Goal: Task Accomplishment & Management: Manage account settings

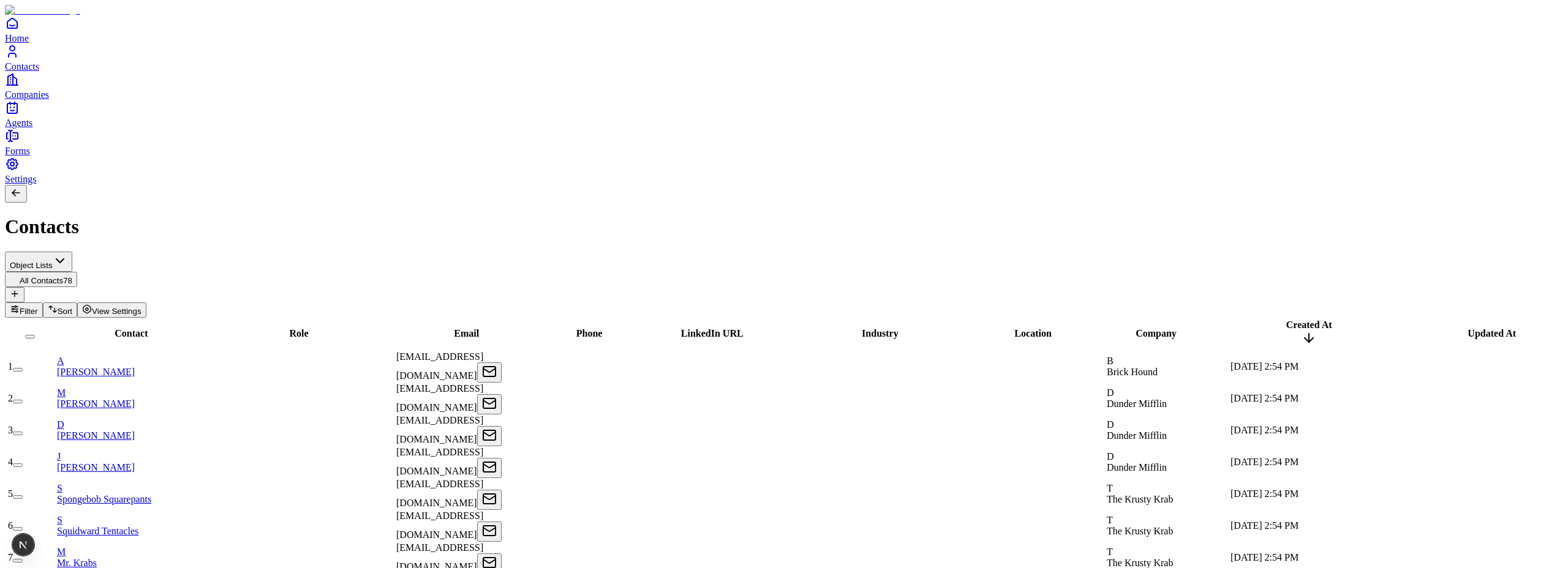
click at [25, 287] on button at bounding box center [14, 295] width 20 height 15
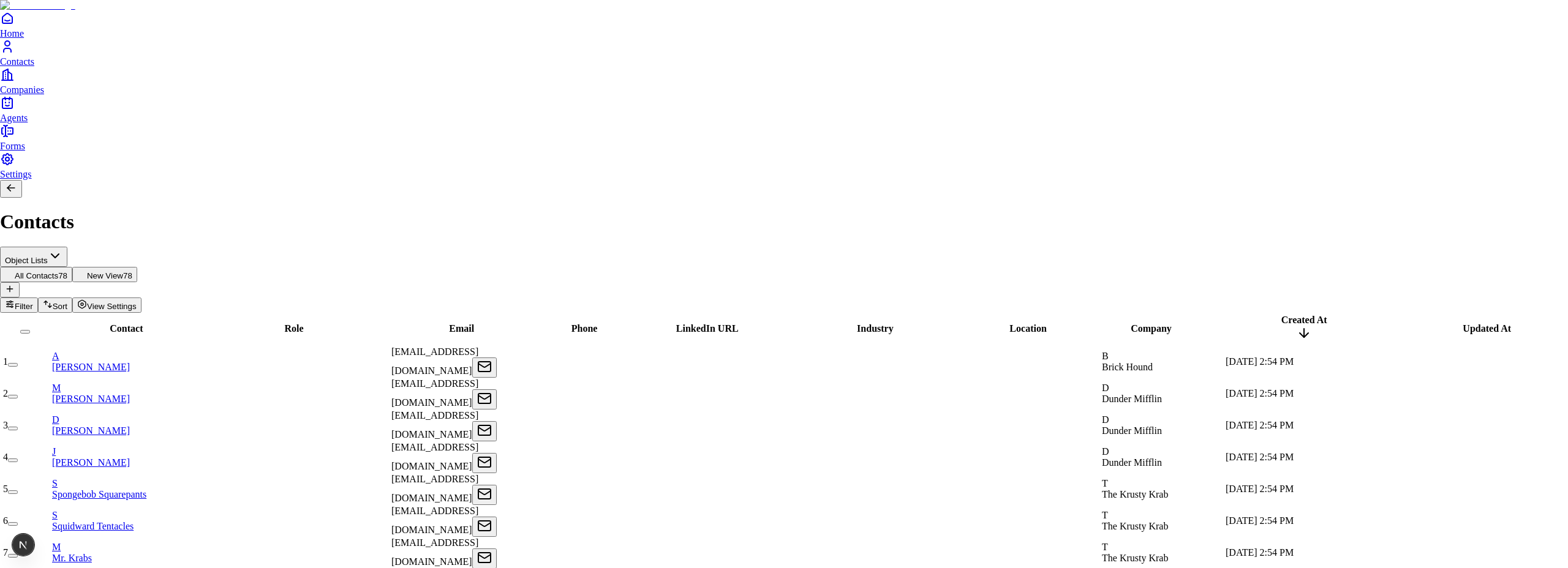
drag, startPoint x: 1390, startPoint y: 88, endPoint x: 1287, endPoint y: 88, distance: 103.0
paste input "**********"
type input "**********"
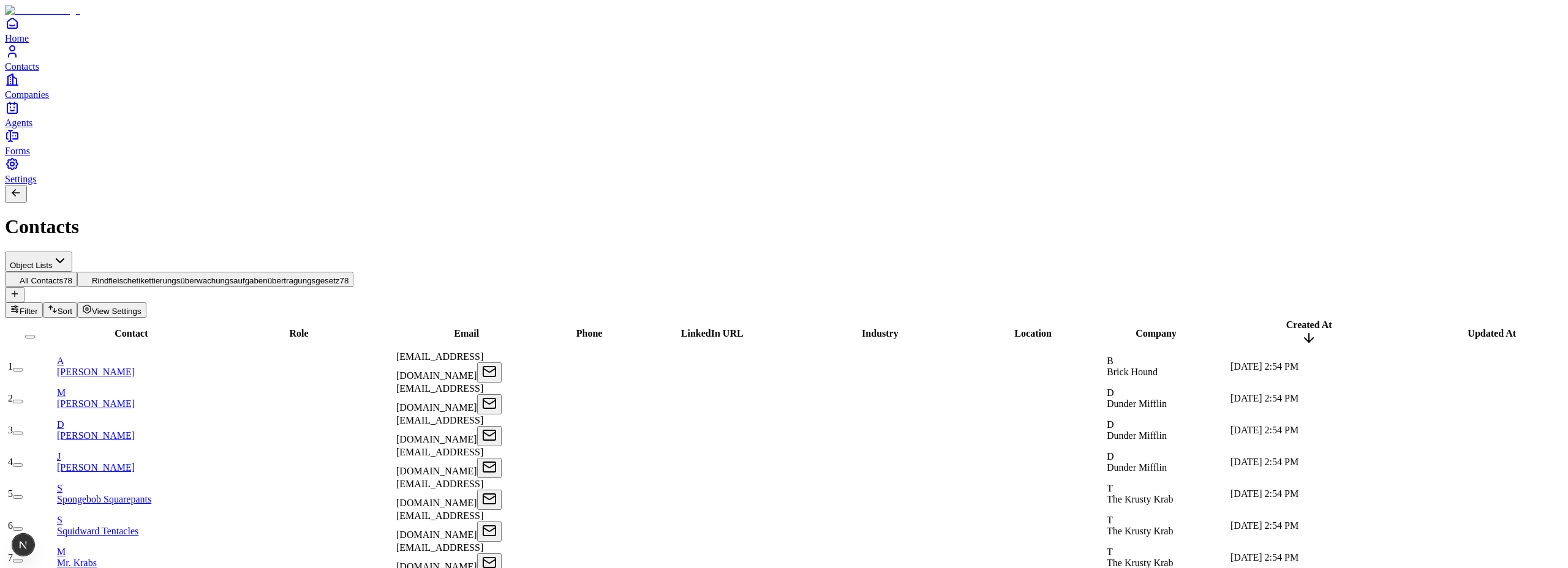
click at [17, 294] on icon at bounding box center [14, 294] width 6 height 0
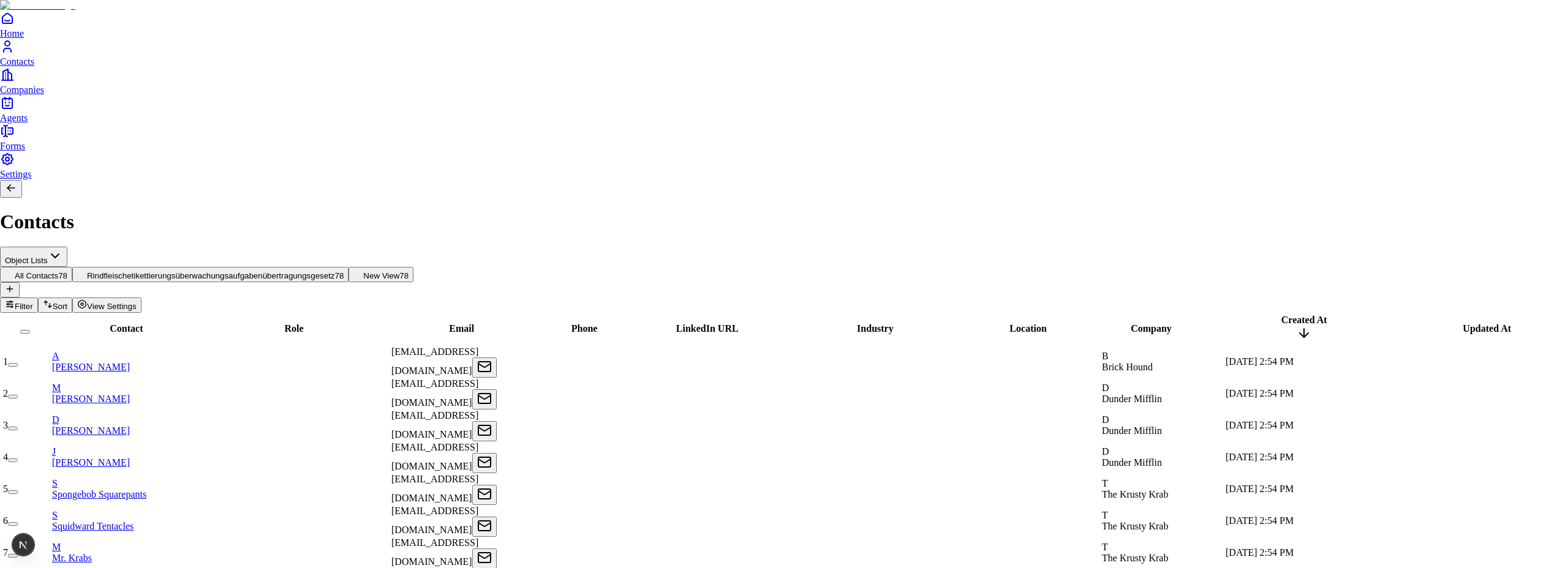
scroll to position [0, 59]
drag, startPoint x: 1412, startPoint y: 91, endPoint x: 1567, endPoint y: 95, distance: 155.1
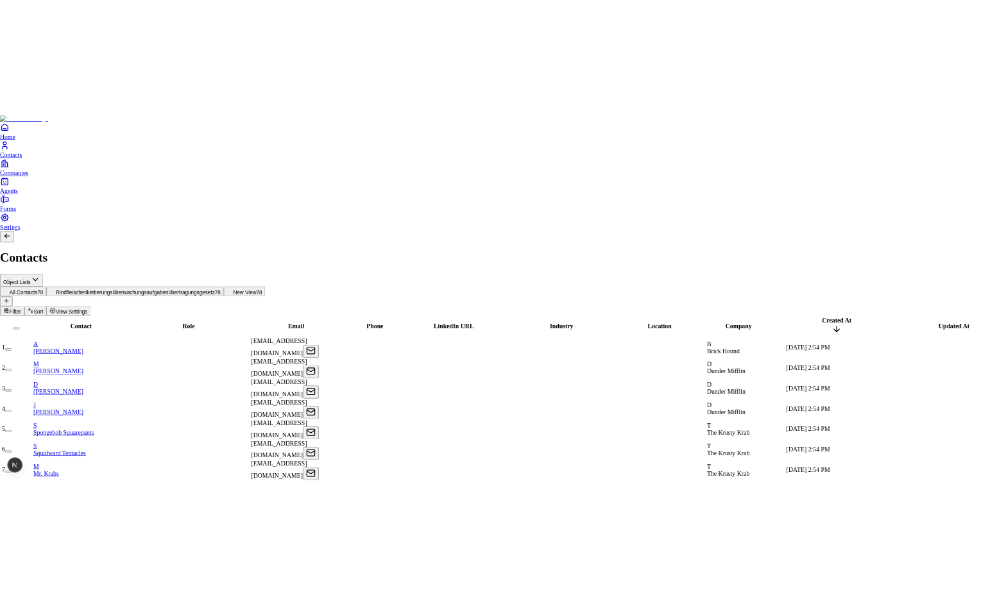
scroll to position [0, 0]
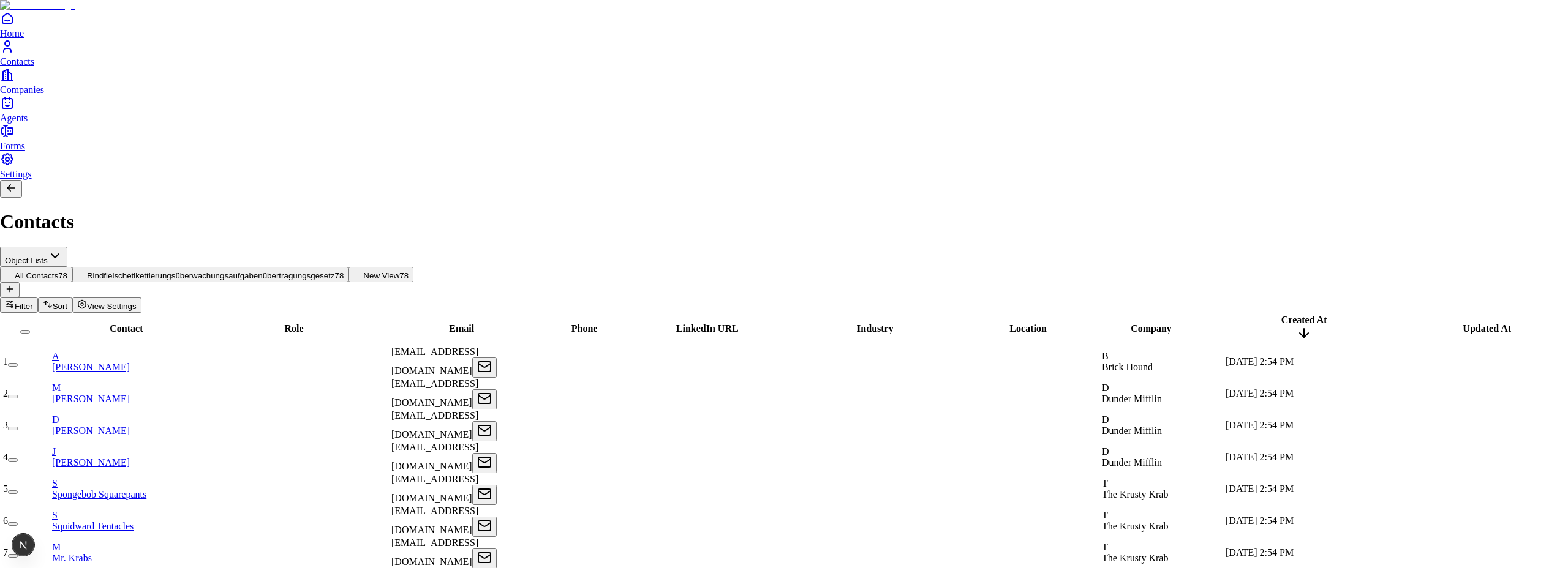
type input "**********"
drag, startPoint x: 889, startPoint y: 74, endPoint x: 871, endPoint y: 74, distance: 18.0
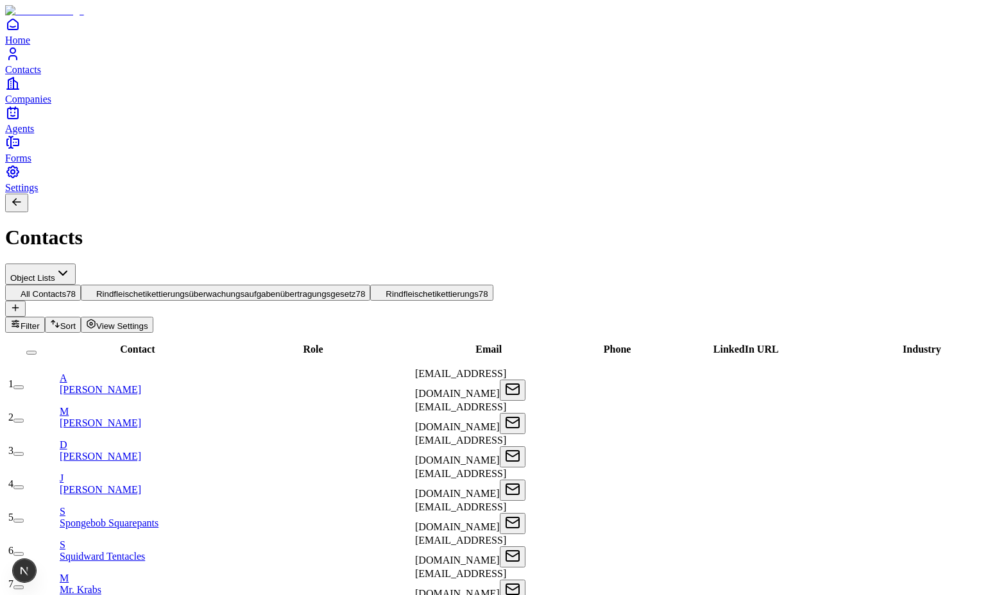
click at [21, 303] on icon at bounding box center [15, 308] width 10 height 10
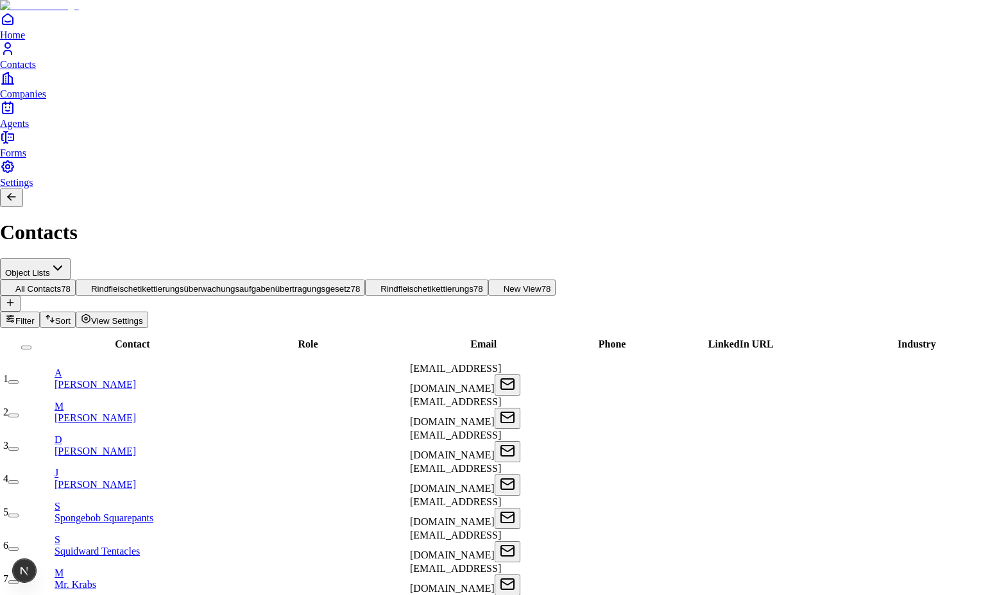
drag, startPoint x: 867, startPoint y: 99, endPoint x: 788, endPoint y: 100, distance: 78.9
type input "**********"
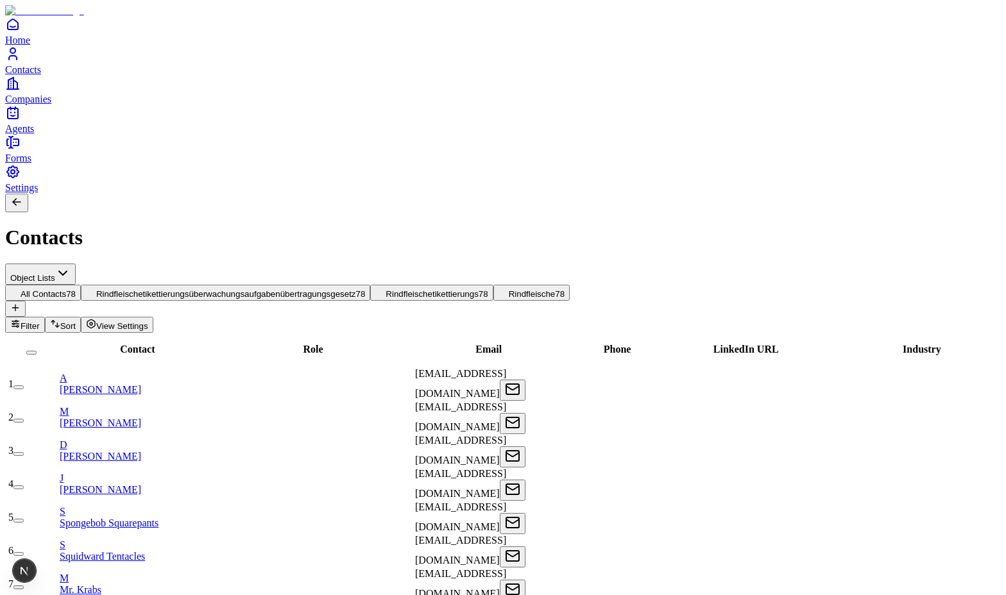
click at [21, 303] on icon at bounding box center [15, 308] width 10 height 10
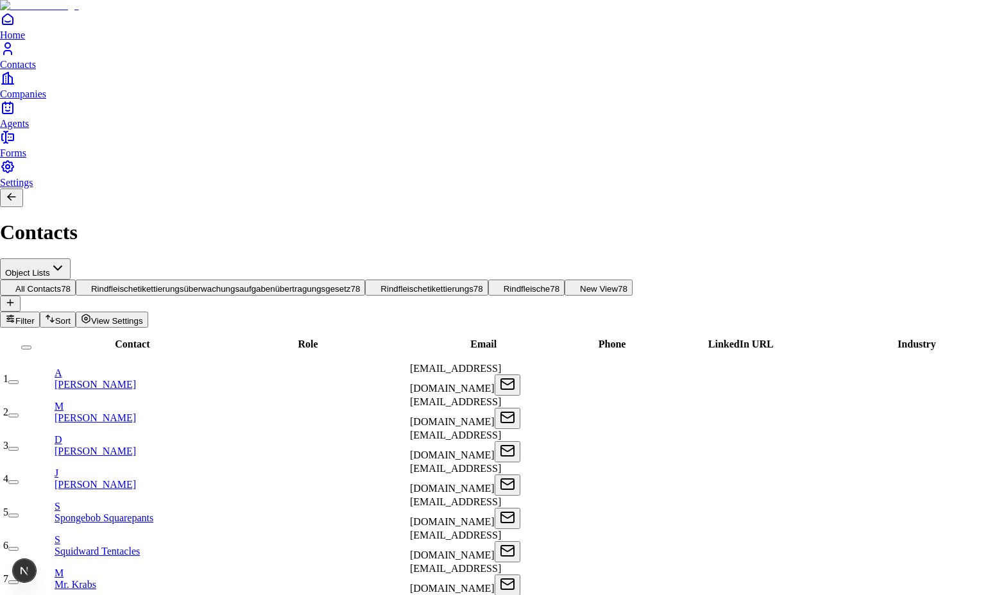
drag, startPoint x: 875, startPoint y: 92, endPoint x: 753, endPoint y: 96, distance: 121.9
type input "***"
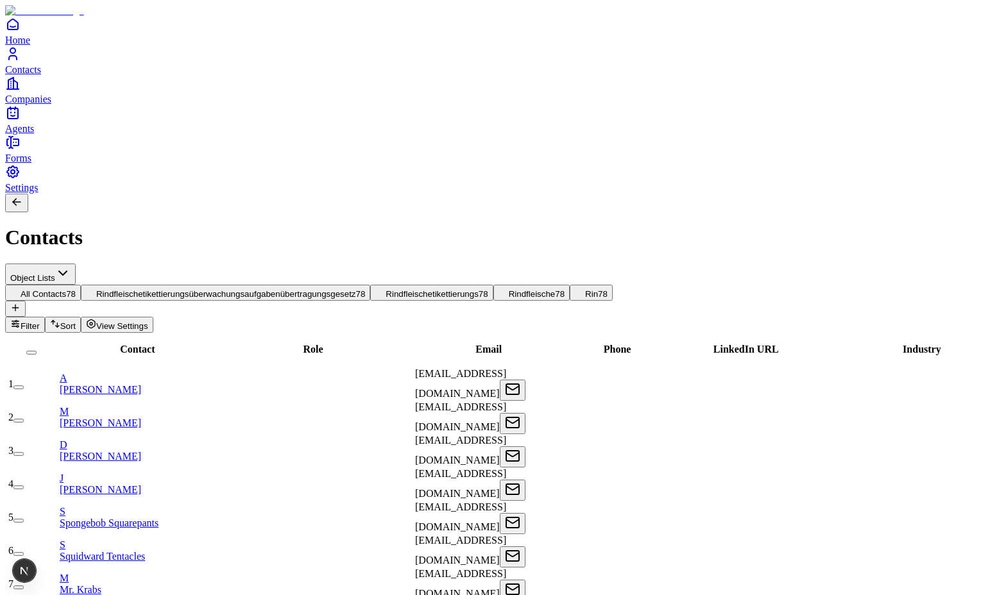
scroll to position [0, 124]
click at [21, 303] on icon at bounding box center [15, 308] width 10 height 10
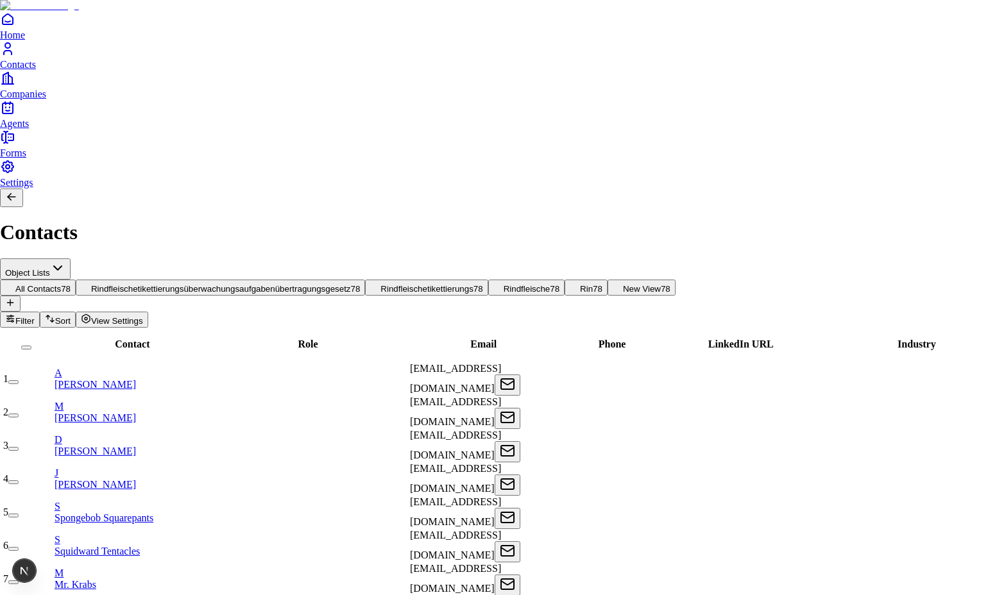
drag, startPoint x: 846, startPoint y: 92, endPoint x: 759, endPoint y: 89, distance: 87.3
type input "*********"
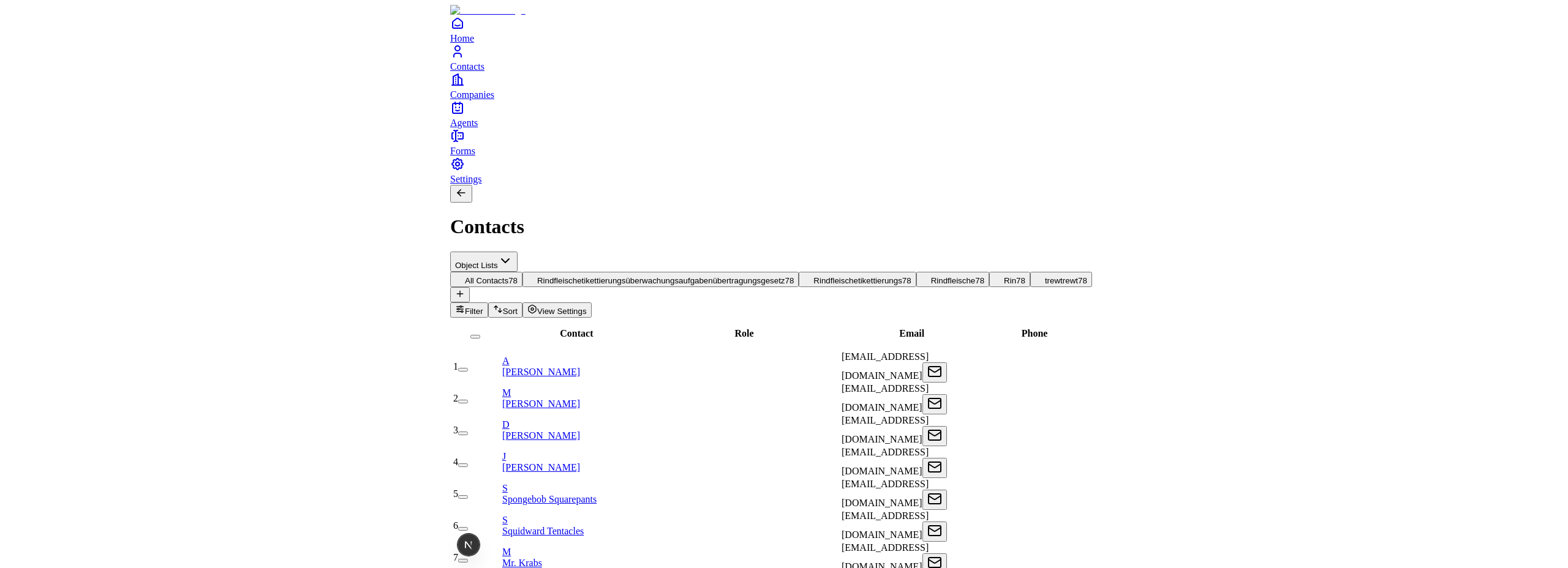
scroll to position [0, 0]
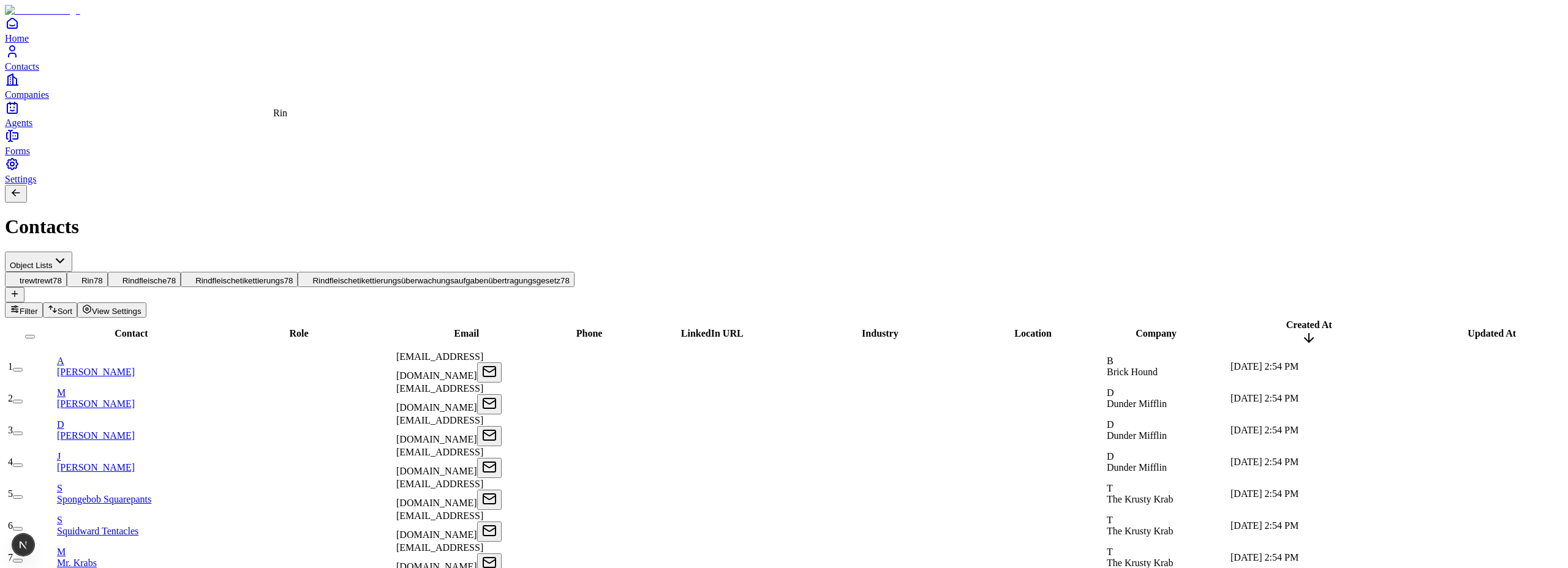
click at [94, 276] on span "Rin" at bounding box center [87, 281] width 12 height 10
click at [20, 289] on icon at bounding box center [14, 294] width 10 height 10
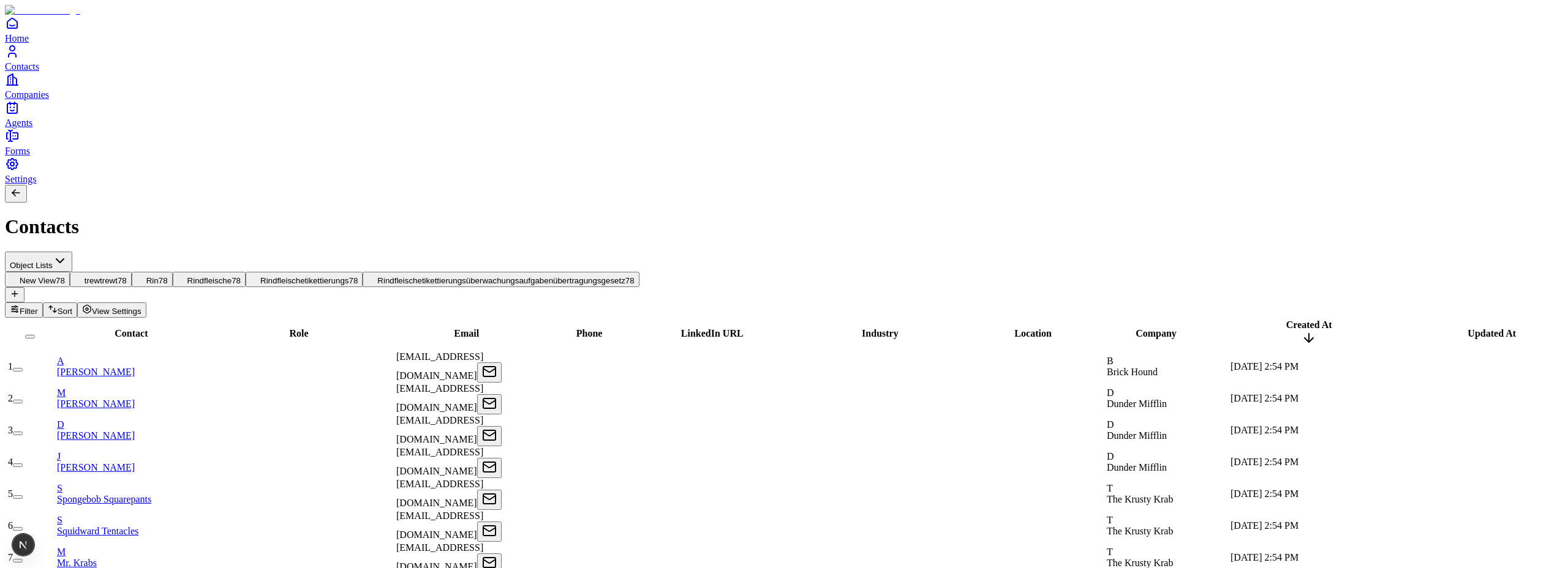
click at [25, 287] on button at bounding box center [14, 295] width 20 height 15
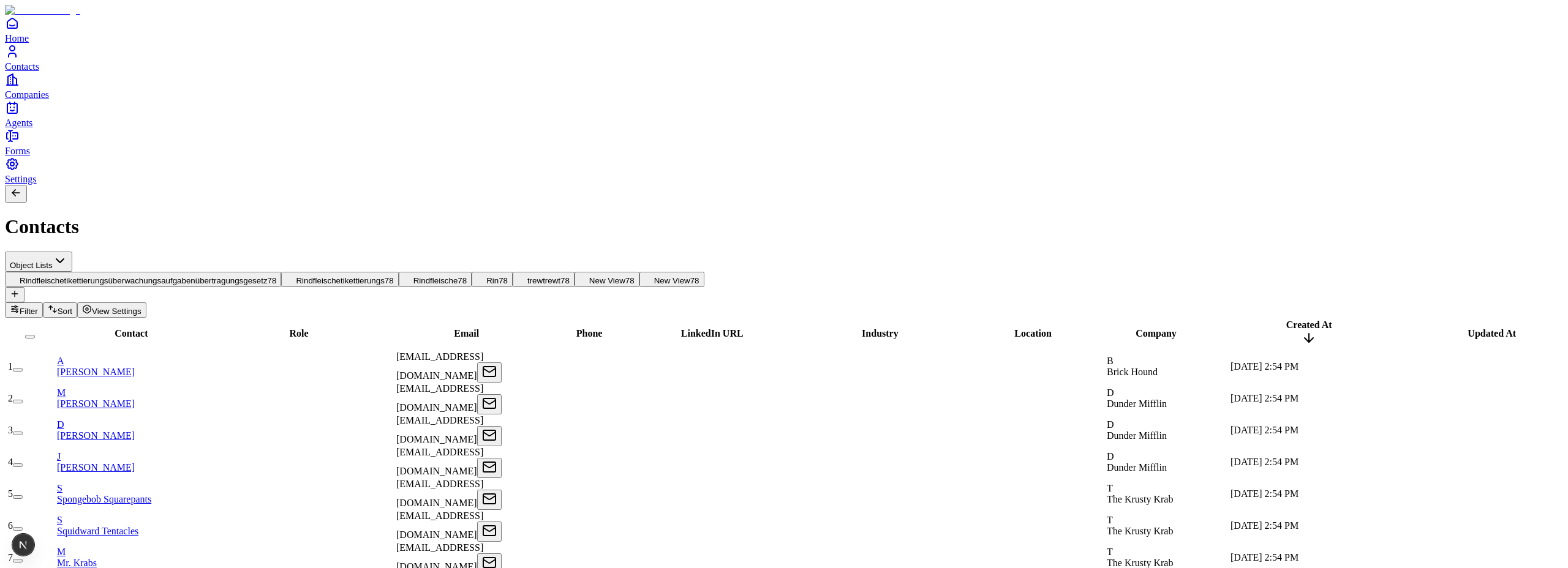
click at [20, 289] on icon at bounding box center [14, 294] width 10 height 10
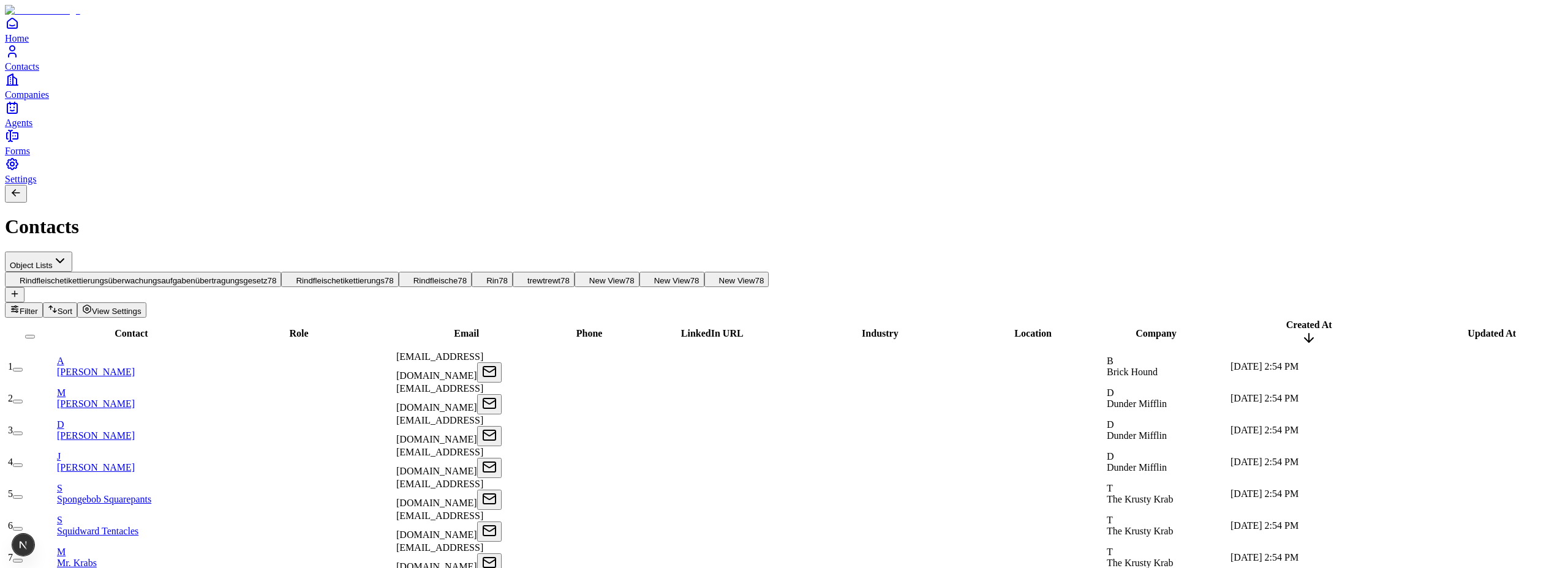
click at [20, 289] on icon at bounding box center [14, 294] width 10 height 10
click at [167, 252] on div "Contact Lists Rindfleischetikettierungsüberwachungsaufgabenübertragungsgesetz 7…" at bounding box center [784, 277] width 1558 height 51
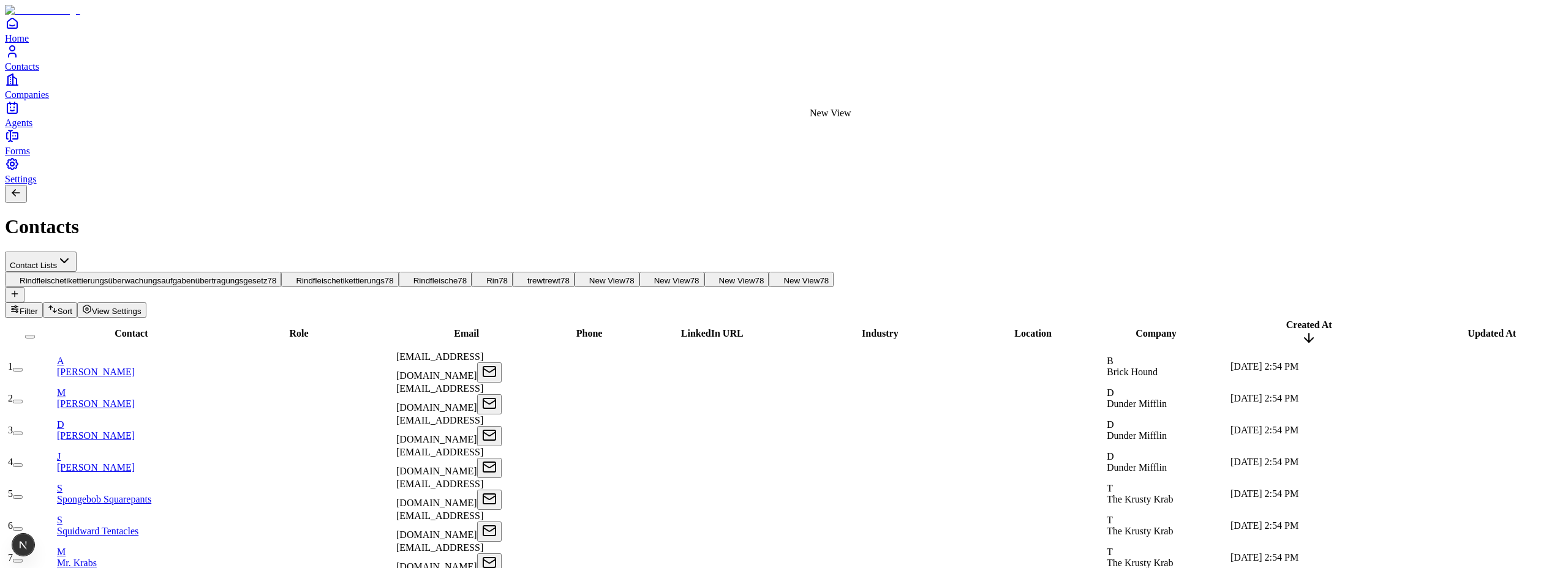
click at [819, 276] on span "New View" at bounding box center [801, 281] width 36 height 10
click at [141, 306] on span "View Settings" at bounding box center [117, 311] width 50 height 10
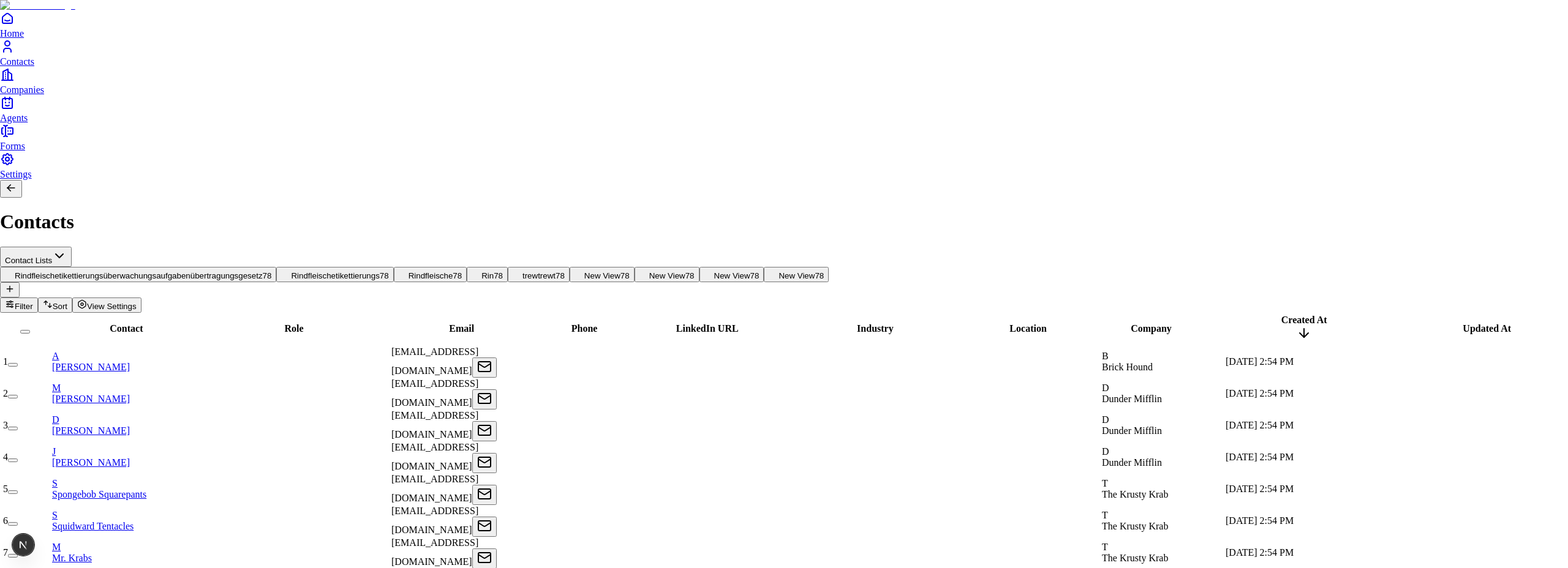
scroll to position [35, 0]
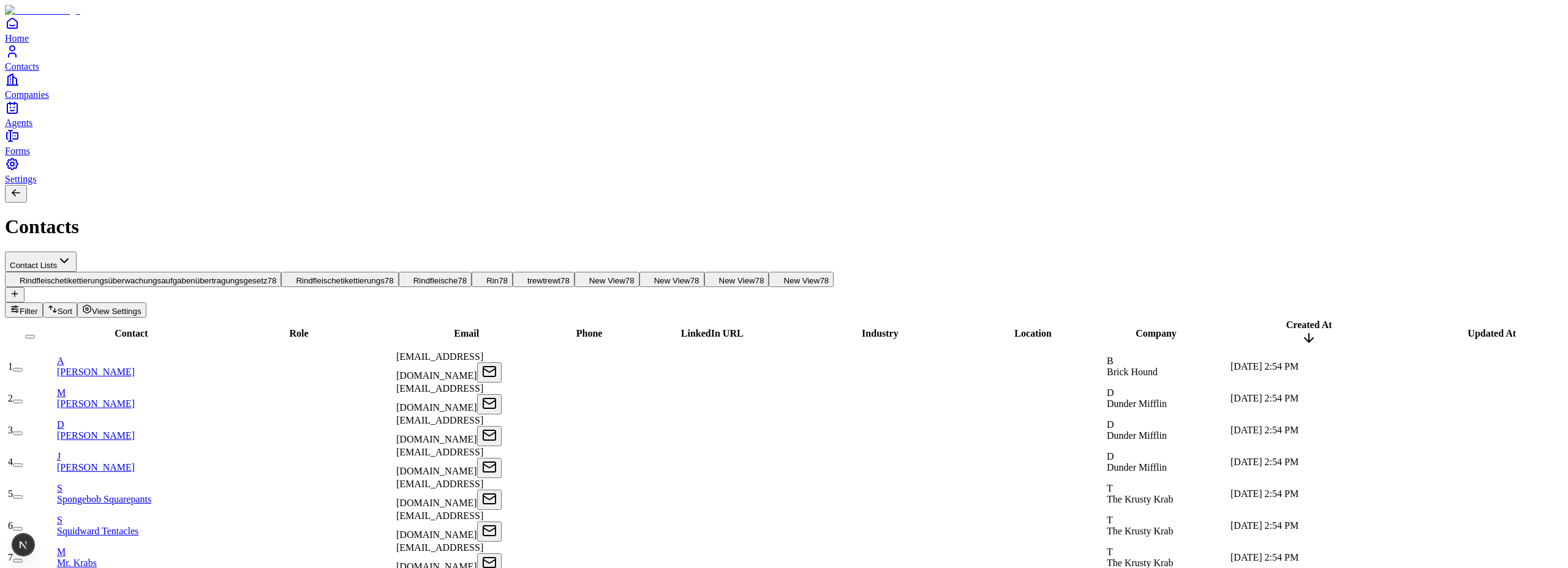
click at [141, 306] on span "View Settings" at bounding box center [117, 311] width 50 height 10
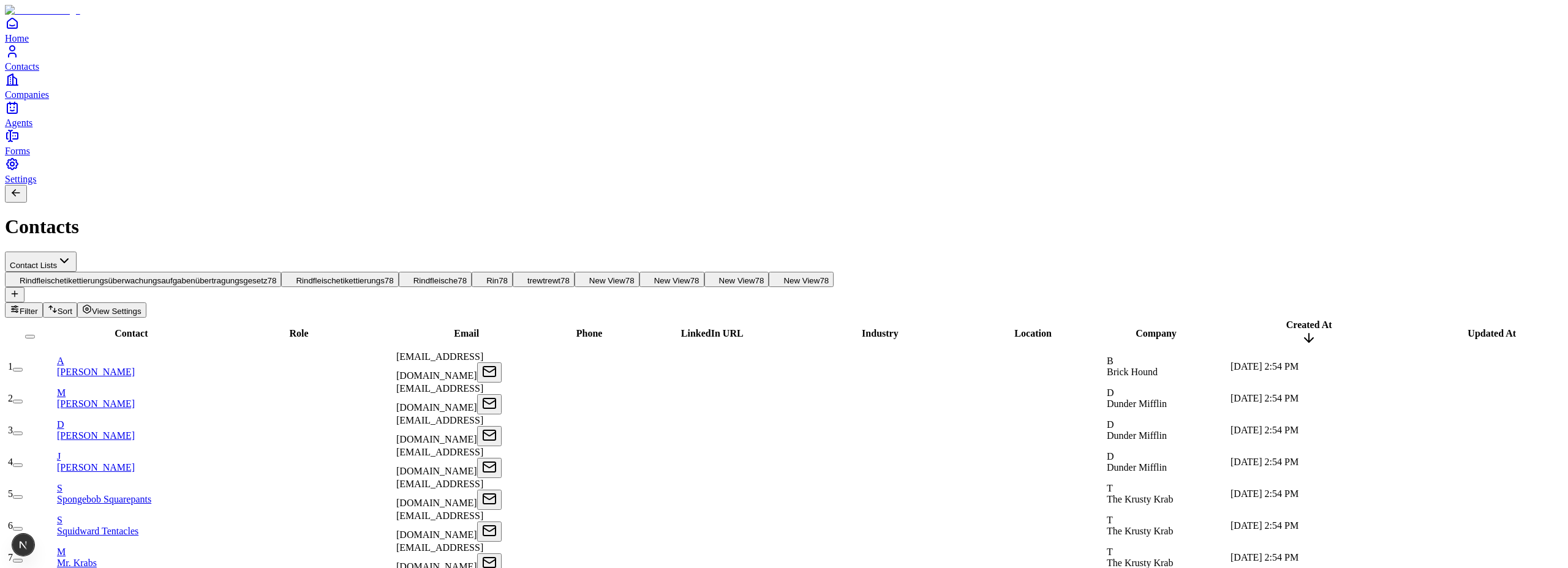
click at [55, 184] on link "Settings" at bounding box center [784, 170] width 1558 height 28
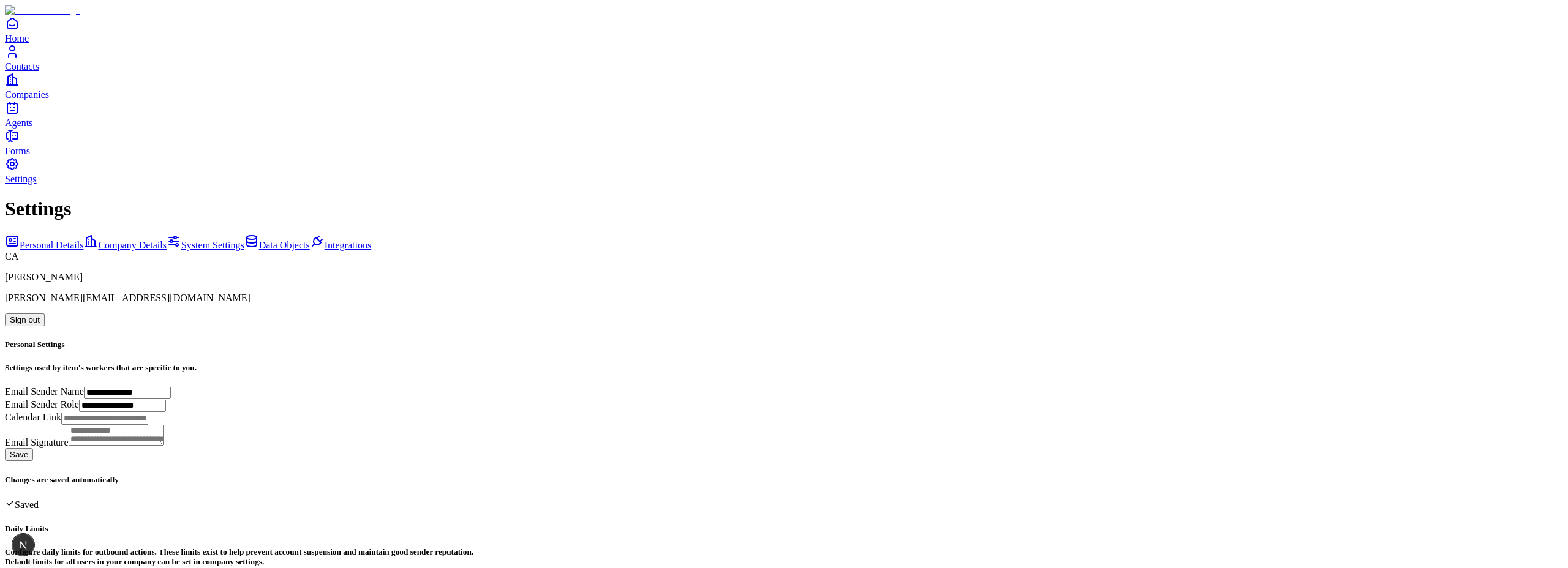
click at [259, 240] on span "Data Objects" at bounding box center [284, 244] width 51 height 11
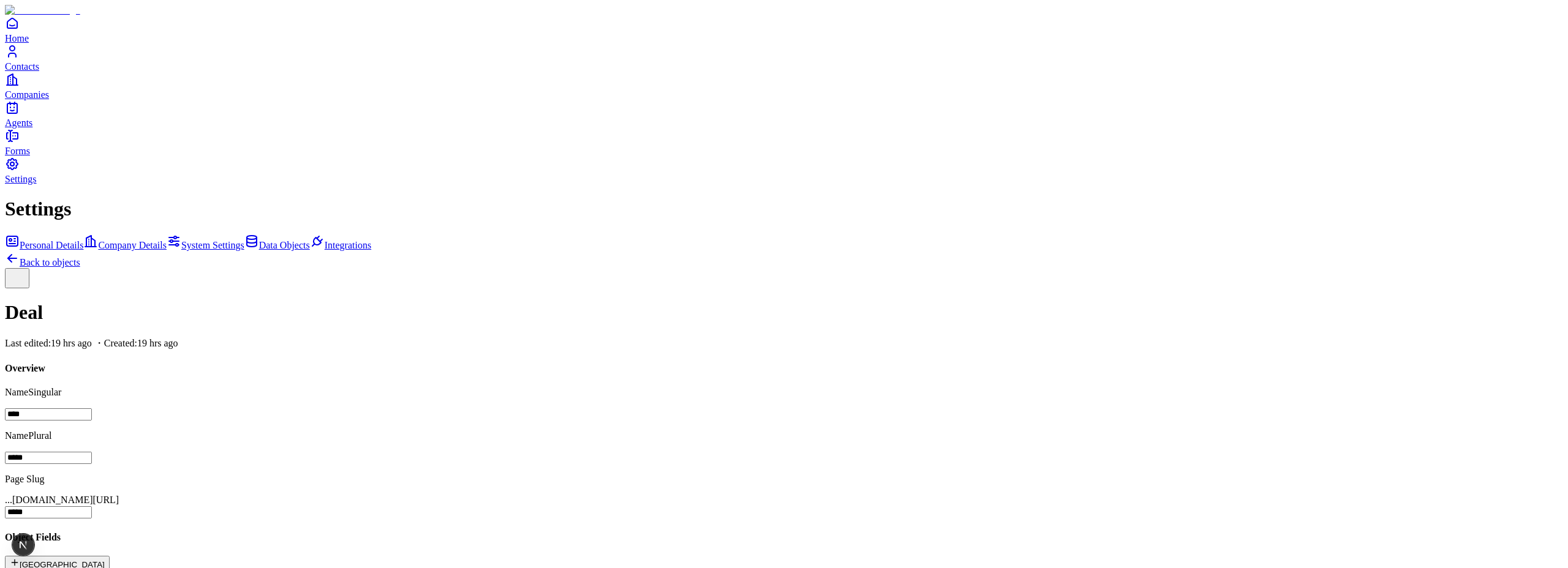
scroll to position [220, 0]
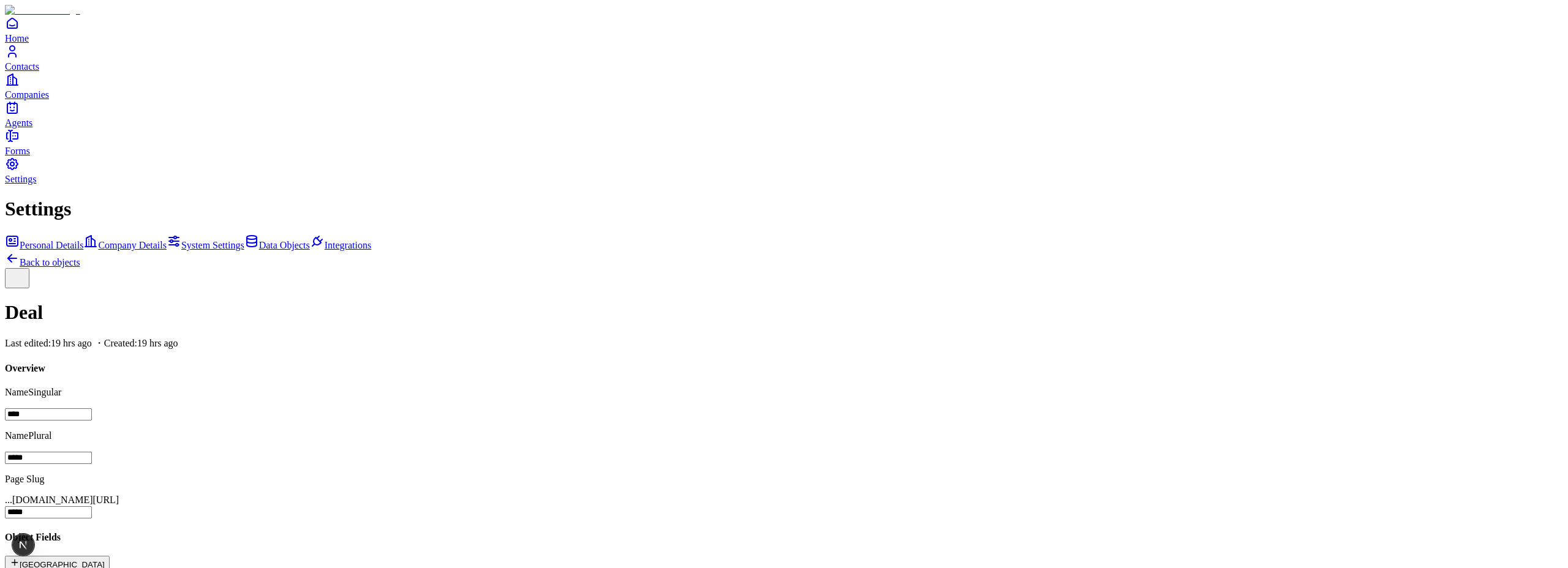
type button "on"
drag, startPoint x: 887, startPoint y: 337, endPoint x: 910, endPoint y: 334, distance: 23.2
click at [110, 556] on button "New Field" at bounding box center [57, 563] width 105 height 15
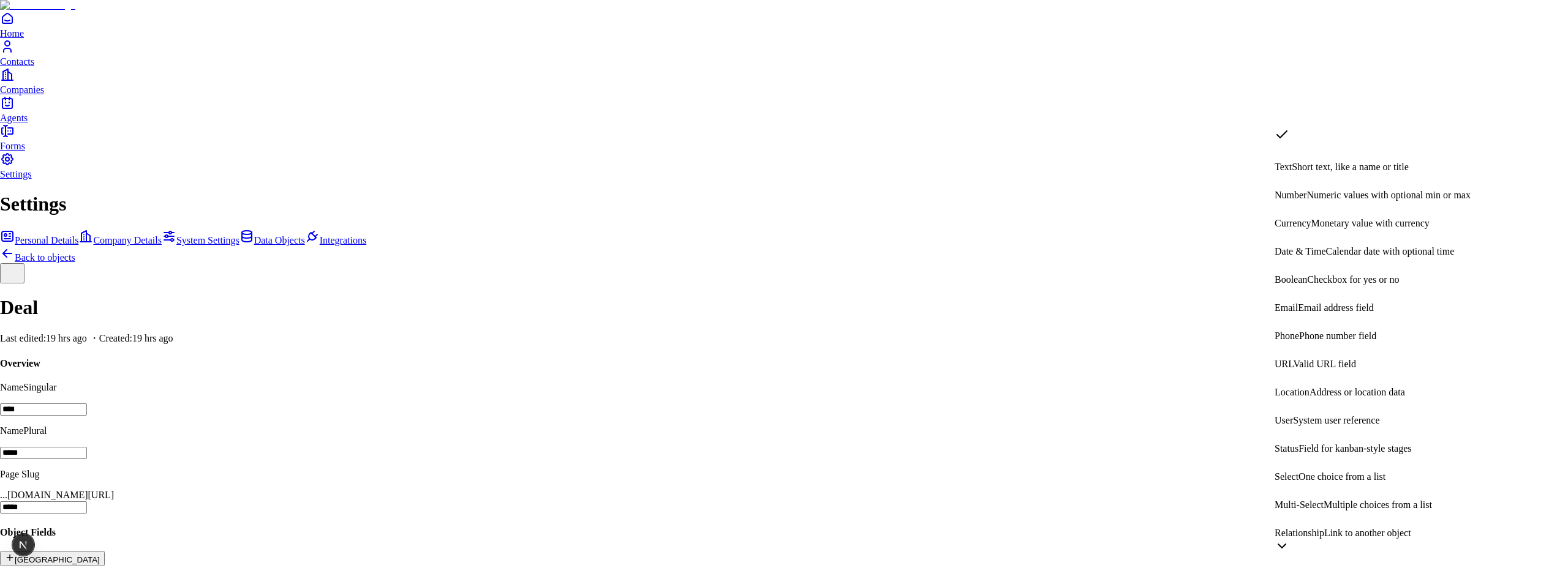
select select "******"
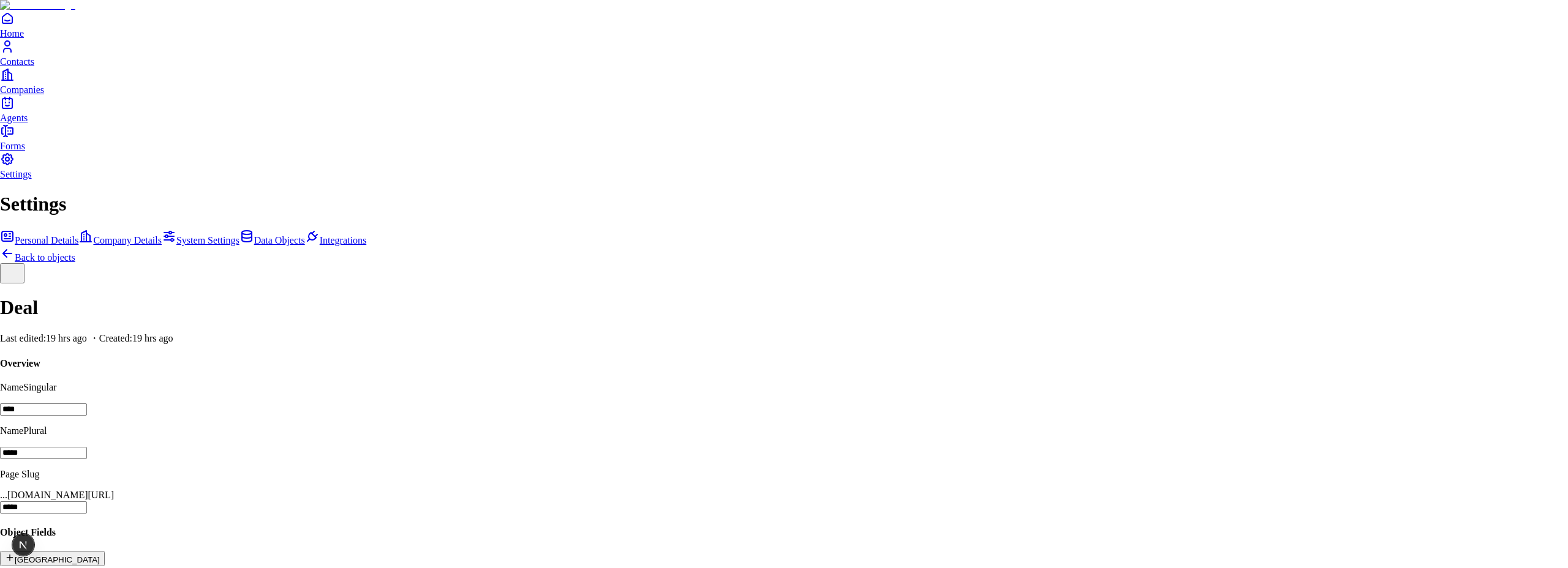
type input "**********"
select select "****"
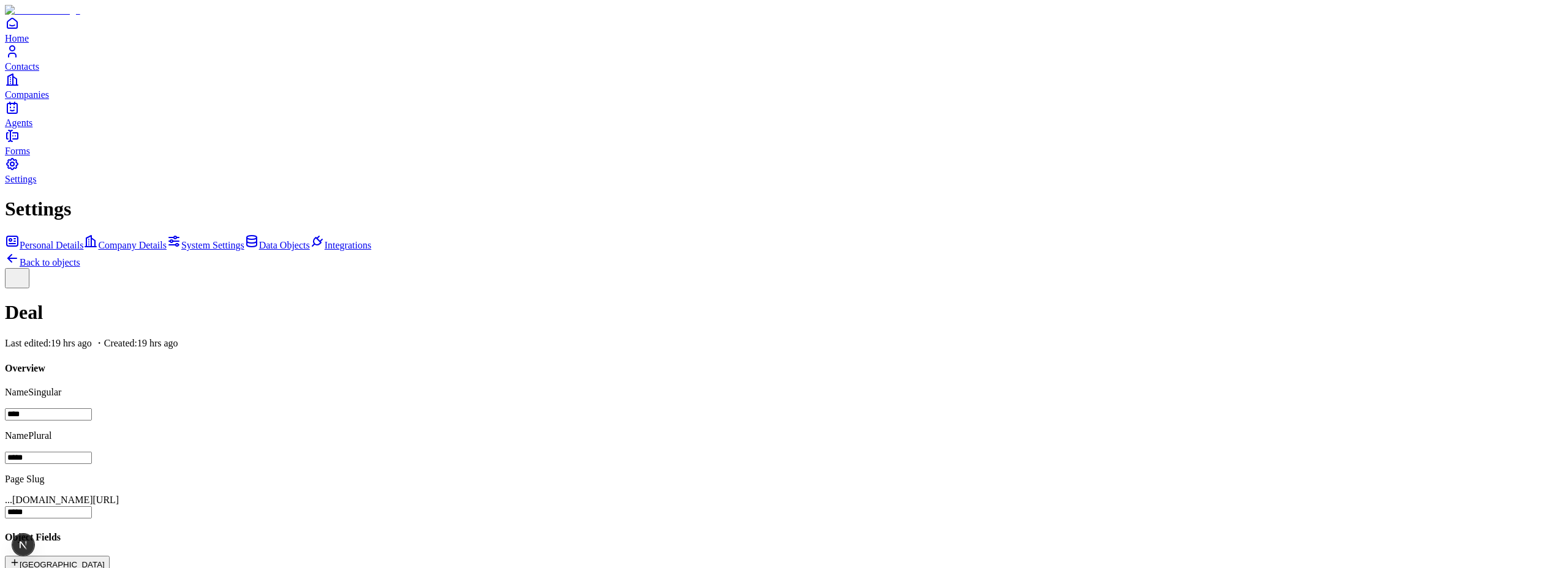
scroll to position [116, 0]
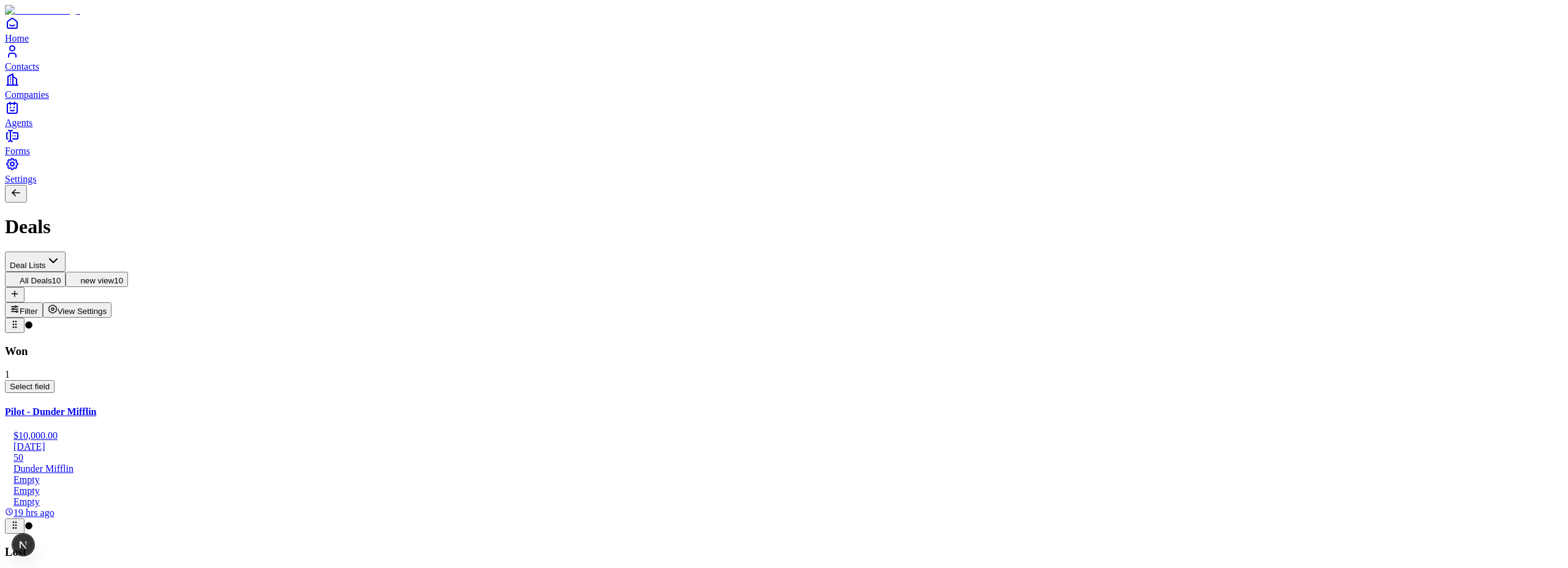
click at [107, 306] on span "View Settings" at bounding box center [82, 311] width 50 height 10
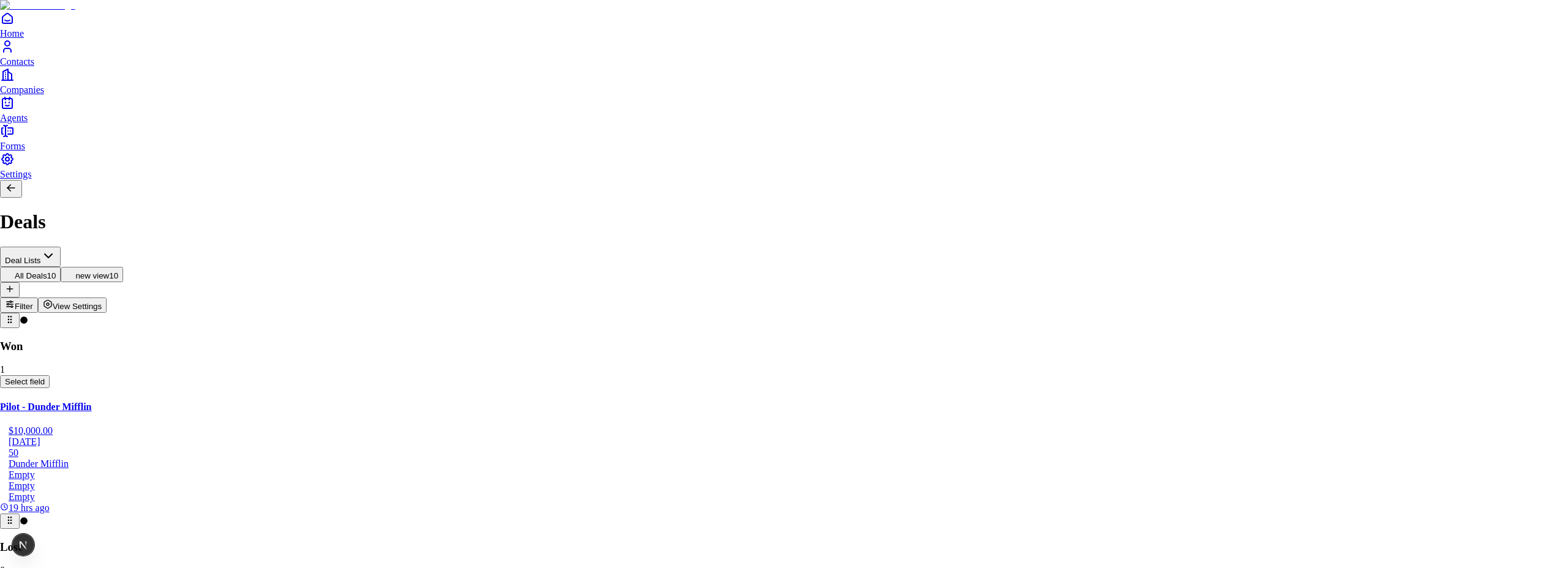
type button "on"
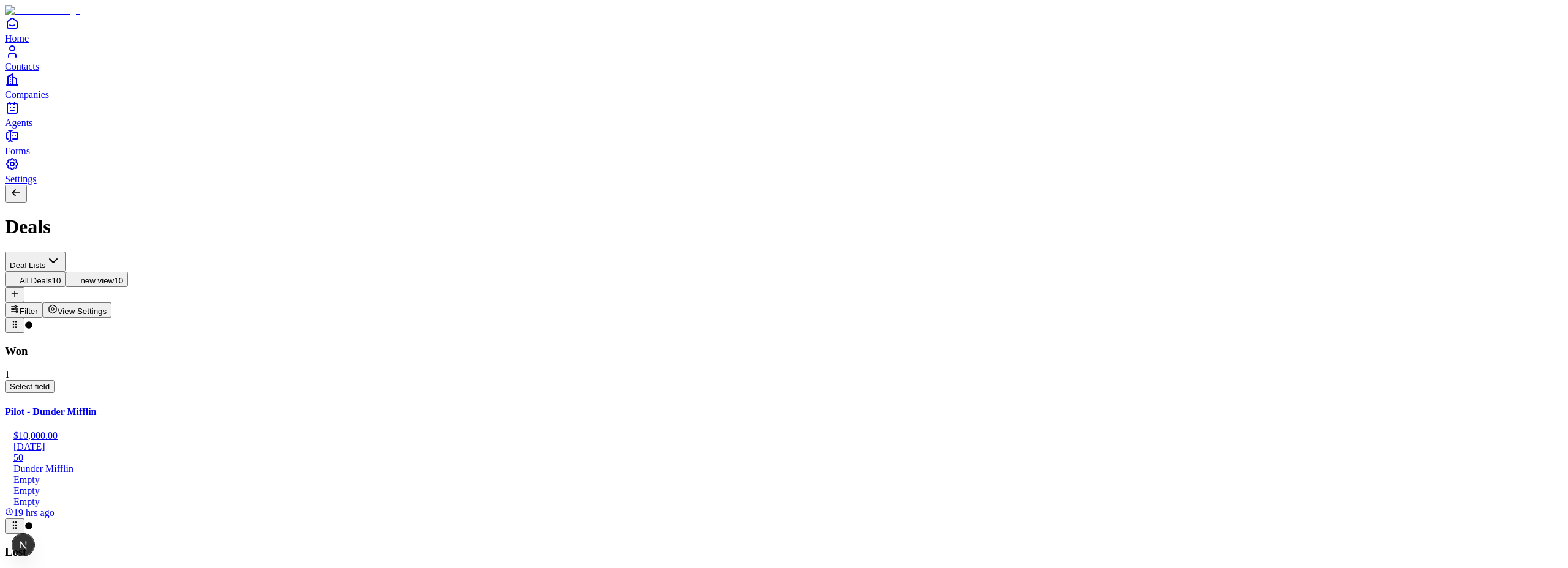
click at [107, 306] on span "View Settings" at bounding box center [82, 311] width 50 height 10
click at [112, 303] on button "View Settings" at bounding box center [77, 310] width 69 height 15
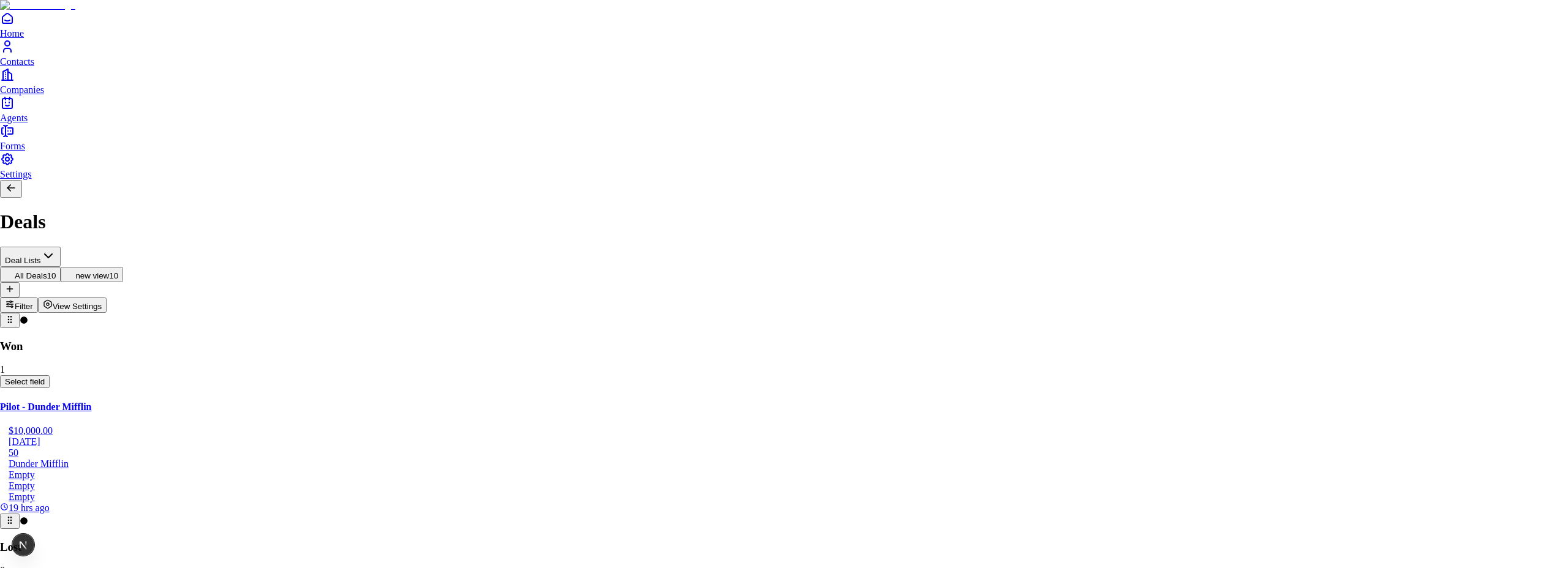
type button "on"
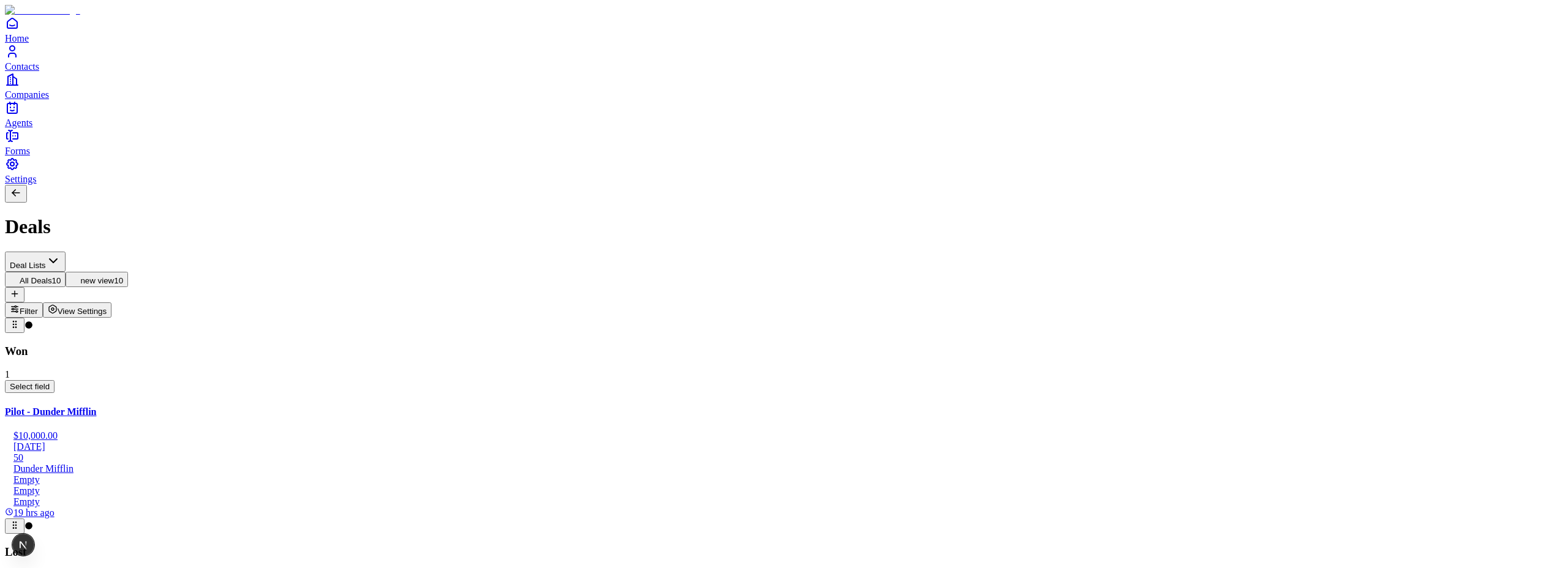
click at [112, 303] on button "View Settings" at bounding box center [77, 310] width 69 height 15
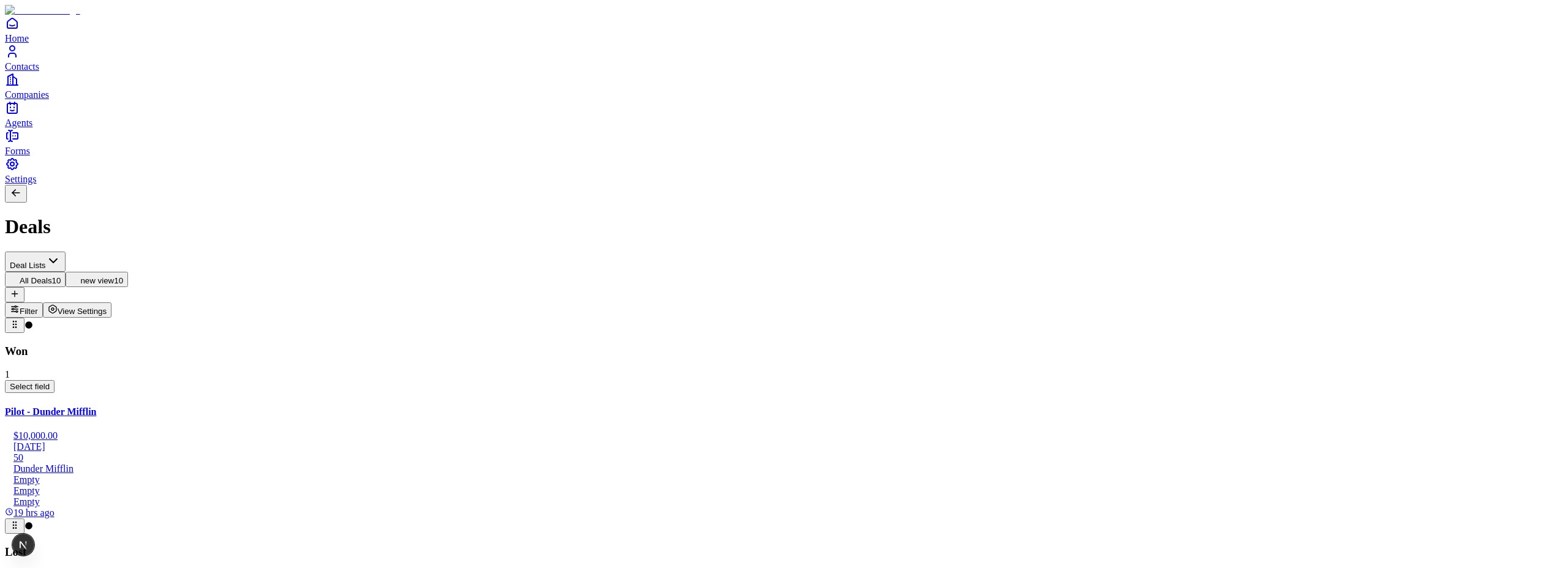
click at [107, 306] on span "View Settings" at bounding box center [82, 311] width 50 height 10
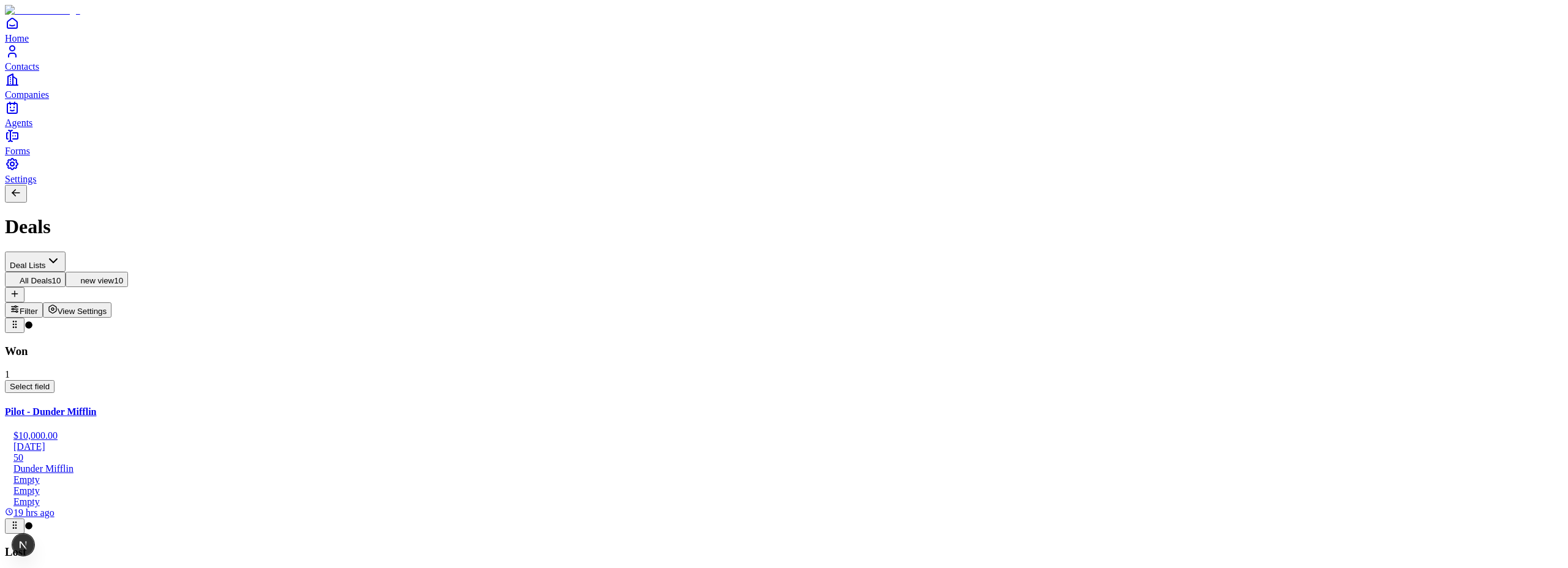
click at [107, 306] on span "View Settings" at bounding box center [82, 311] width 50 height 10
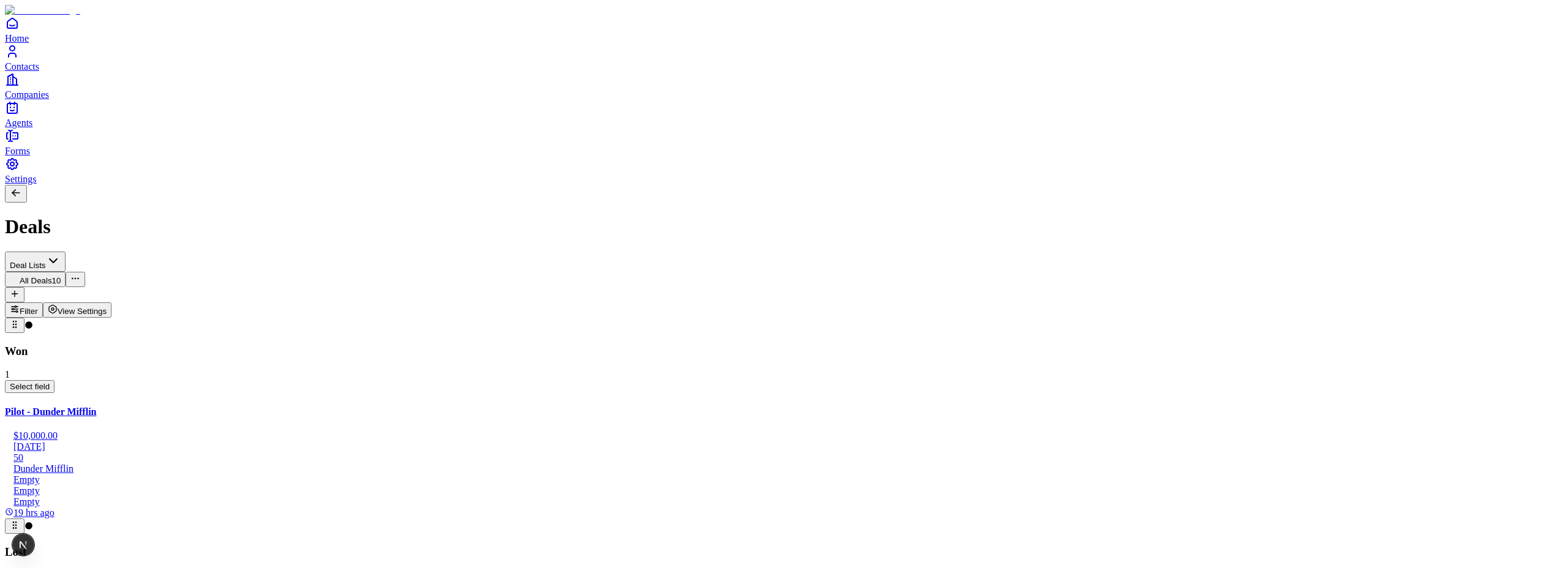
click at [39, 72] on span "Contacts" at bounding box center [22, 66] width 34 height 11
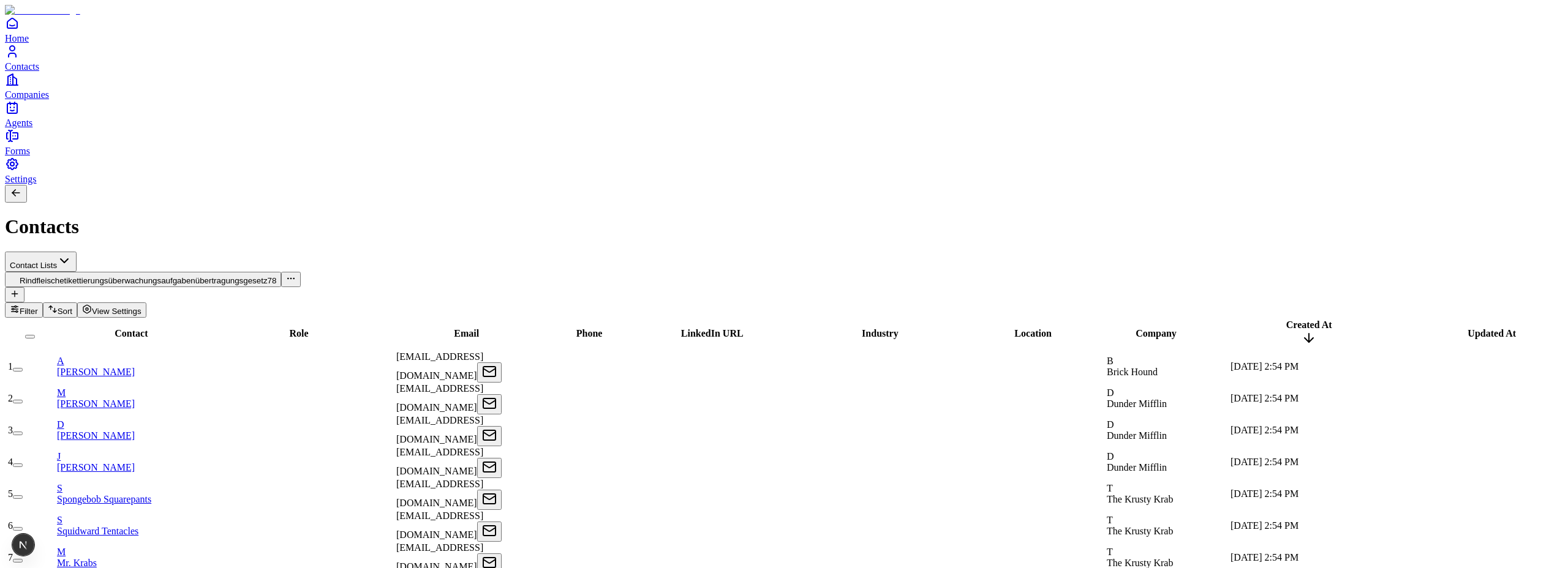
click at [286, 274] on icon "button" at bounding box center [291, 279] width 10 height 10
click at [391, 252] on div "Contact Lists Rindfleischetikettierungsüberwachungsaufgabenübertragungsgesetz 7…" at bounding box center [784, 284] width 1558 height 66
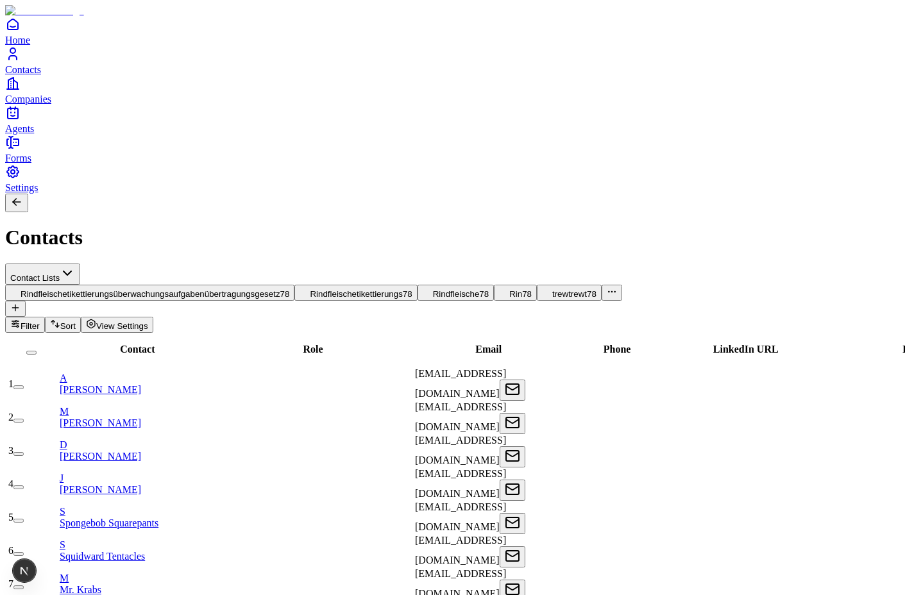
click at [607, 287] on icon "button" at bounding box center [612, 292] width 10 height 10
click at [619, 117] on span "New View" at bounding box center [604, 112] width 38 height 10
click at [607, 287] on icon "button" at bounding box center [612, 292] width 10 height 10
click at [662, 194] on div "Contacts" at bounding box center [452, 222] width 895 height 56
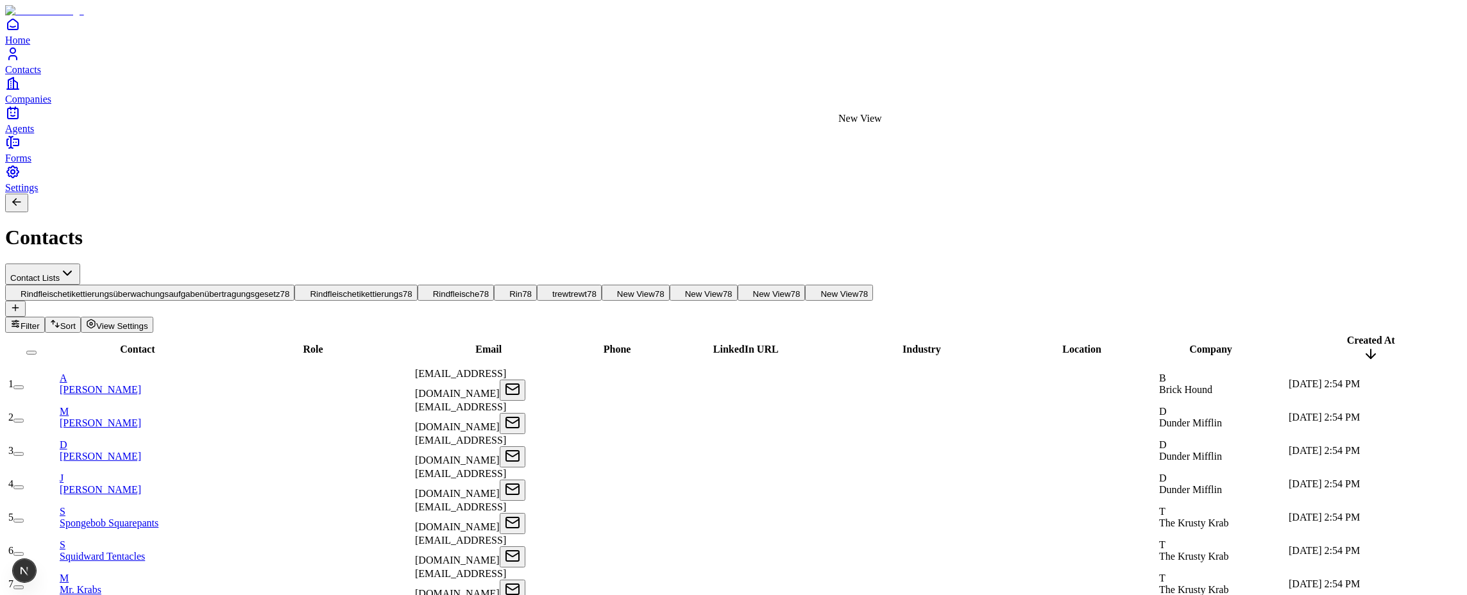
click at [856, 289] on span "New View" at bounding box center [839, 294] width 38 height 10
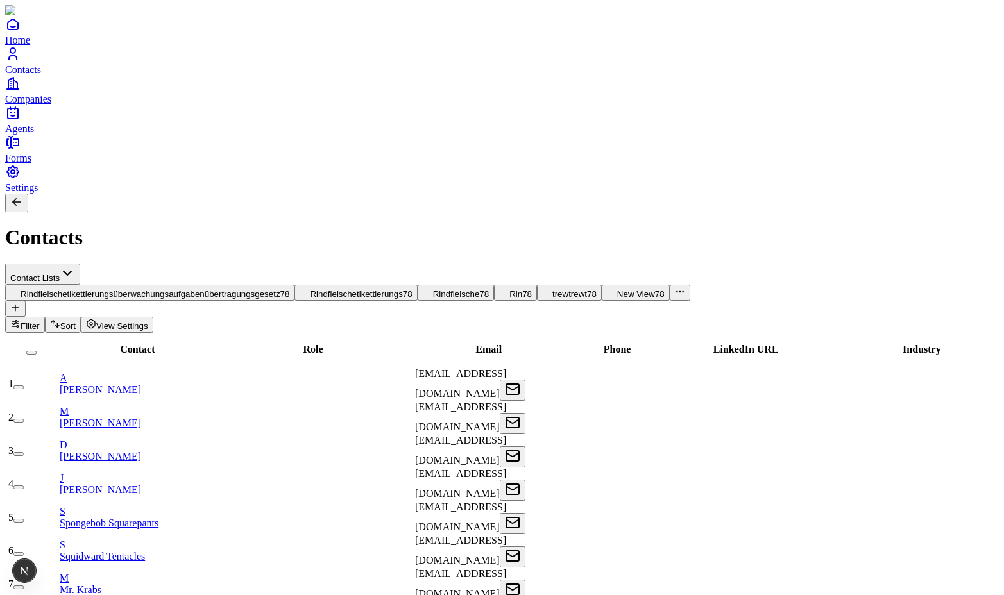
click at [675, 287] on icon "button" at bounding box center [680, 292] width 10 height 10
click at [705, 117] on span "New View" at bounding box center [689, 112] width 38 height 10
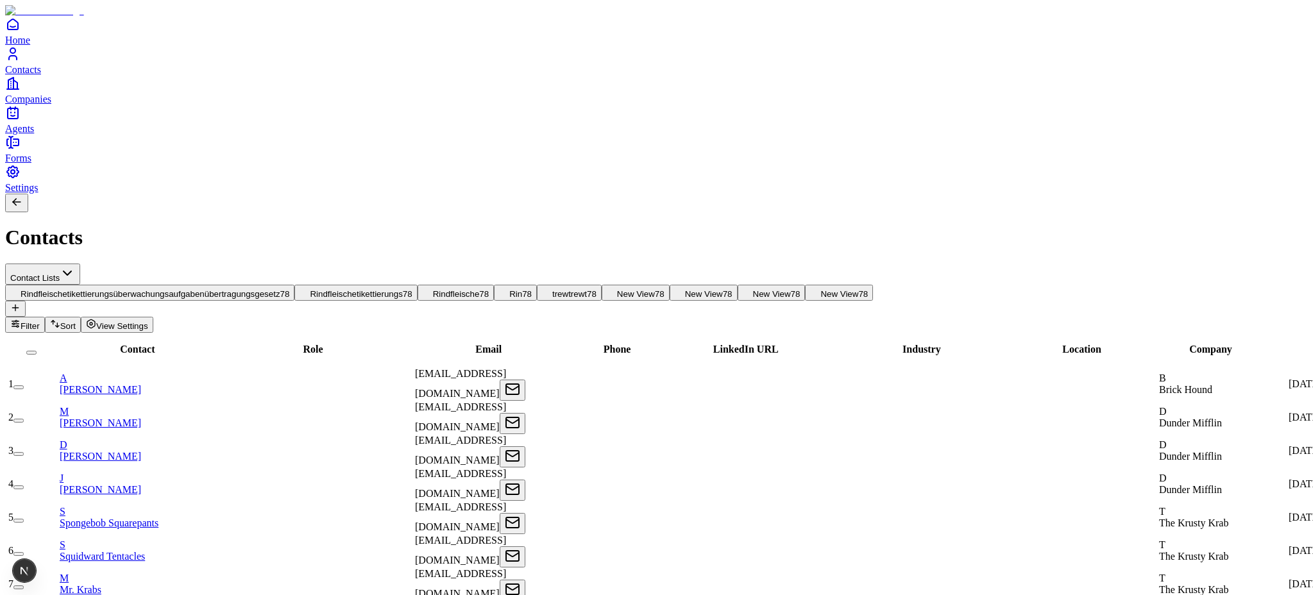
click at [21, 319] on icon "button" at bounding box center [15, 324] width 10 height 10
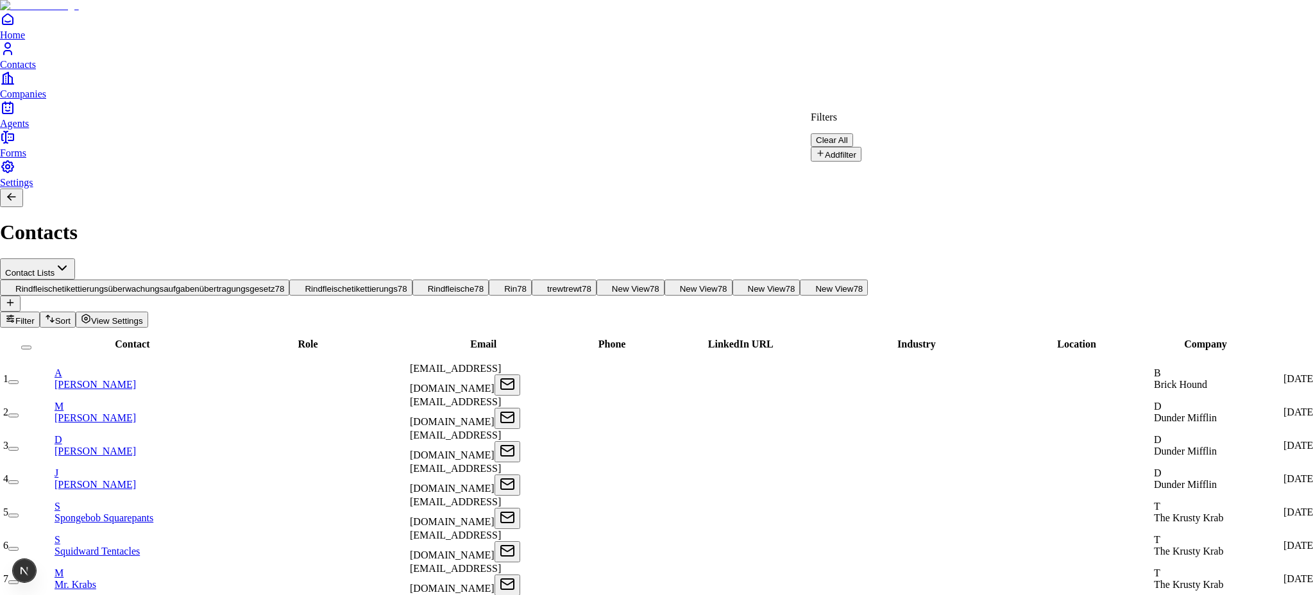
drag, startPoint x: 888, startPoint y: 81, endPoint x: 880, endPoint y: 83, distance: 8.6
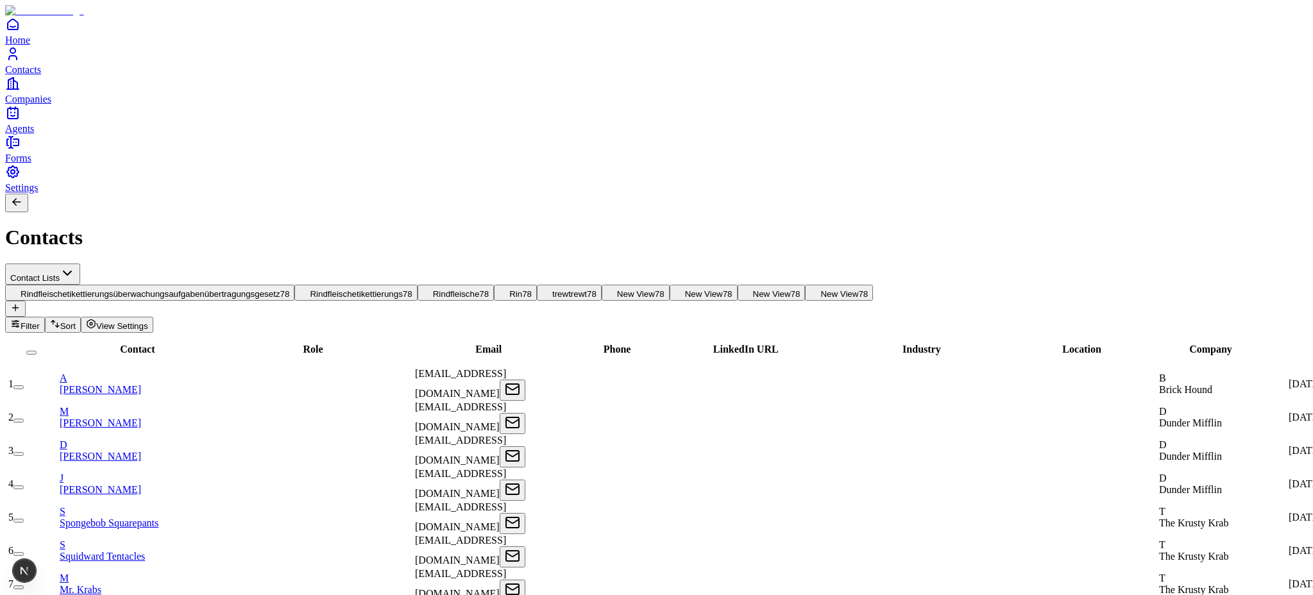
click at [858, 289] on span "New View" at bounding box center [839, 294] width 38 height 10
click at [17, 326] on icon "button" at bounding box center [14, 326] width 4 height 0
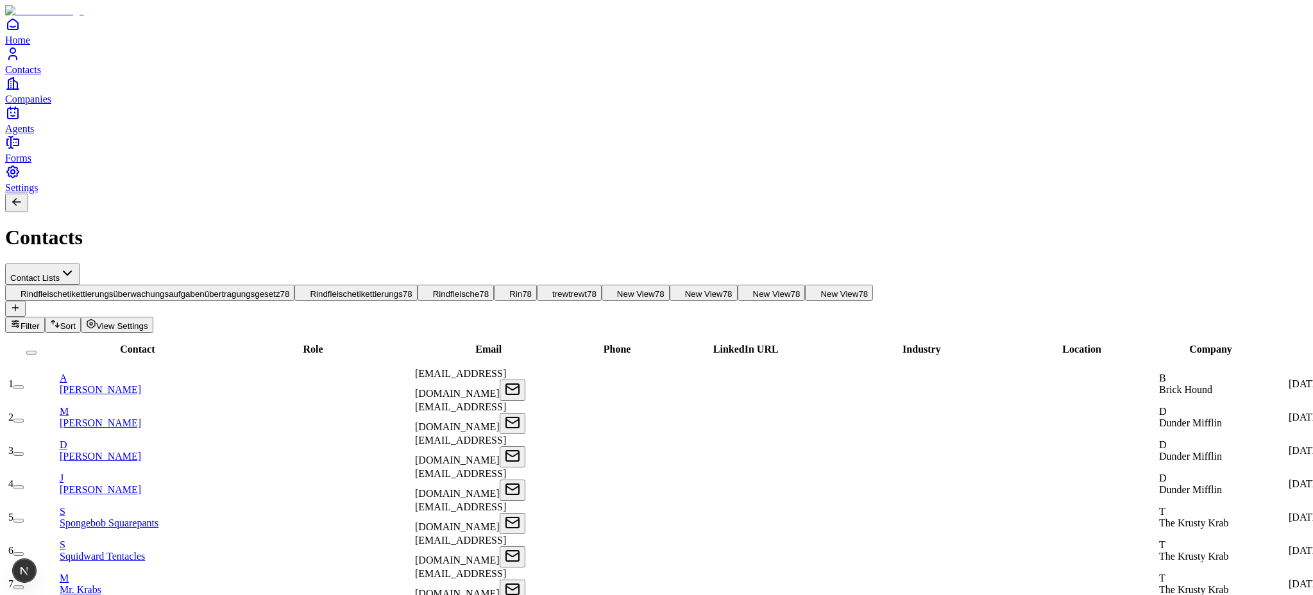
click at [148, 321] on span "View Settings" at bounding box center [122, 326] width 52 height 10
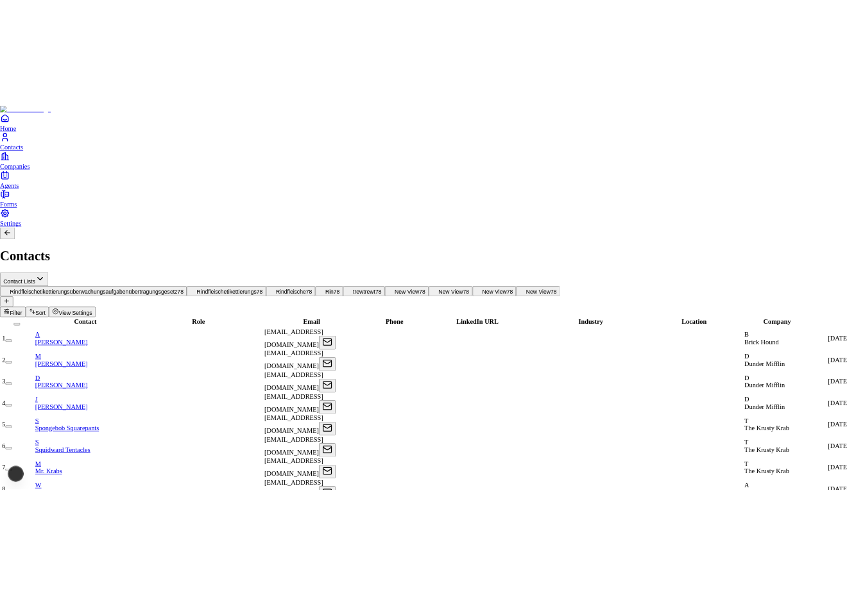
scroll to position [37, 0]
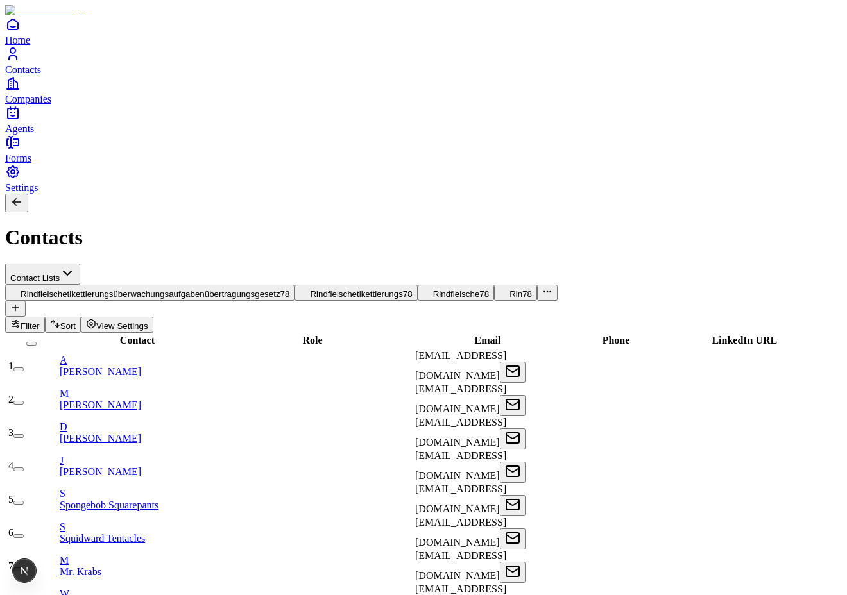
click at [537, 285] on button "button" at bounding box center [547, 293] width 21 height 16
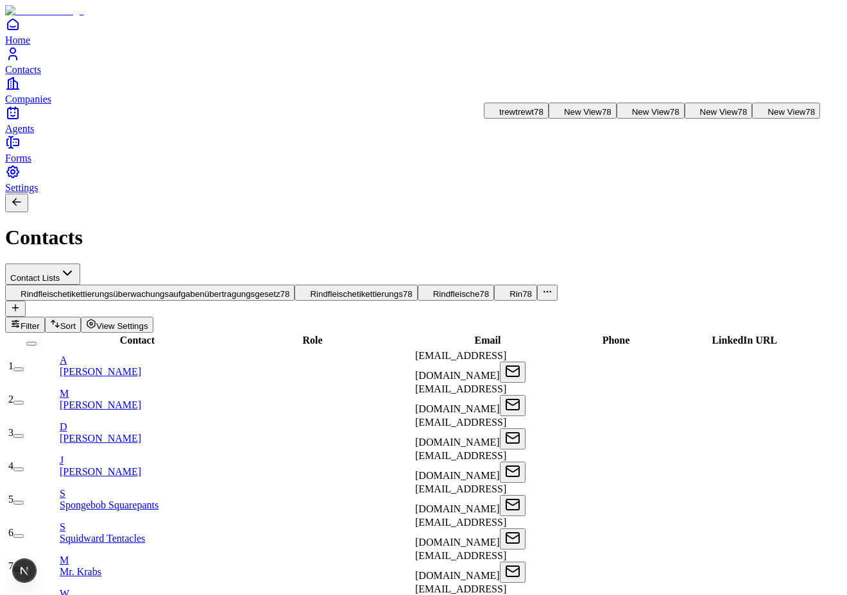
click at [700, 117] on span "New View" at bounding box center [719, 112] width 38 height 10
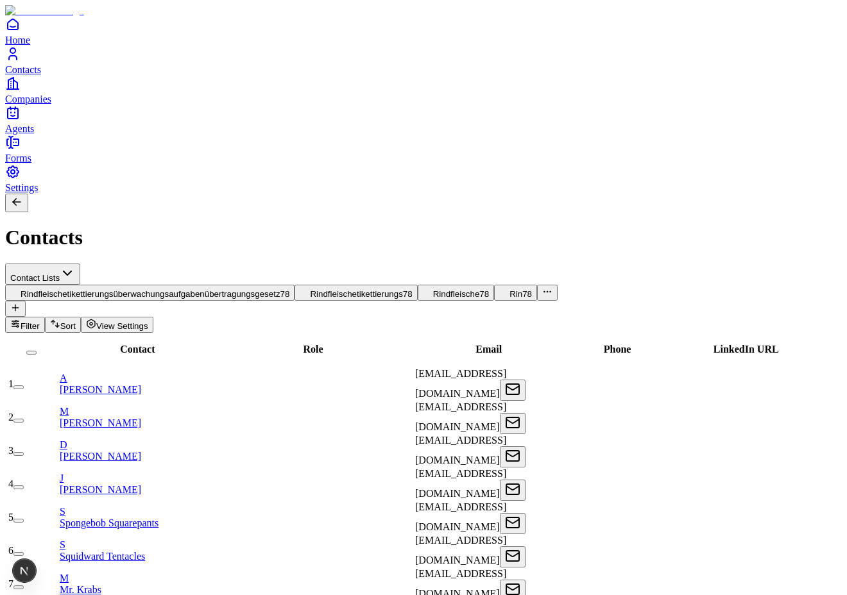
scroll to position [0, 0]
click at [537, 285] on button "button" at bounding box center [547, 293] width 21 height 16
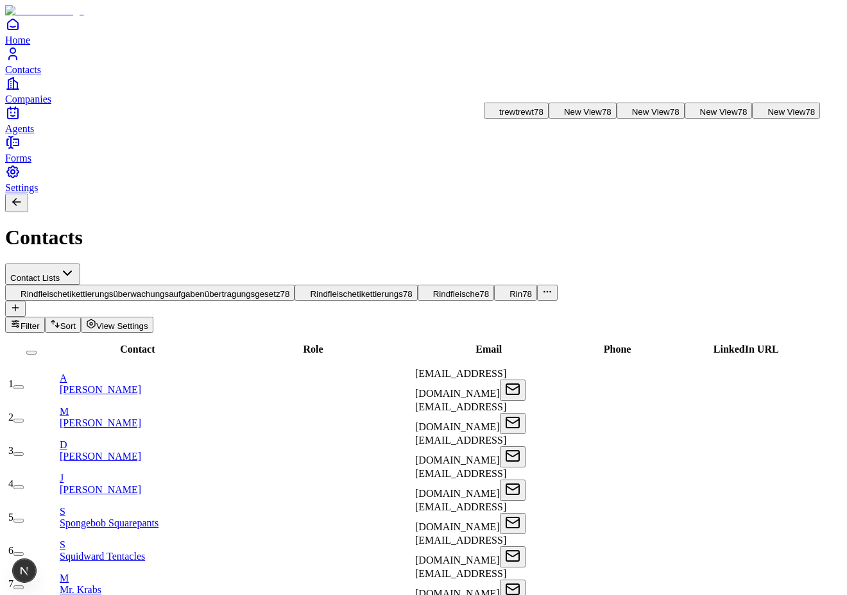
click at [752, 119] on button "New View 78" at bounding box center [786, 111] width 68 height 16
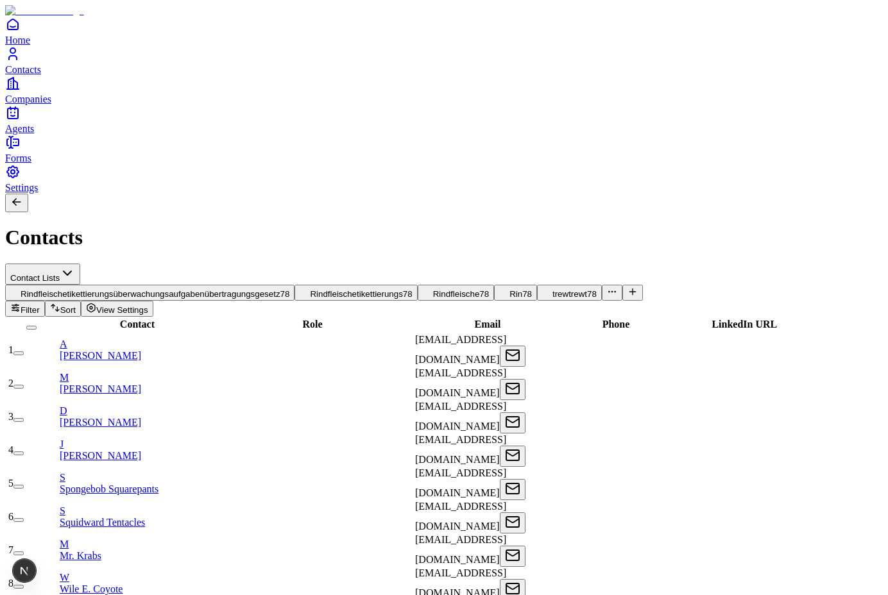
click at [607, 287] on icon "button" at bounding box center [612, 292] width 10 height 10
click at [648, 194] on div "Contacts" at bounding box center [444, 222] width 878 height 56
click at [607, 287] on icon "button" at bounding box center [612, 292] width 10 height 10
click at [656, 194] on div "Contacts" at bounding box center [444, 222] width 878 height 56
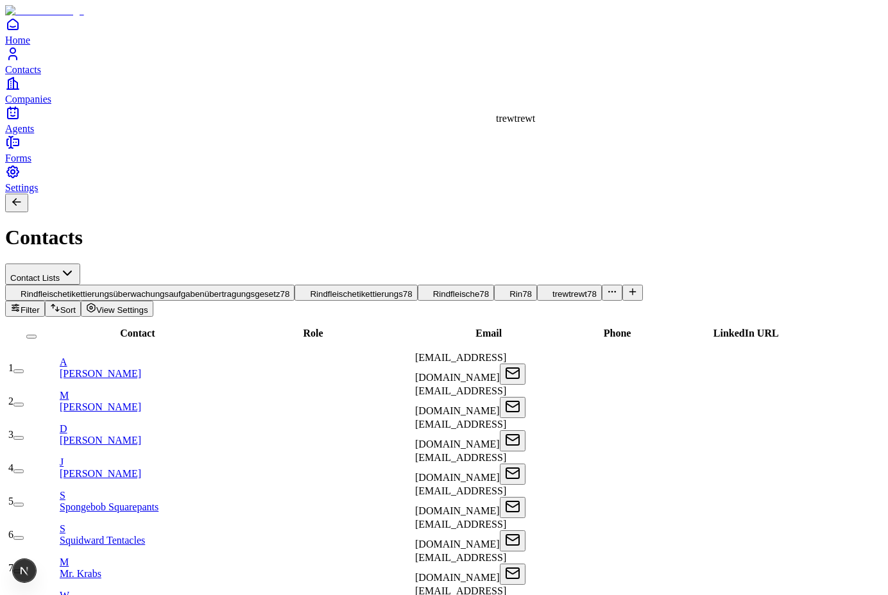
click at [537, 285] on button "trewtrewt 78" at bounding box center [569, 293] width 65 height 16
click at [607, 287] on icon "button" at bounding box center [612, 292] width 10 height 10
click at [618, 194] on div "Contacts" at bounding box center [444, 222] width 878 height 56
click at [607, 287] on icon "button" at bounding box center [612, 292] width 10 height 10
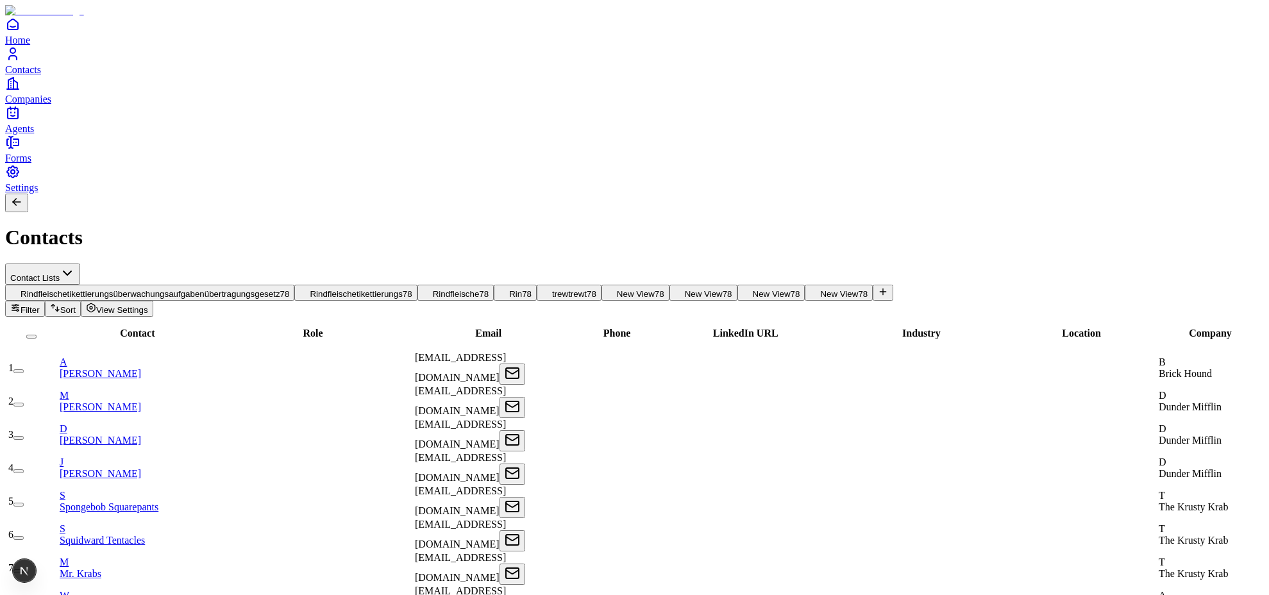
click at [887, 287] on icon at bounding box center [883, 292] width 10 height 10
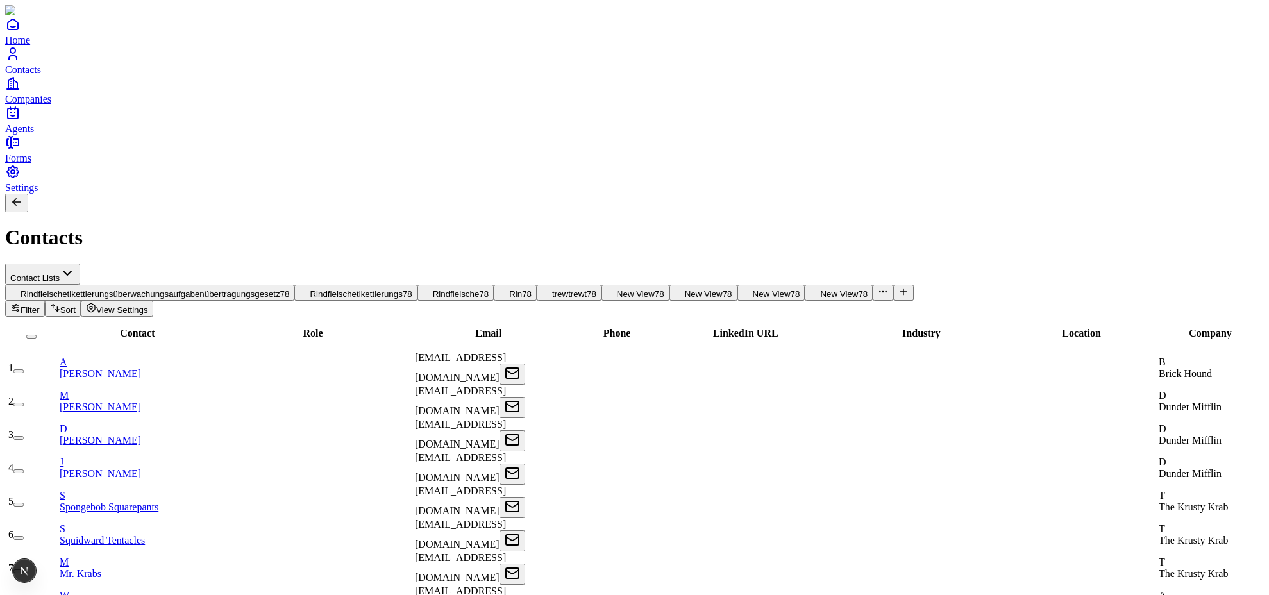
click at [887, 285] on button at bounding box center [904, 293] width 21 height 16
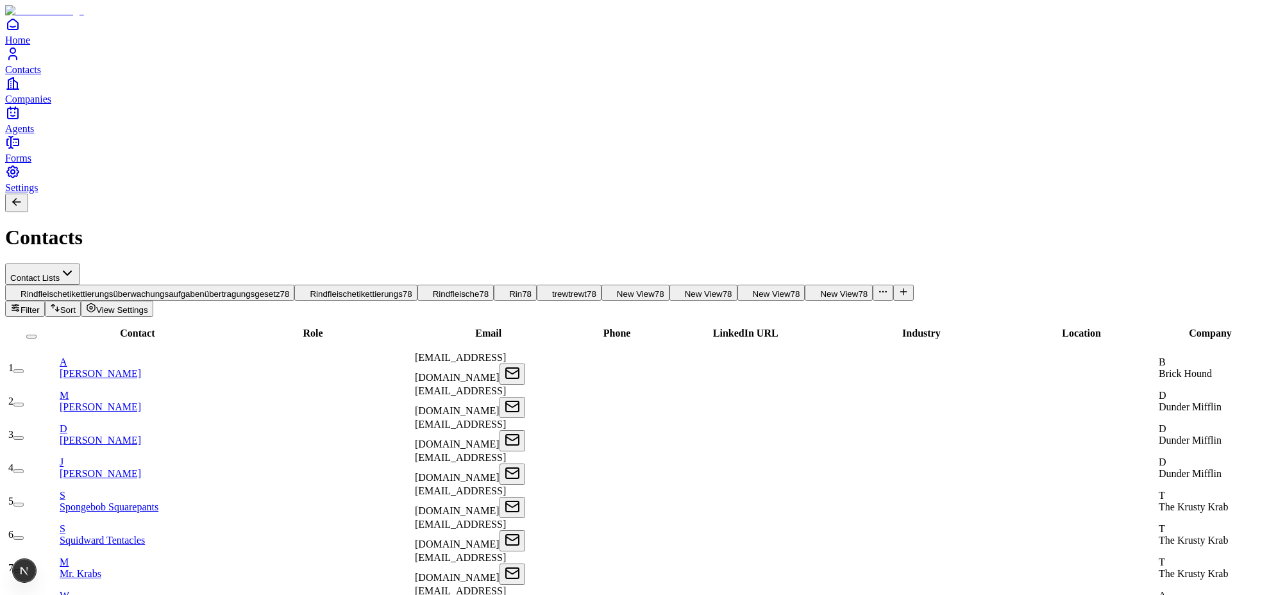
click at [887, 287] on icon "button" at bounding box center [883, 292] width 10 height 10
click at [887, 289] on icon at bounding box center [904, 292] width 0 height 6
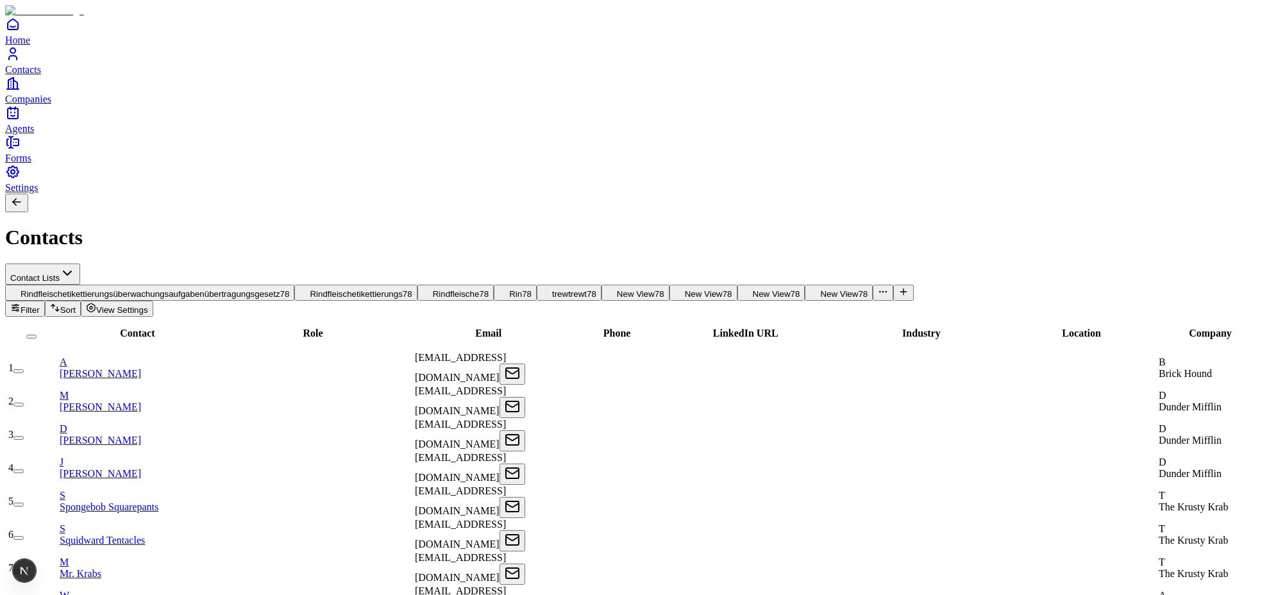
click at [887, 287] on icon "button" at bounding box center [883, 292] width 10 height 10
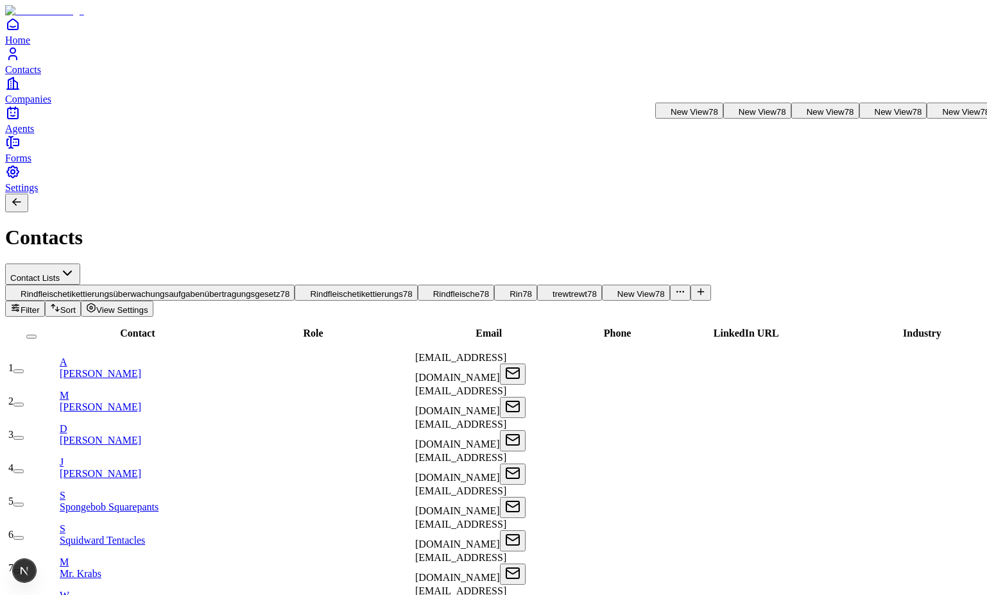
click at [700, 287] on icon at bounding box center [700, 292] width 10 height 10
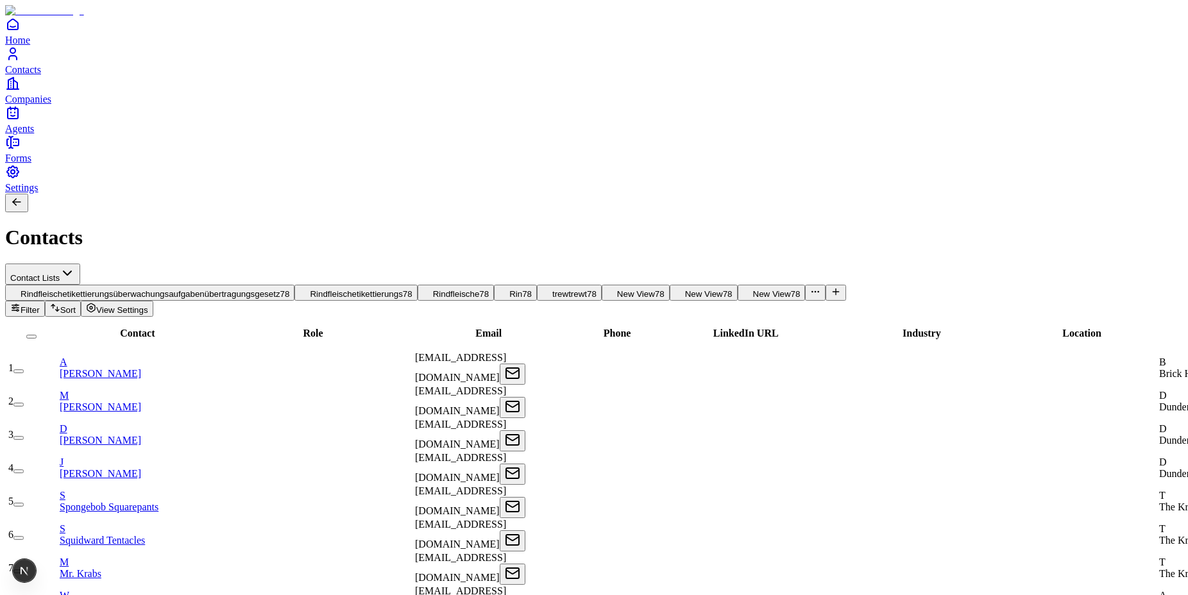
click at [846, 285] on button at bounding box center [836, 293] width 21 height 16
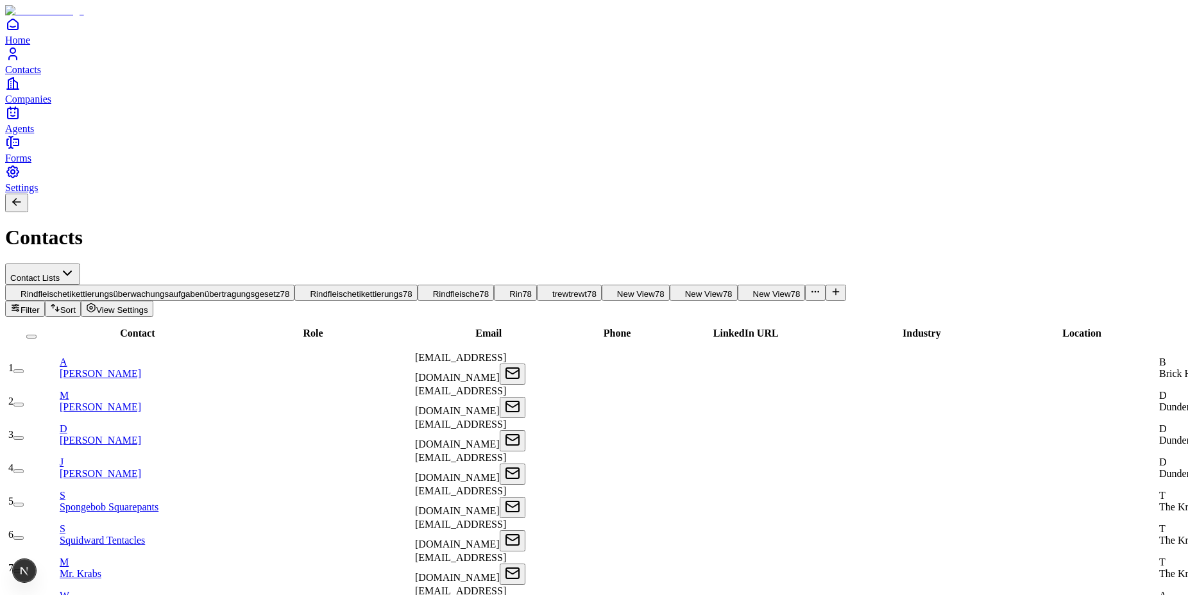
click at [820, 287] on icon "button" at bounding box center [815, 292] width 10 height 10
click at [868, 194] on div "Contacts" at bounding box center [594, 222] width 1178 height 56
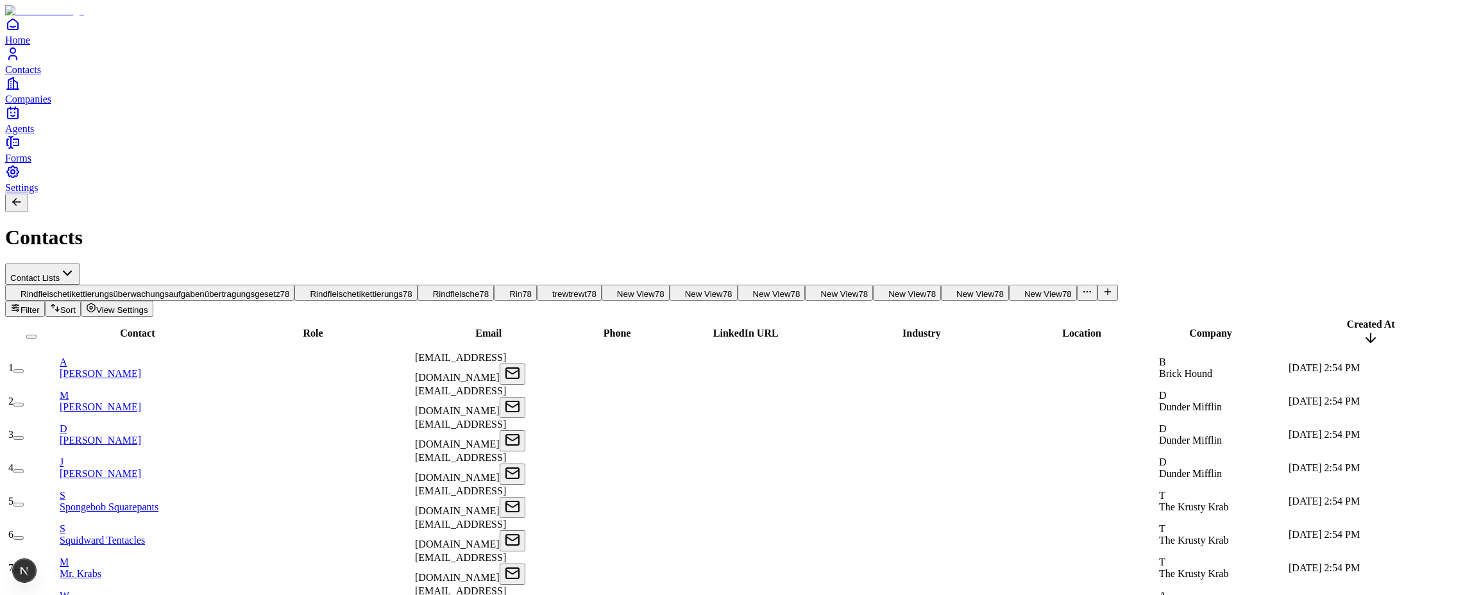
click at [887, 292] on icon at bounding box center [1108, 292] width 6 height 0
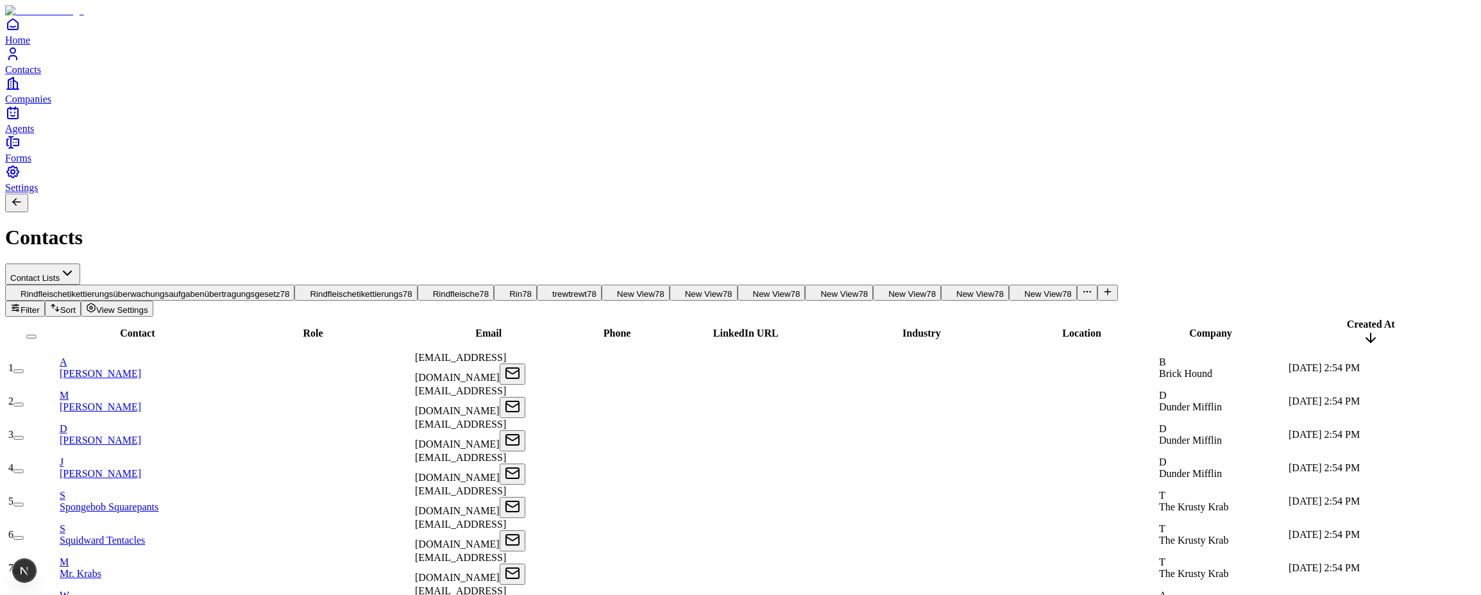
click at [887, 287] on icon "button" at bounding box center [1087, 292] width 10 height 10
click at [148, 305] on span "View Settings" at bounding box center [122, 310] width 52 height 10
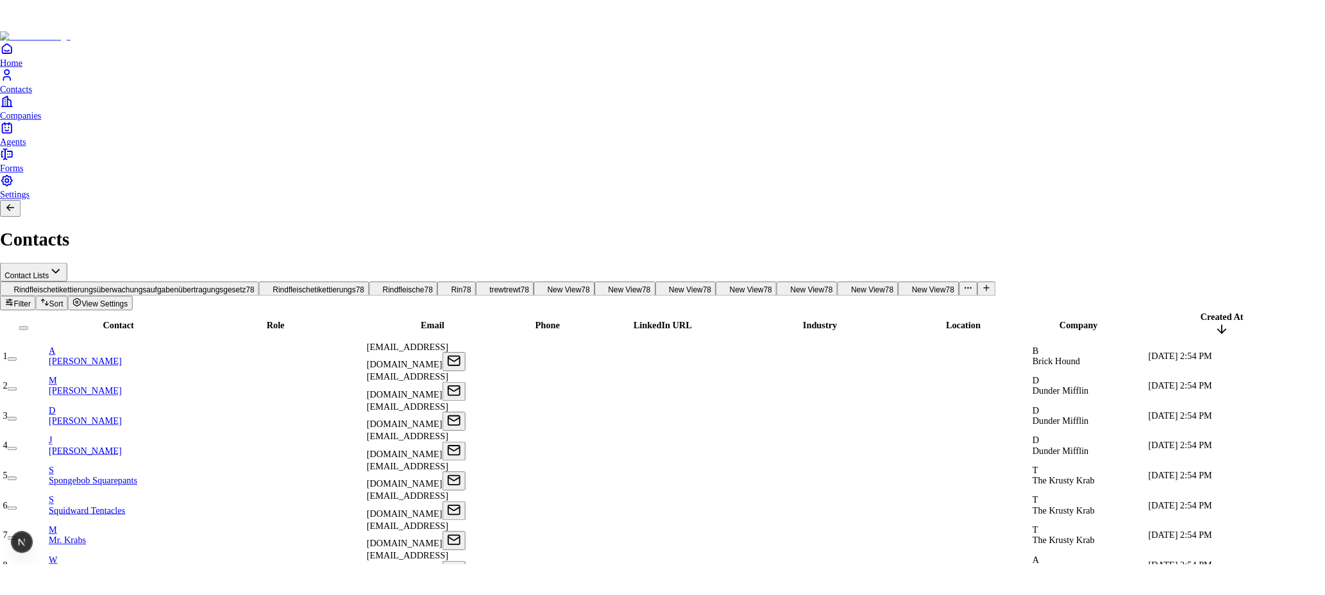
scroll to position [3, 0]
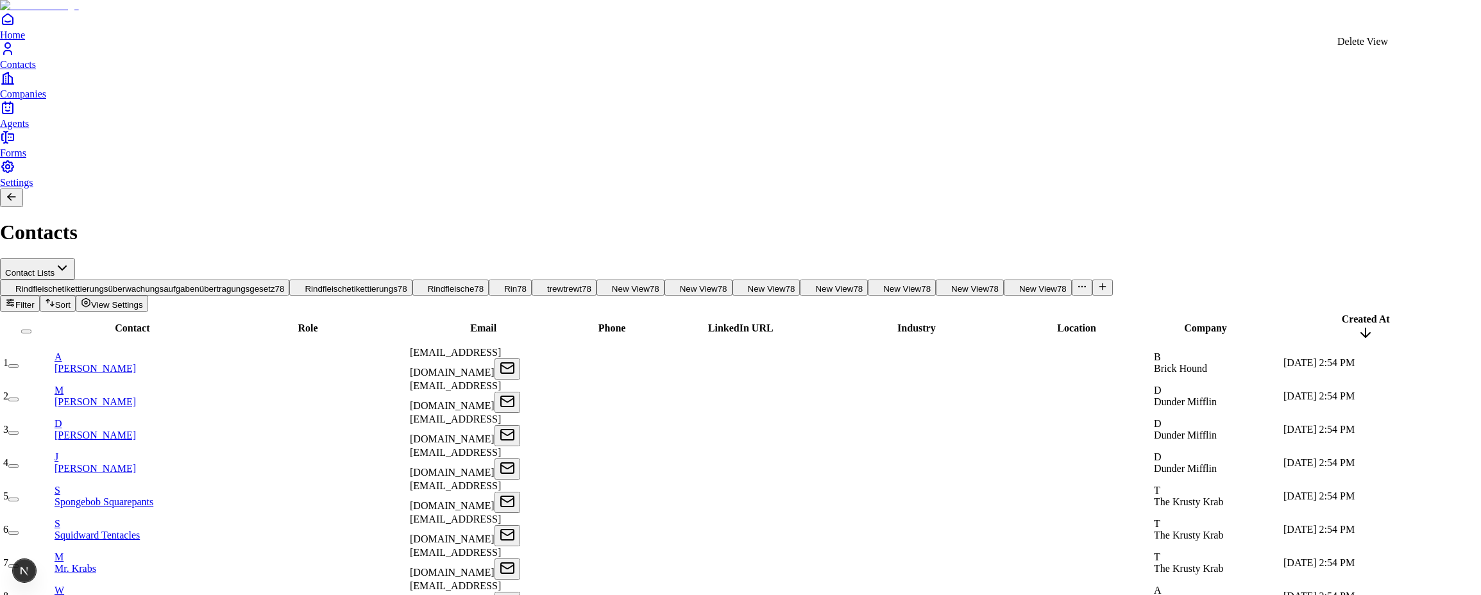
click at [887, 47] on div "Delete View" at bounding box center [1362, 42] width 51 height 12
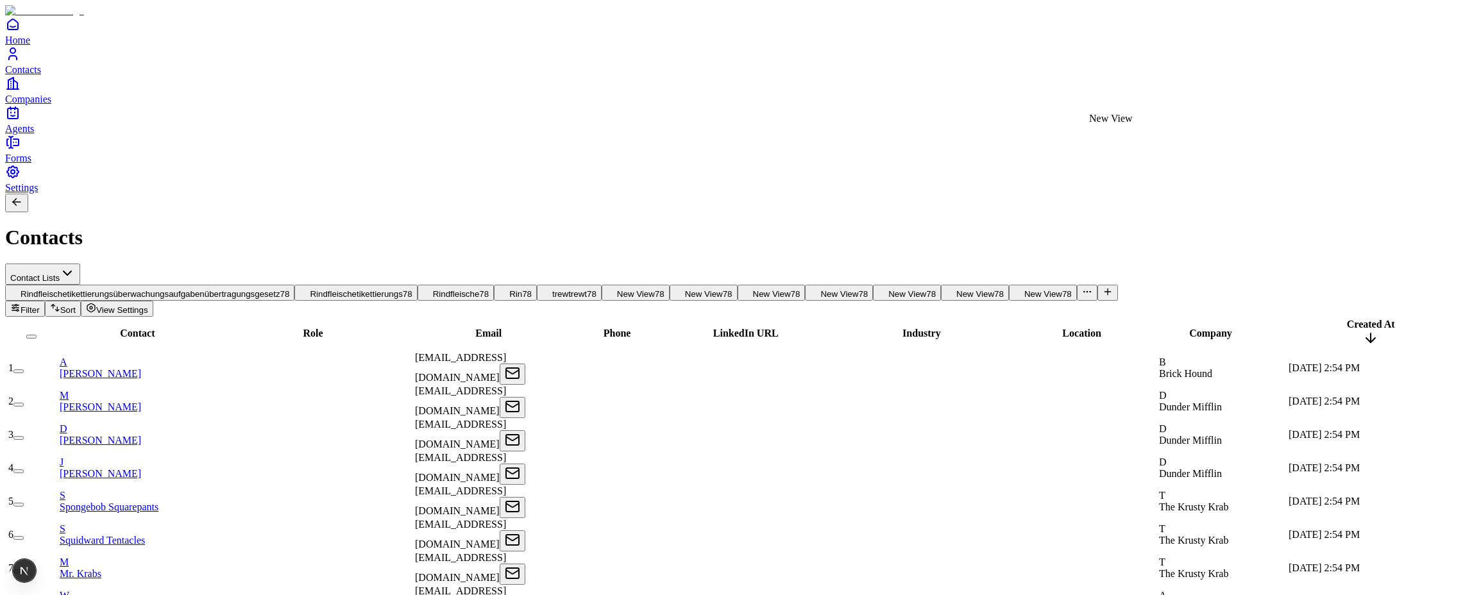
click at [887, 289] on span "New View" at bounding box center [1043, 294] width 38 height 10
click at [148, 305] on span "View Settings" at bounding box center [122, 310] width 52 height 10
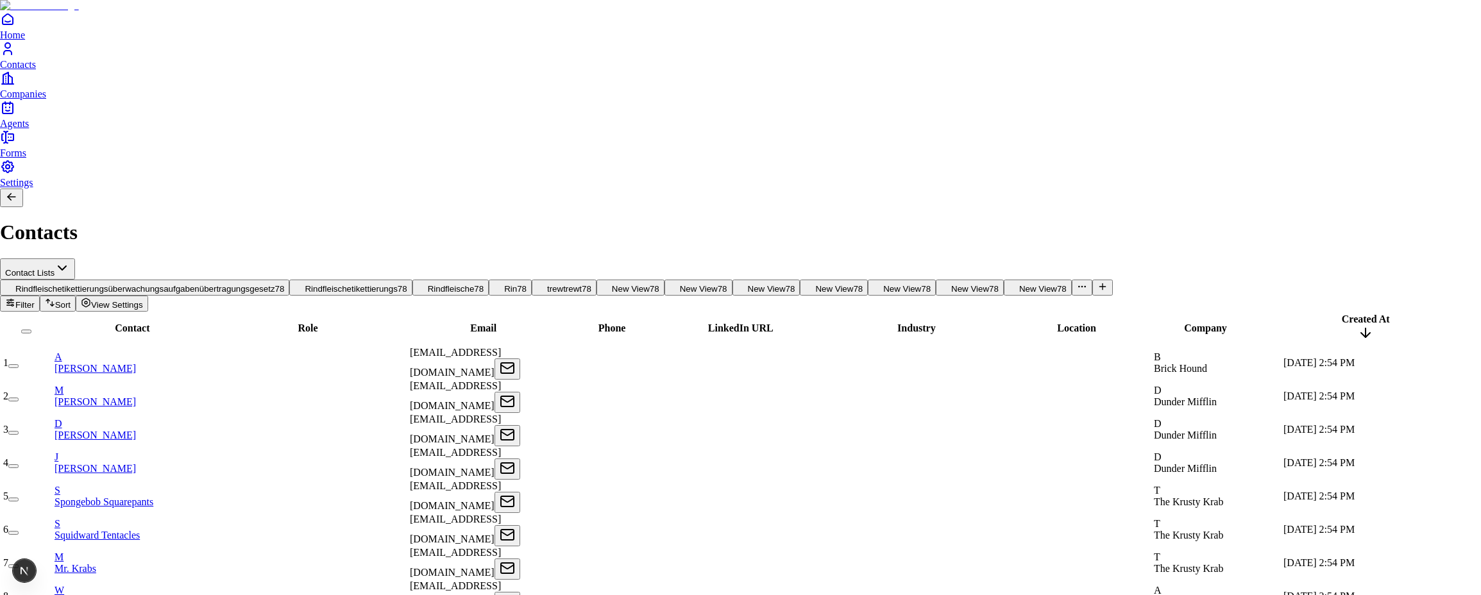
click at [887, 47] on div "Delete View" at bounding box center [1362, 42] width 51 height 12
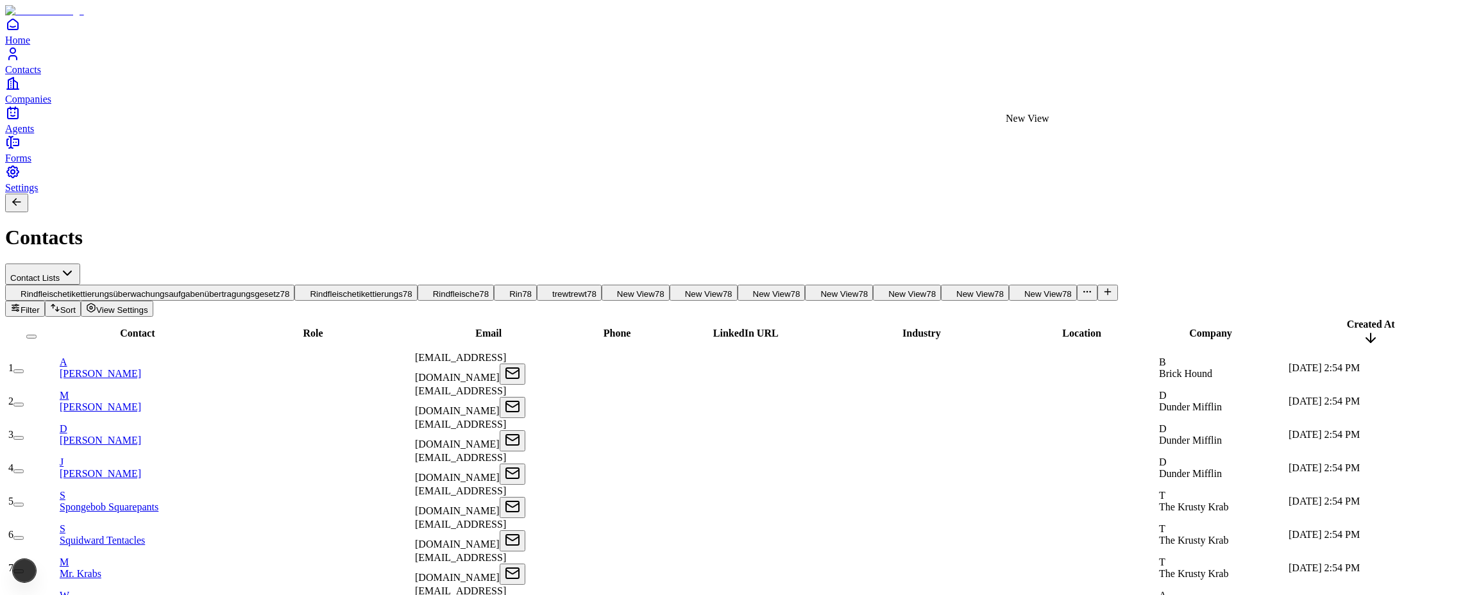
click at [887, 289] on span "New View" at bounding box center [975, 294] width 38 height 10
click at [148, 305] on span "View Settings" at bounding box center [122, 310] width 52 height 10
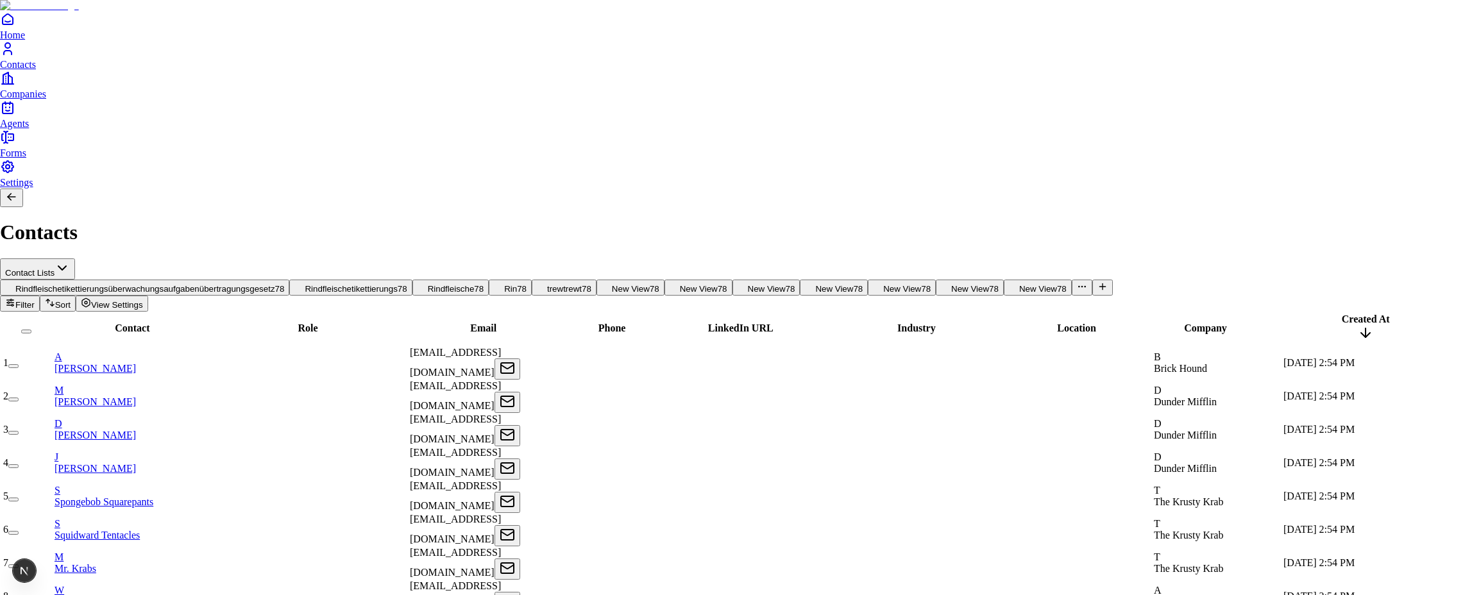
click at [887, 47] on div "Delete View" at bounding box center [1362, 42] width 51 height 12
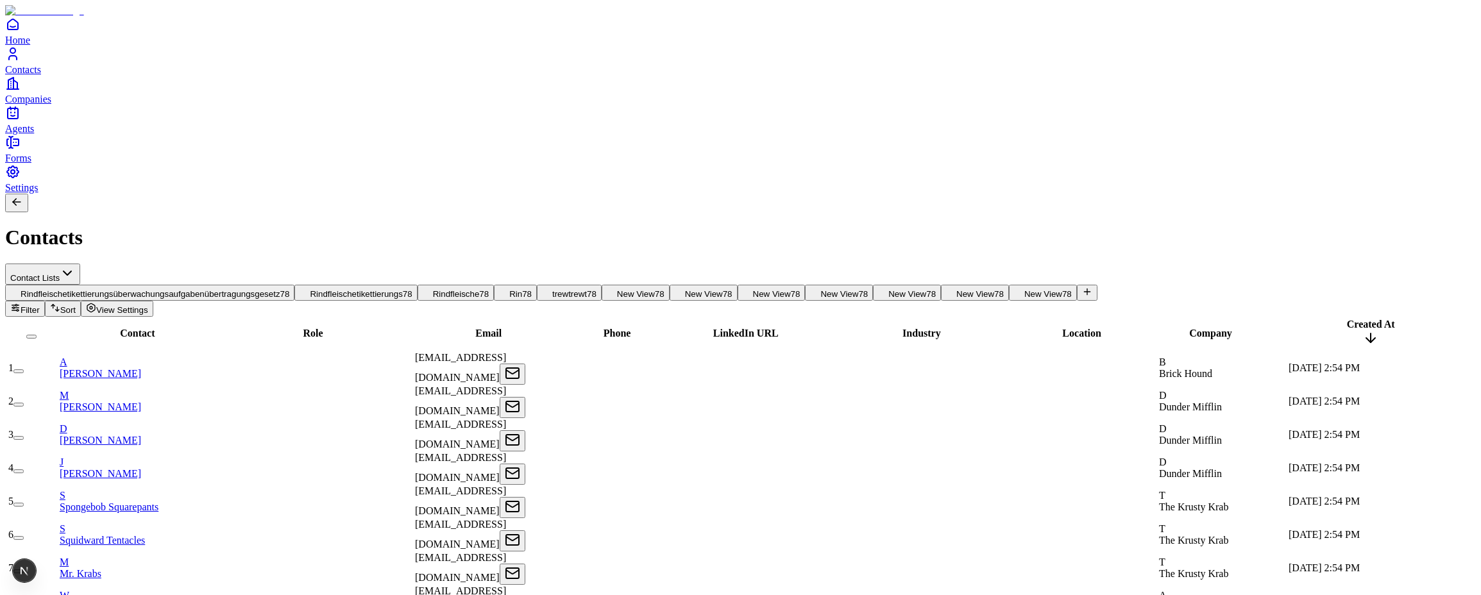
click at [887, 287] on icon at bounding box center [1087, 292] width 10 height 10
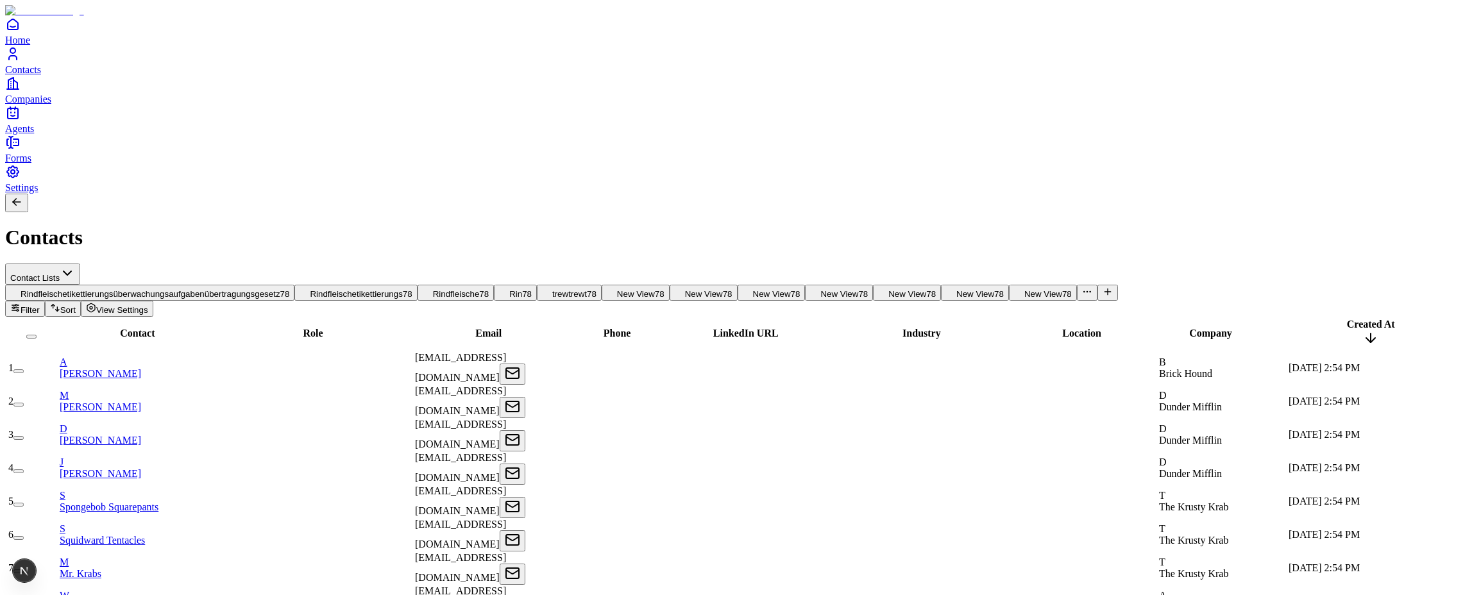
click at [148, 305] on span "View Settings" at bounding box center [122, 310] width 52 height 10
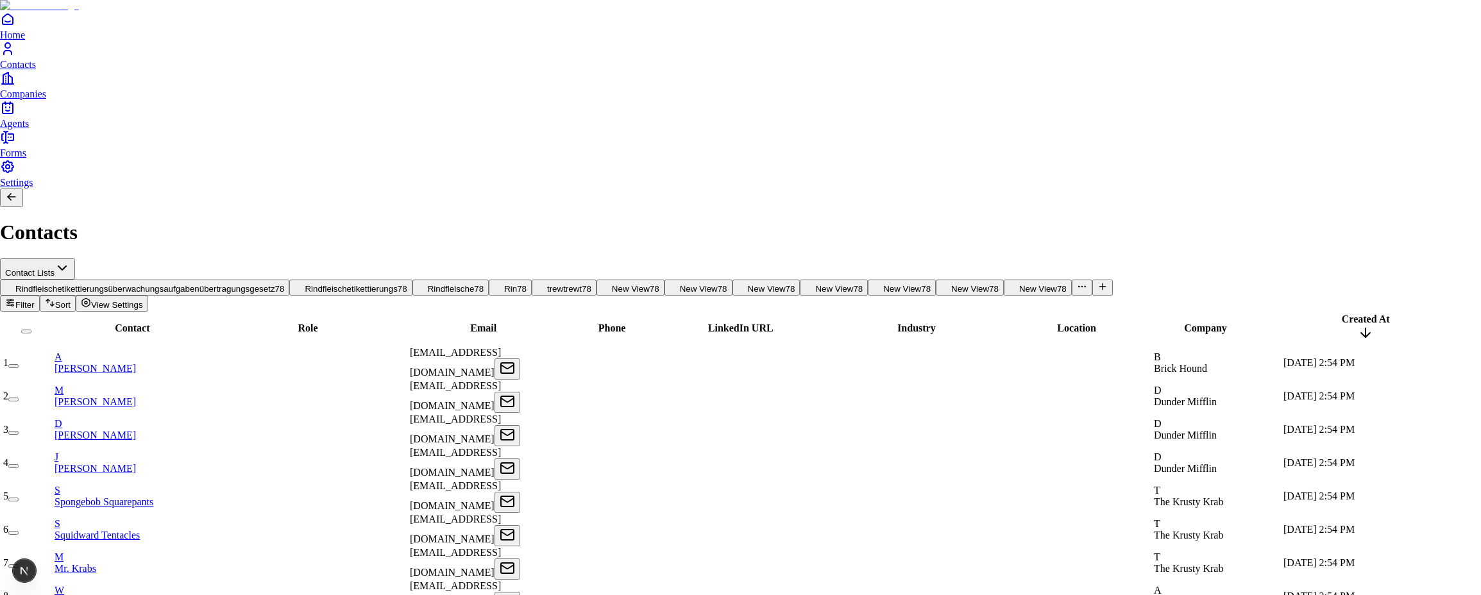
click at [887, 47] on div "Delete View" at bounding box center [1362, 42] width 51 height 12
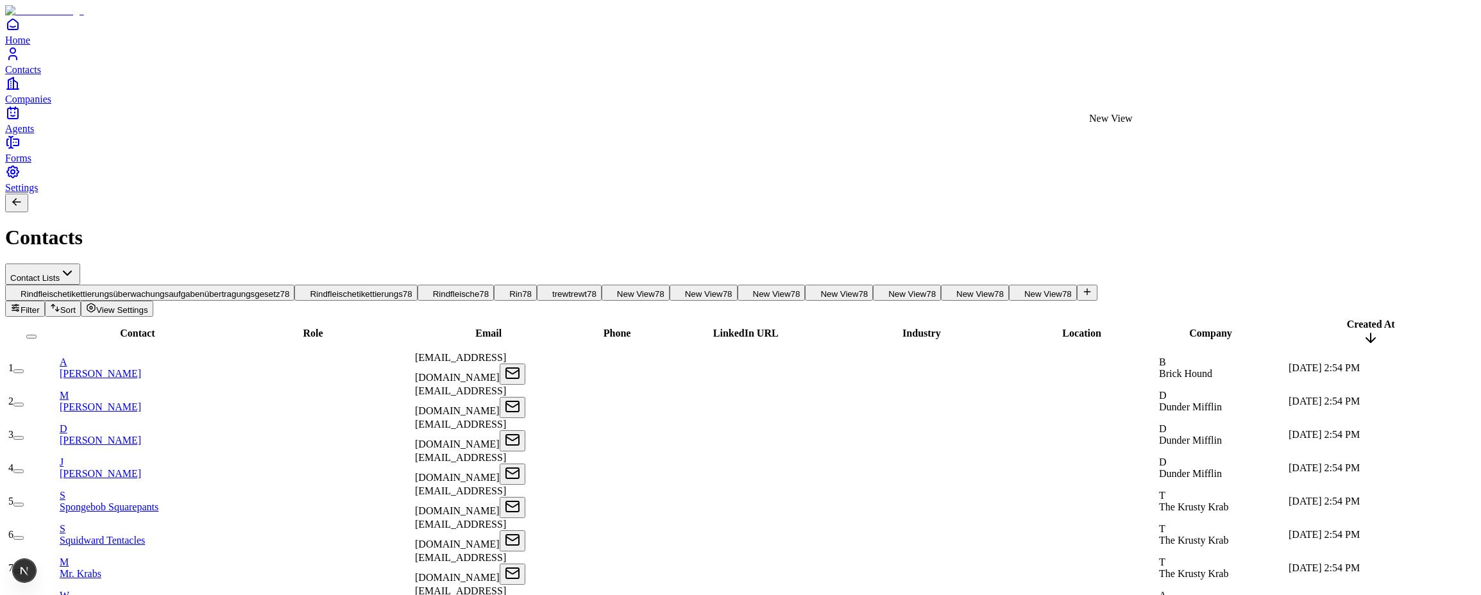
click at [887, 289] on span "New View" at bounding box center [1043, 294] width 38 height 10
click at [148, 305] on span "View Settings" at bounding box center [122, 310] width 52 height 10
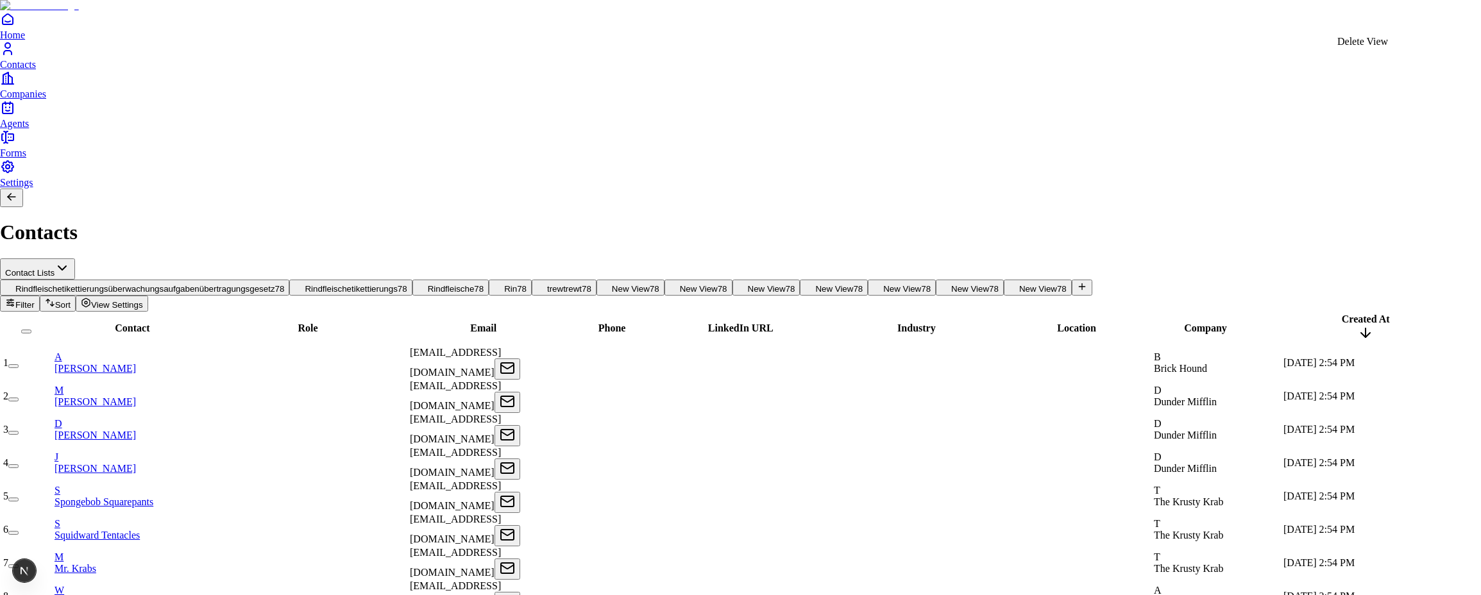
click at [887, 47] on div "Delete View" at bounding box center [1362, 42] width 51 height 12
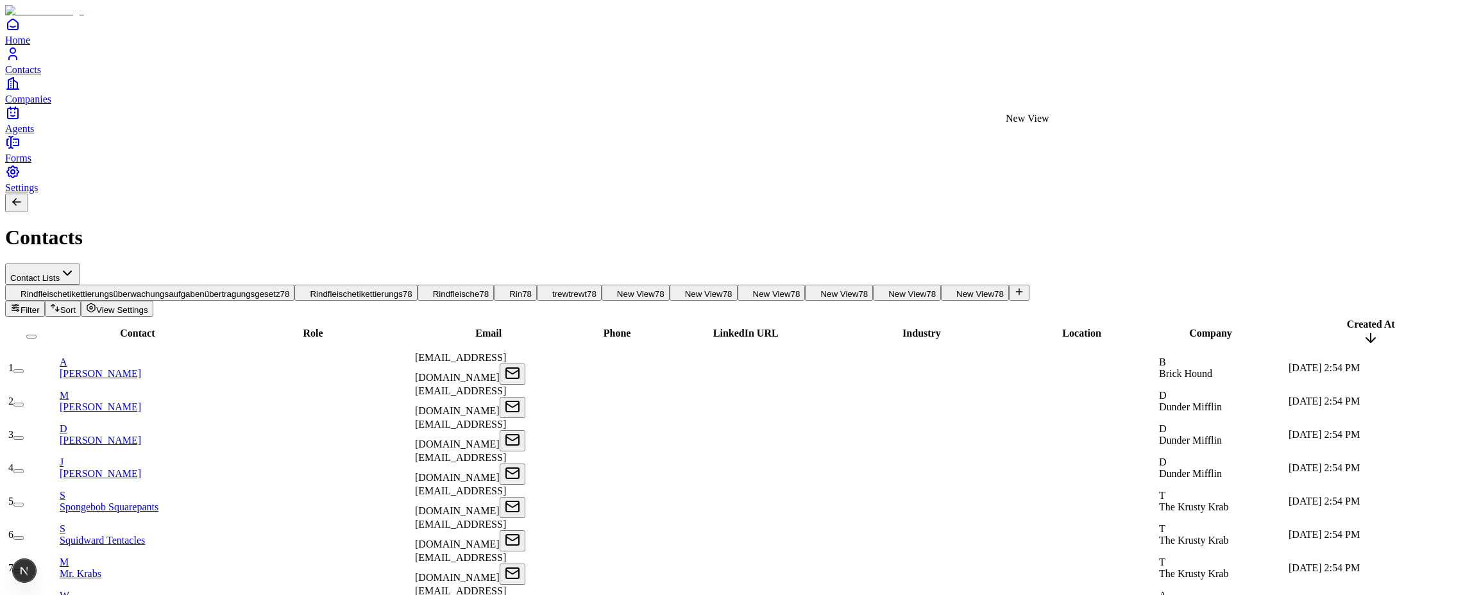
click at [887, 289] on span "New View" at bounding box center [975, 294] width 38 height 10
click at [148, 305] on span "View Settings" at bounding box center [122, 310] width 52 height 10
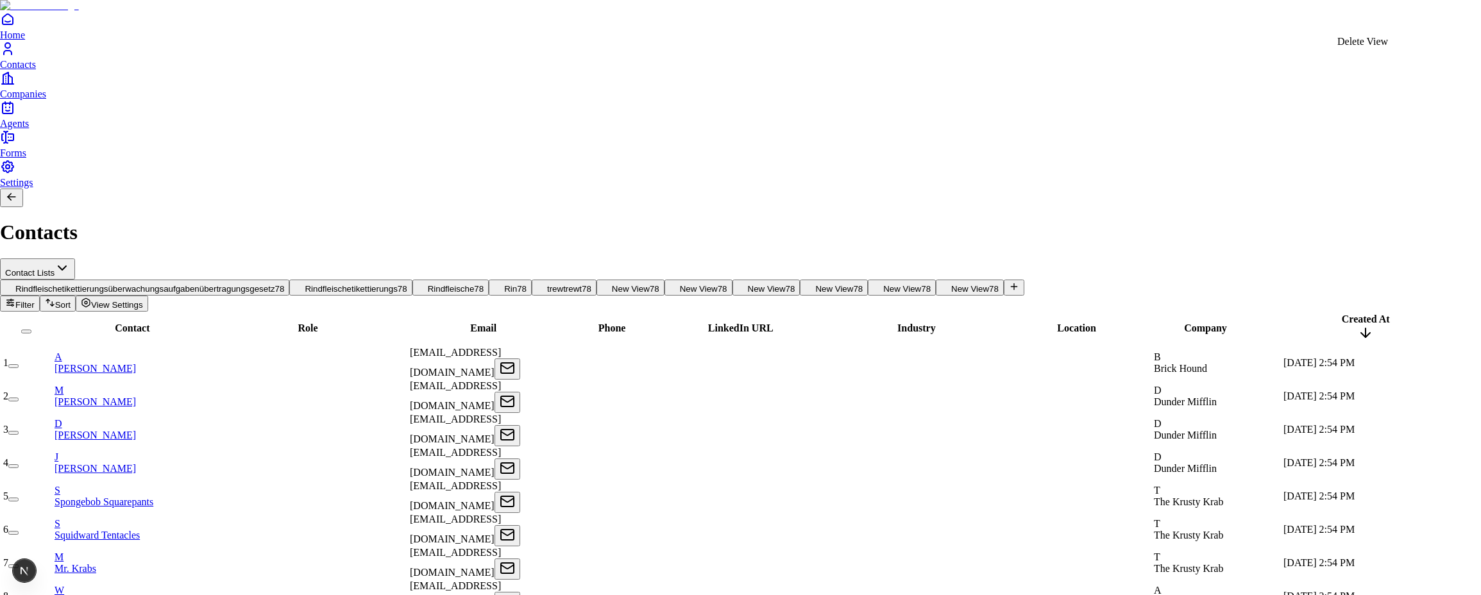
click at [887, 47] on div "Delete View" at bounding box center [1362, 42] width 51 height 12
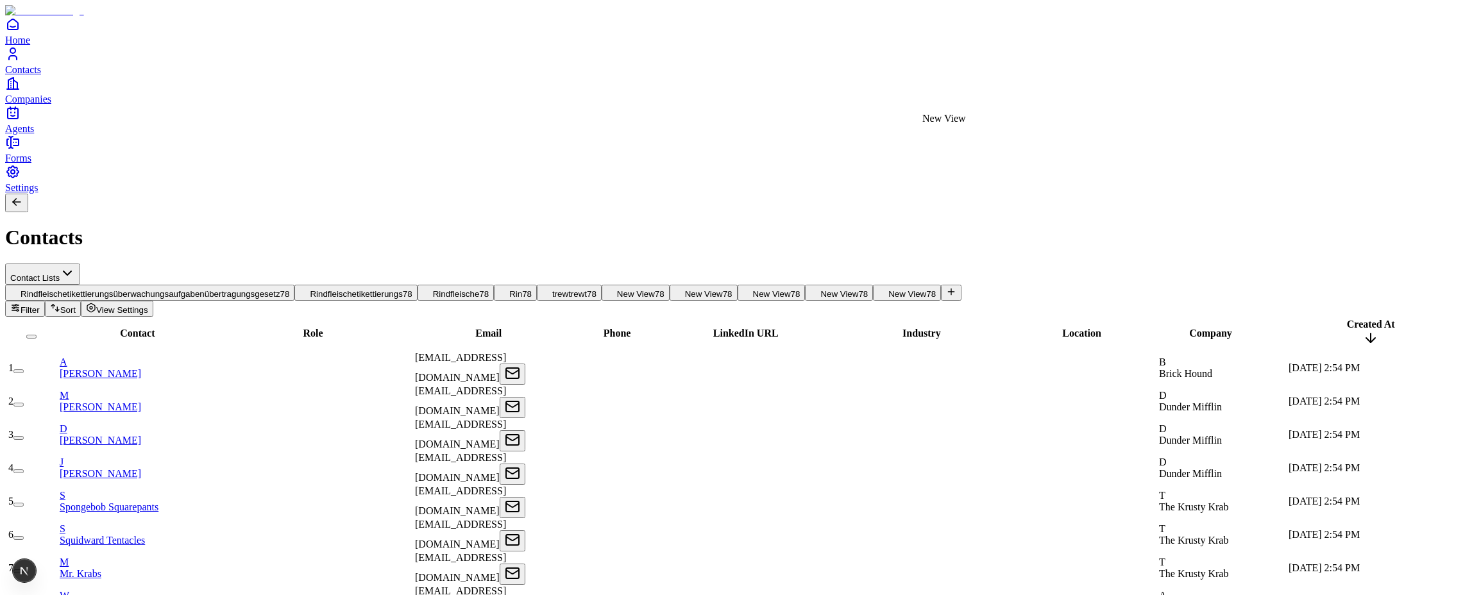
click at [887, 289] on span "New View" at bounding box center [907, 294] width 38 height 10
click at [153, 301] on button "View Settings" at bounding box center [117, 309] width 72 height 16
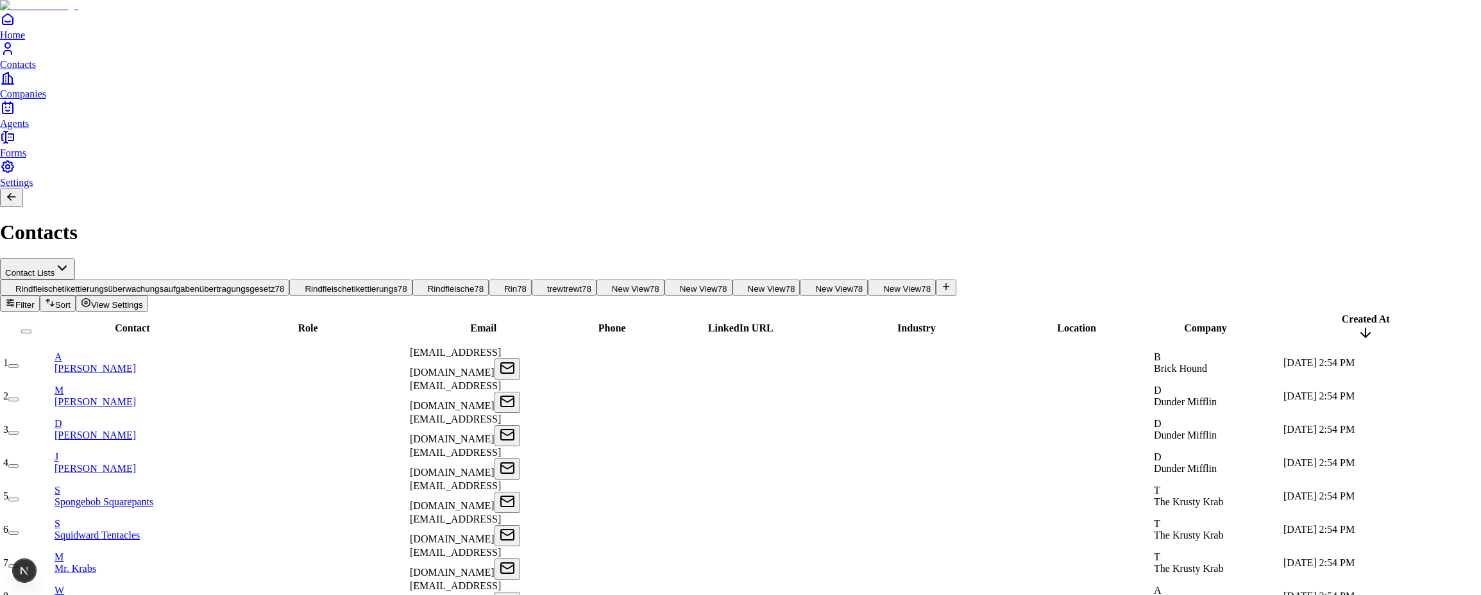
click at [887, 47] on div "Delete View" at bounding box center [1362, 42] width 51 height 12
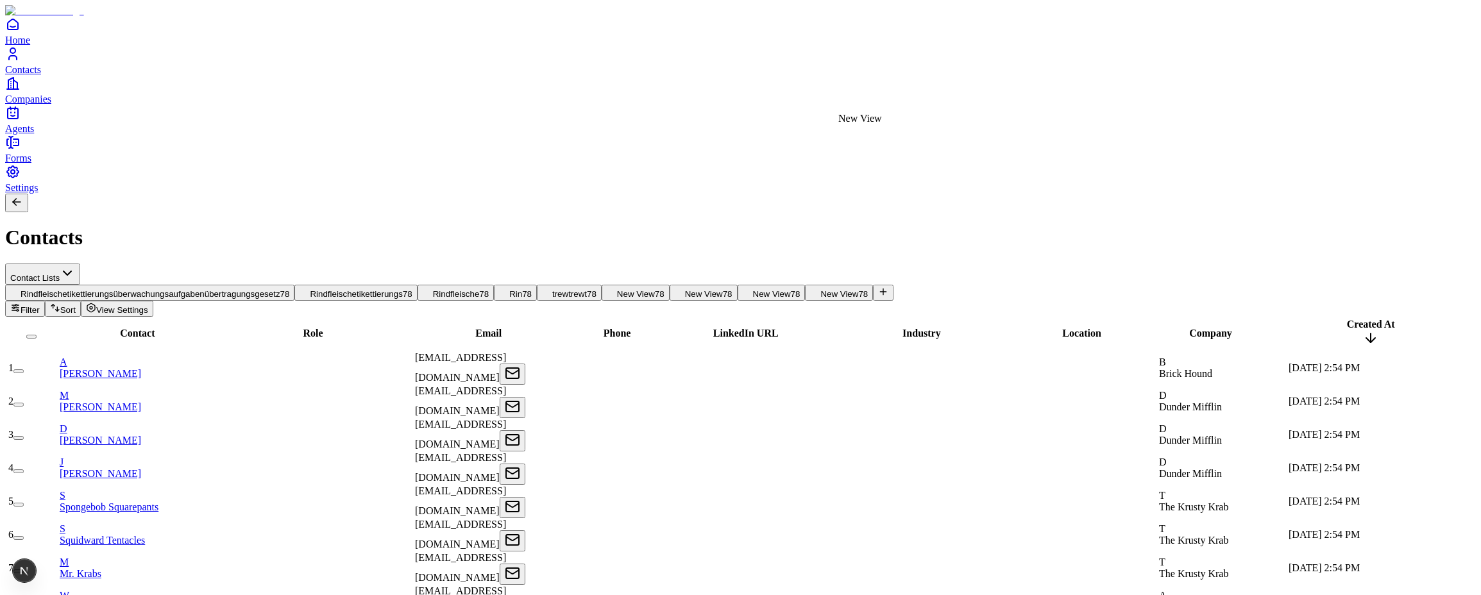
click at [858, 289] on span "New View" at bounding box center [839, 294] width 38 height 10
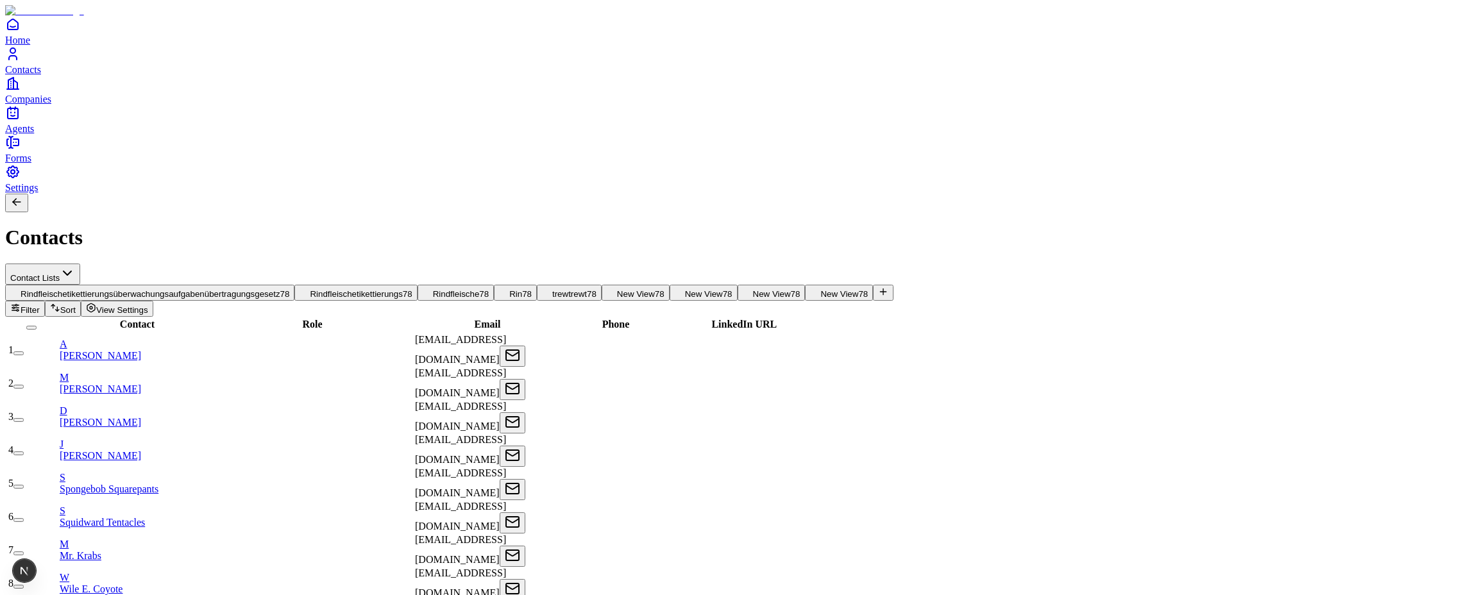
click at [887, 287] on icon at bounding box center [883, 292] width 10 height 10
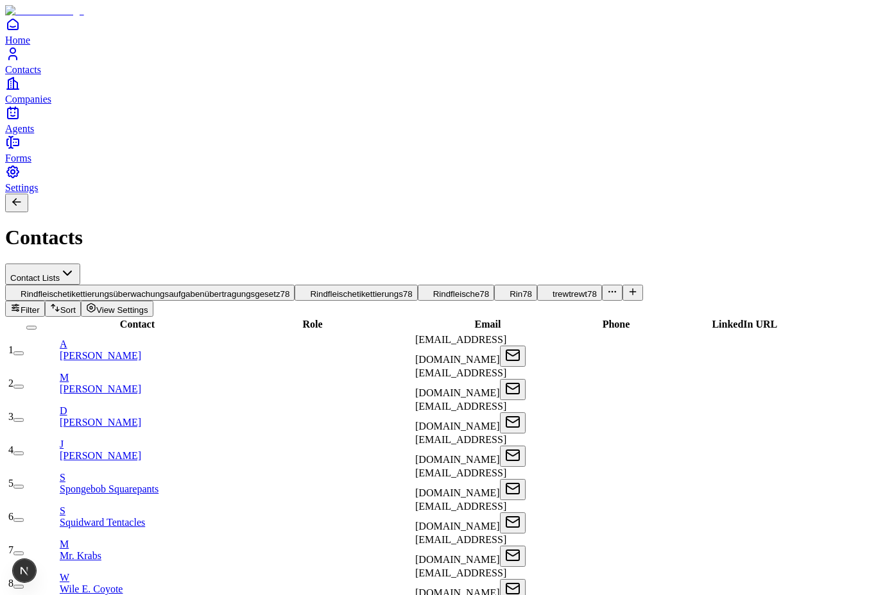
click at [602, 285] on button "button" at bounding box center [612, 293] width 21 height 16
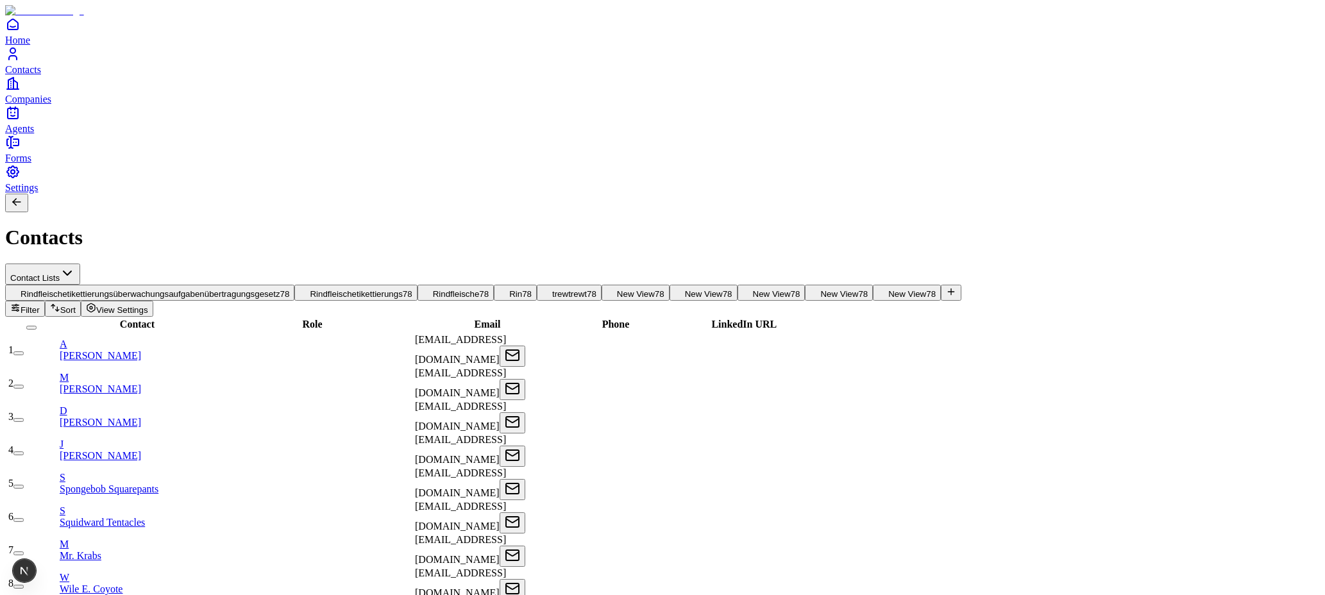
click at [803, 194] on div "Contacts" at bounding box center [662, 222] width 1315 height 56
click at [699, 194] on div "Contacts" at bounding box center [662, 222] width 1315 height 56
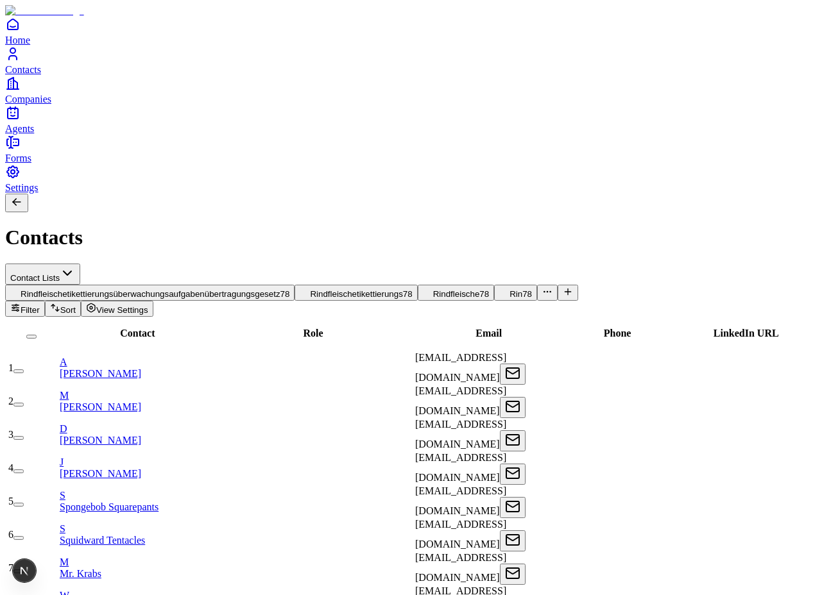
click at [537, 285] on button "button" at bounding box center [547, 293] width 21 height 16
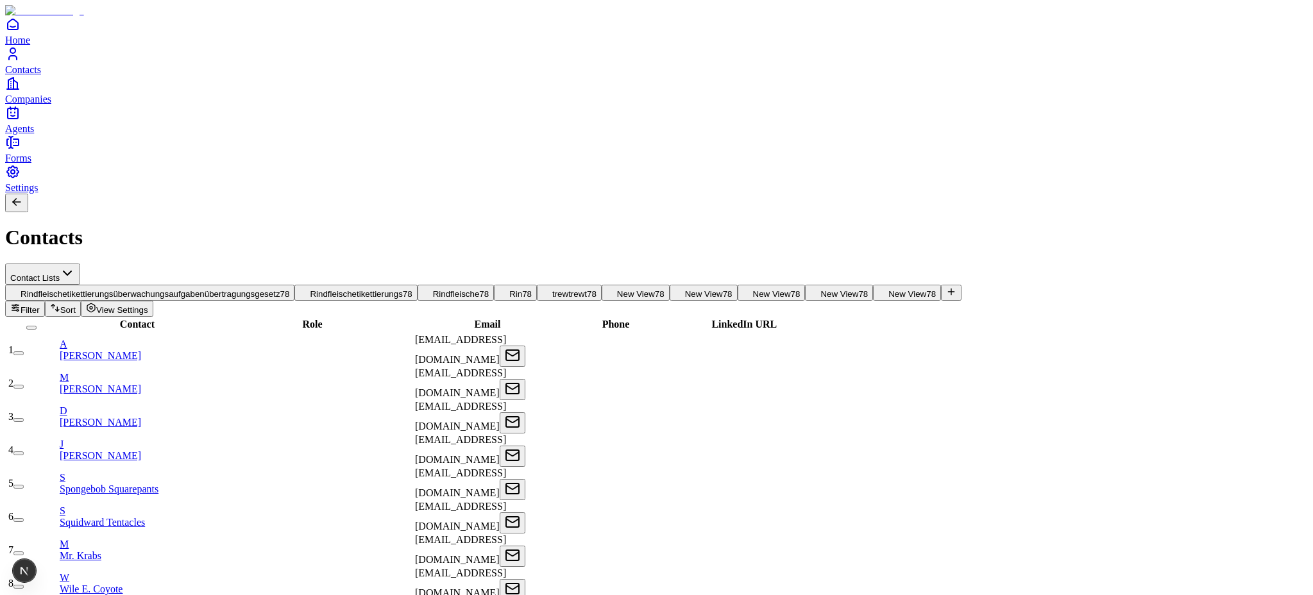
click at [956, 287] on icon at bounding box center [951, 292] width 10 height 10
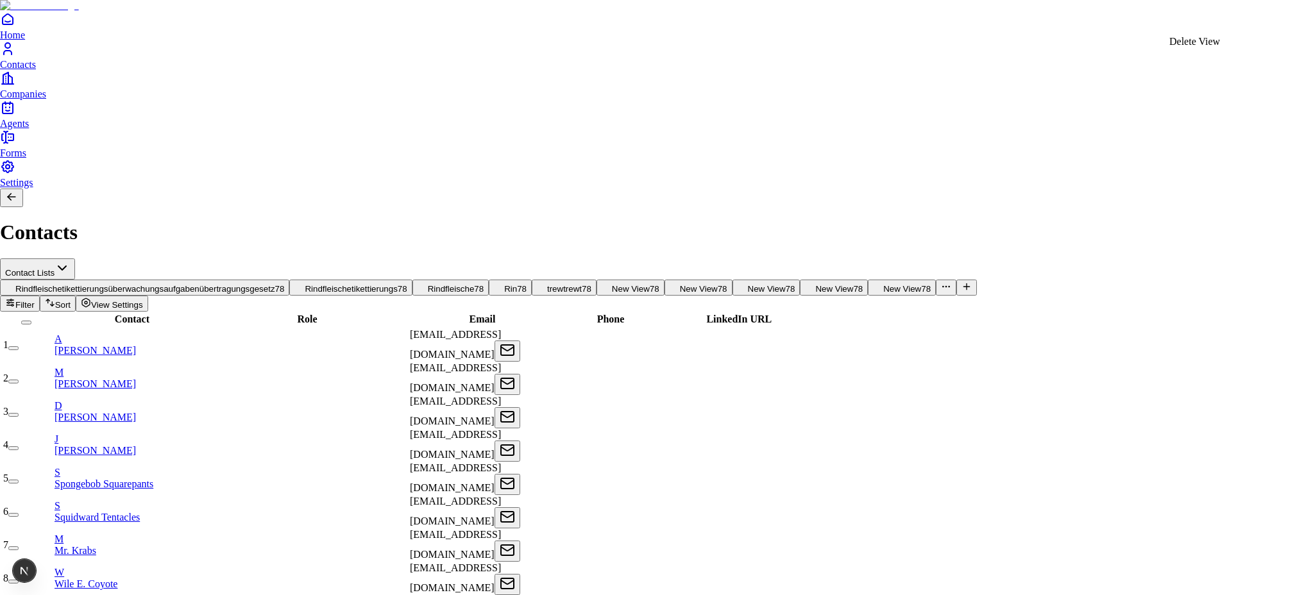
click at [1220, 46] on div "Delete View" at bounding box center [1194, 42] width 51 height 12
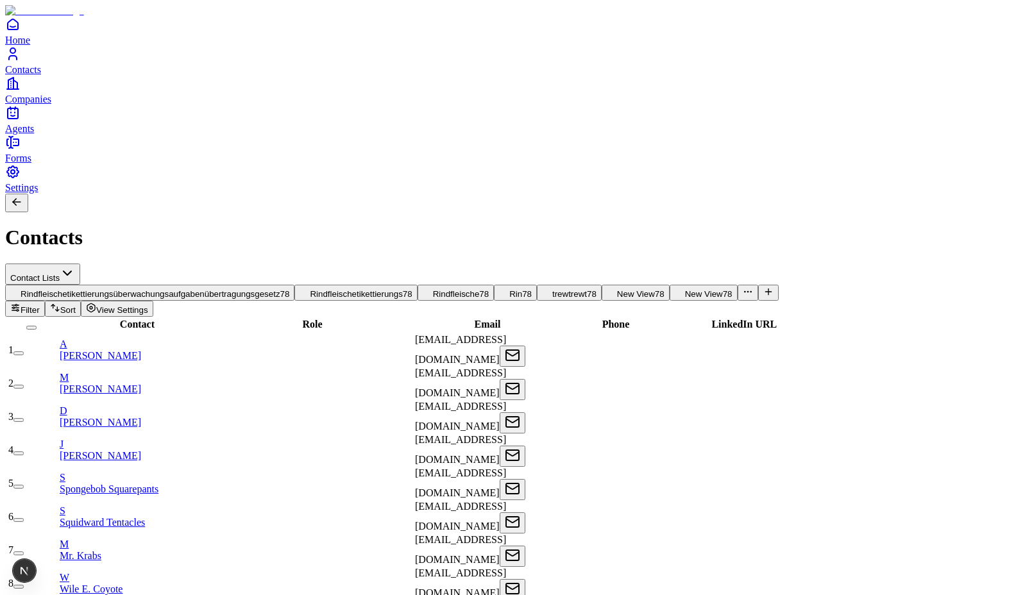
click at [757, 285] on button "button" at bounding box center [748, 293] width 21 height 16
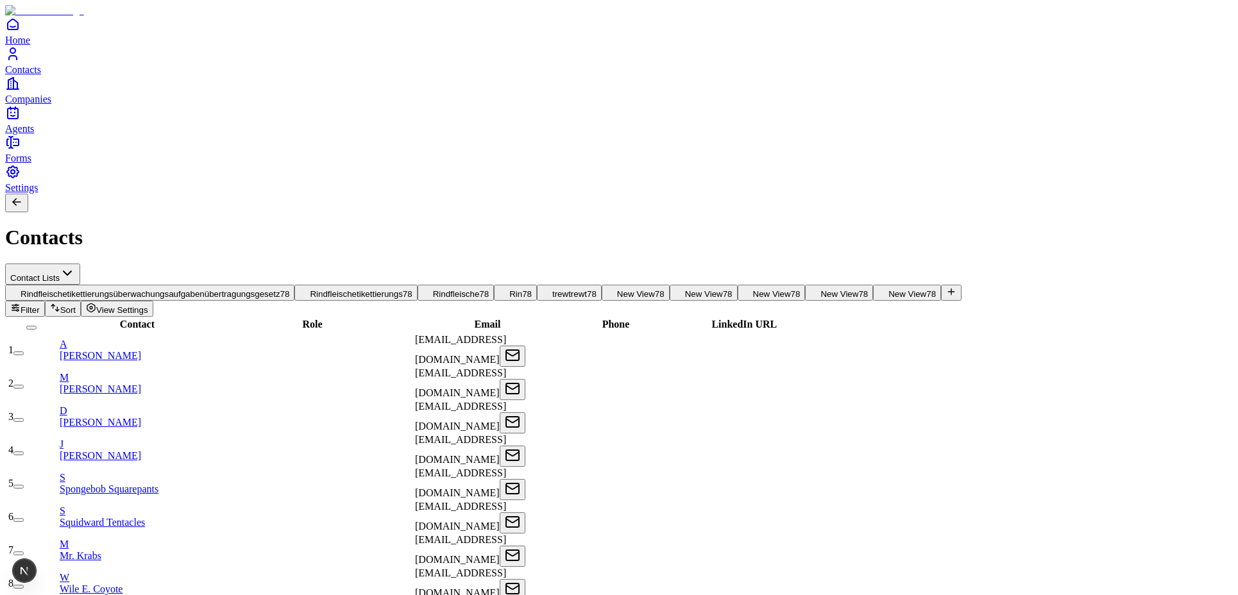
click at [153, 301] on button "View Settings" at bounding box center [117, 309] width 72 height 16
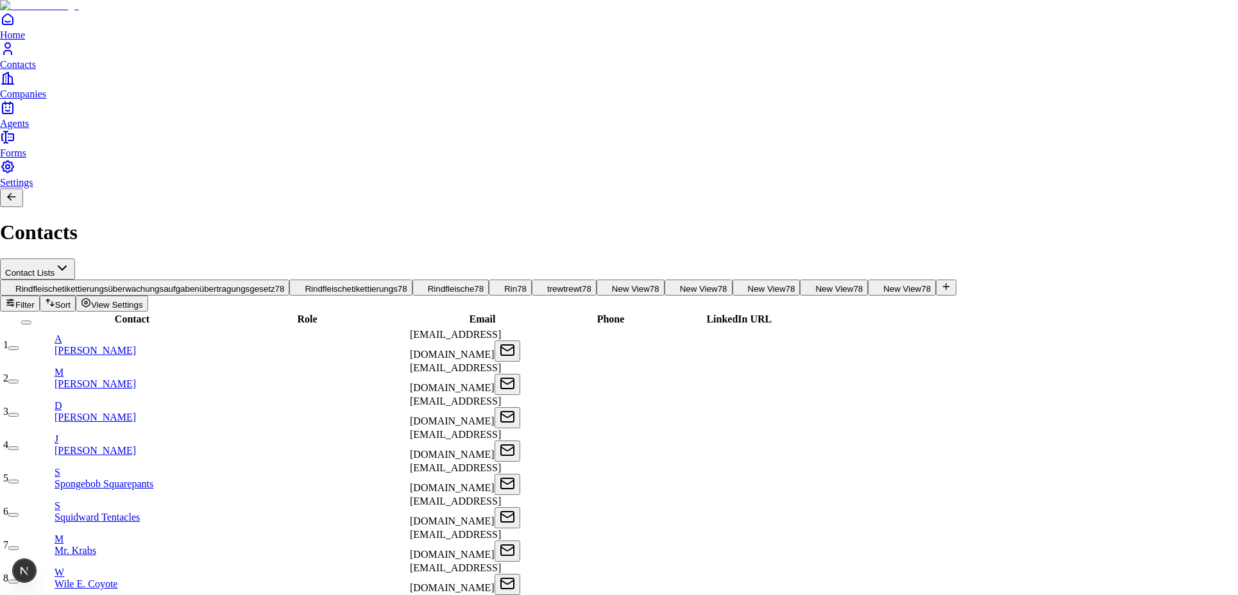
drag, startPoint x: 1029, startPoint y: 377, endPoint x: 1054, endPoint y: 290, distance: 90.8
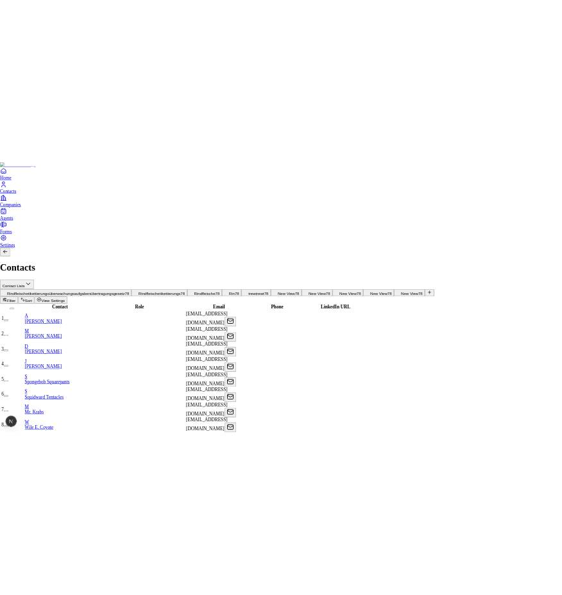
scroll to position [37, 0]
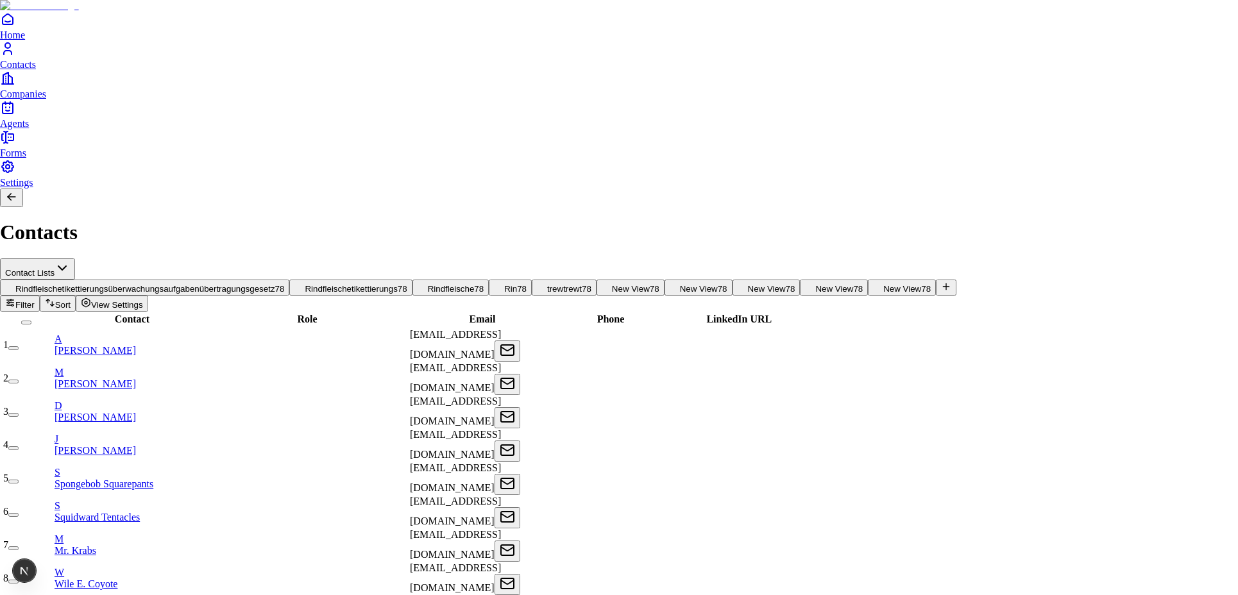
drag, startPoint x: 1064, startPoint y: 264, endPoint x: 1062, endPoint y: 285, distance: 21.8
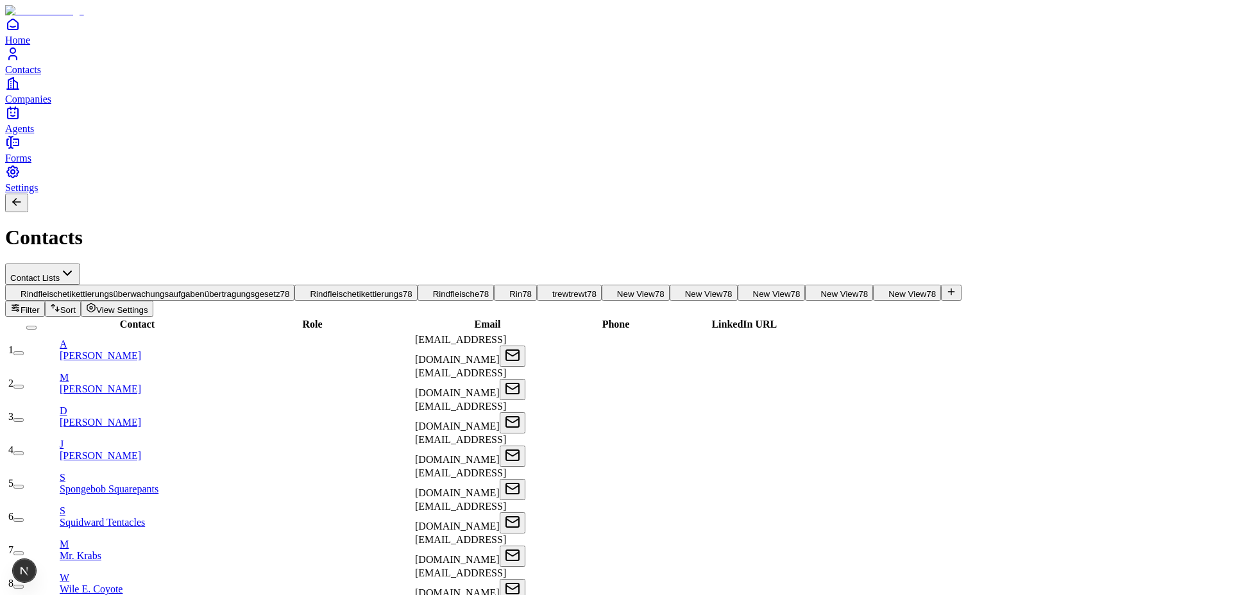
click at [148, 305] on span "View Settings" at bounding box center [122, 310] width 52 height 10
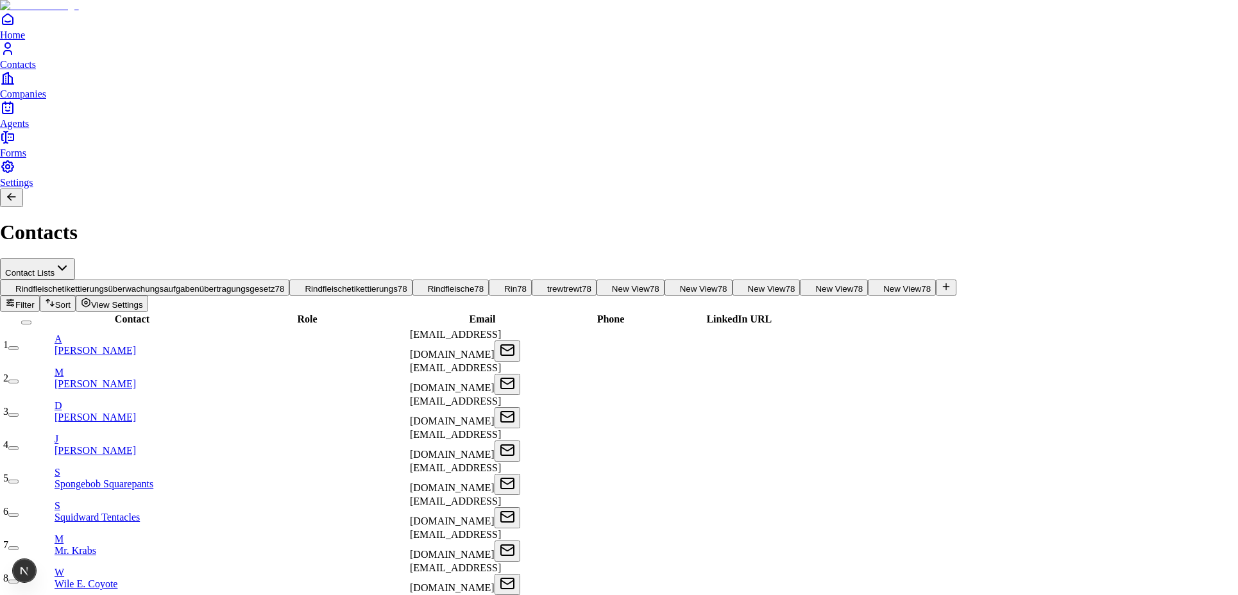
click at [1145, 47] on div "Delete View" at bounding box center [1119, 42] width 51 height 12
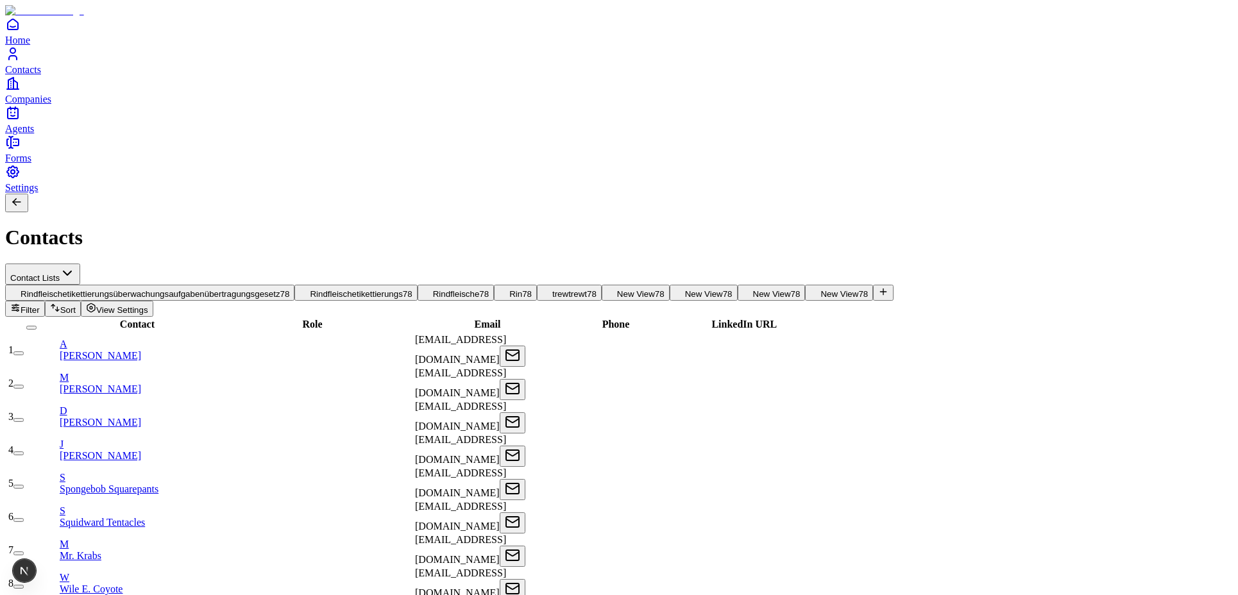
click at [153, 301] on button "View Settings" at bounding box center [117, 309] width 72 height 16
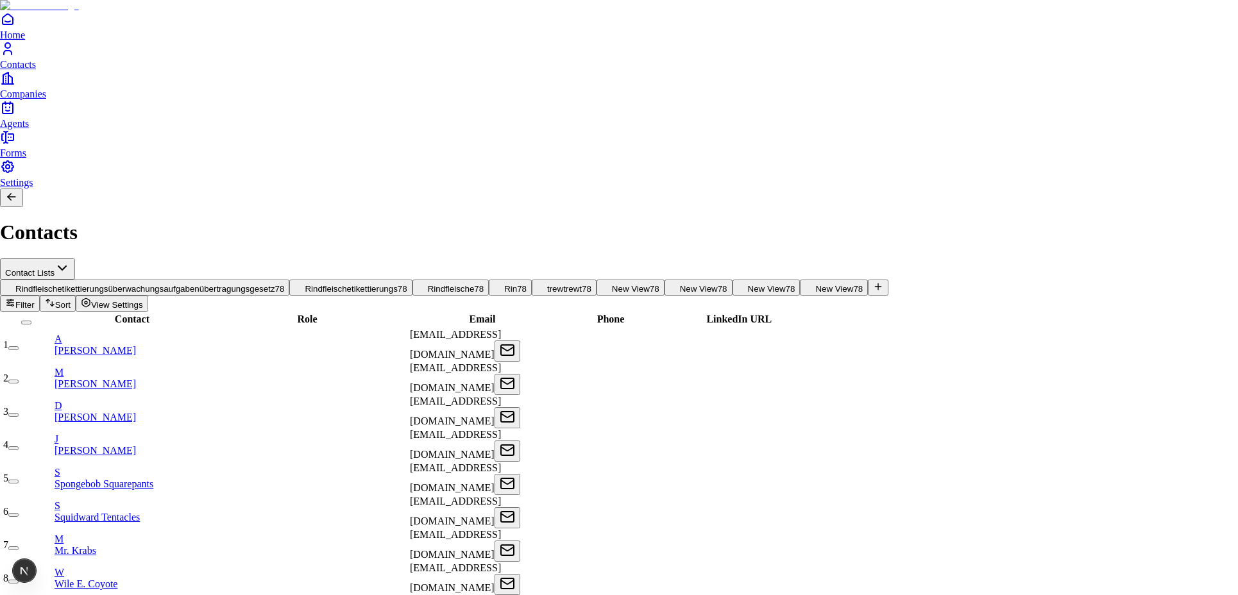
click at [1117, 47] on div "Delete View" at bounding box center [1119, 42] width 51 height 12
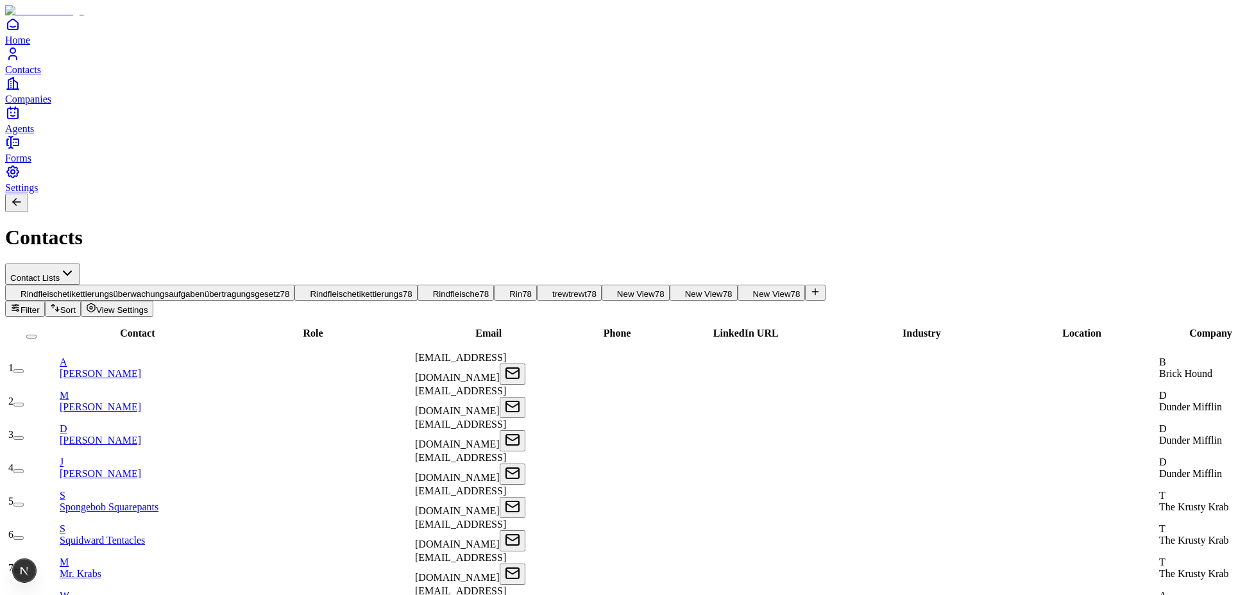
click at [148, 305] on span "View Settings" at bounding box center [122, 310] width 52 height 10
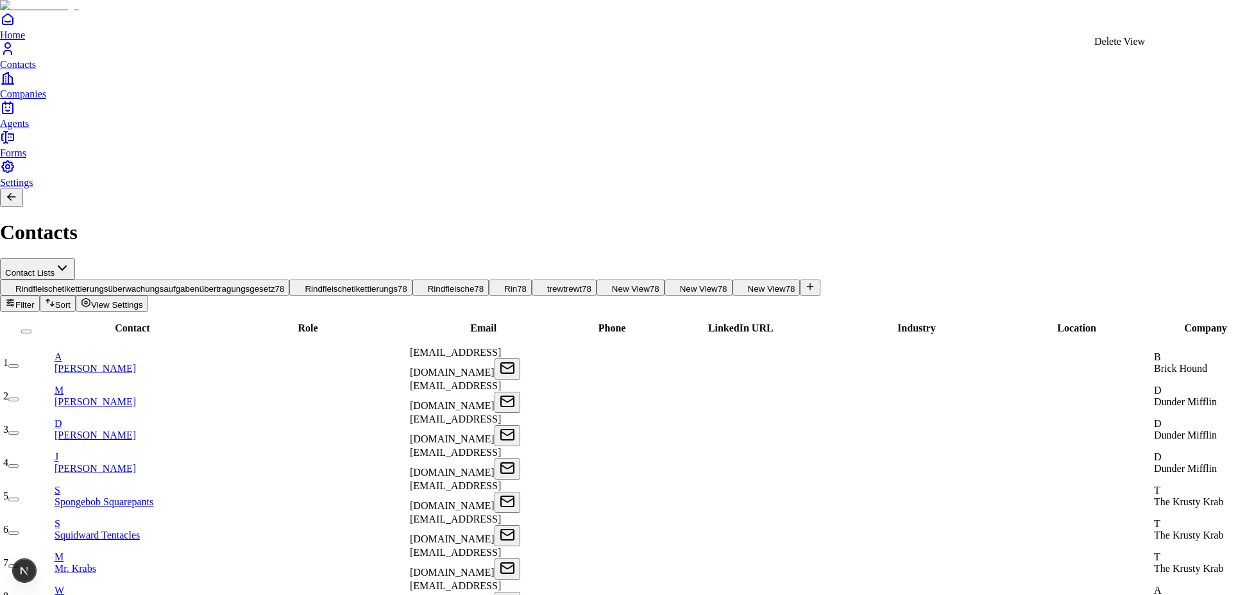
click at [1134, 47] on div "Delete View" at bounding box center [1119, 42] width 51 height 12
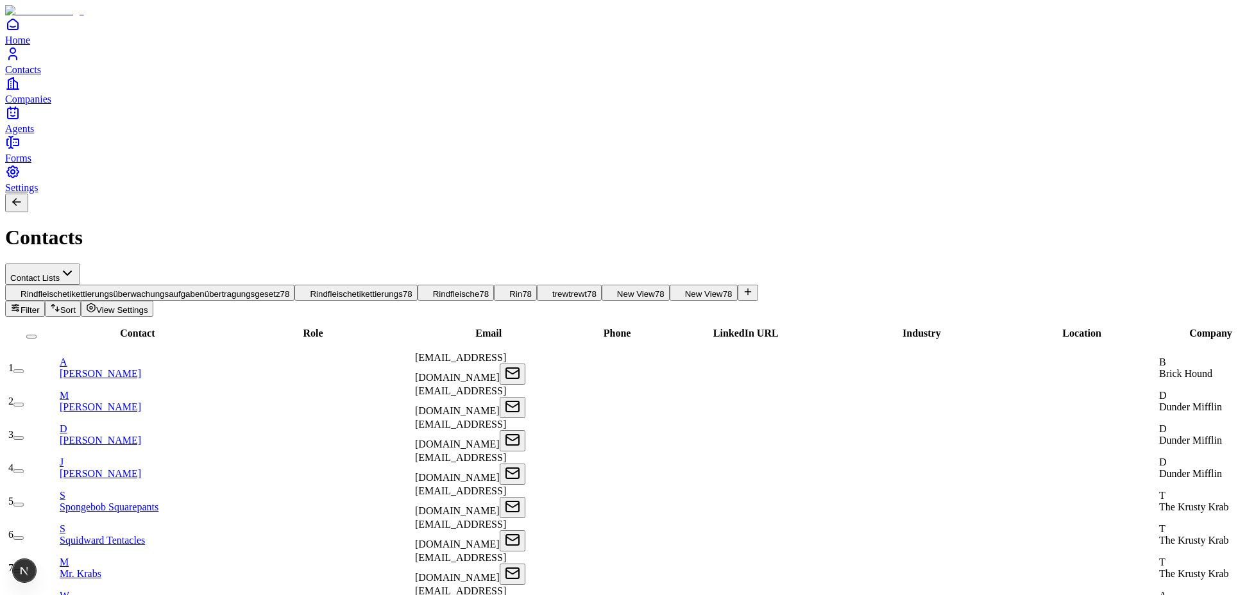
click at [148, 305] on span "View Settings" at bounding box center [122, 310] width 52 height 10
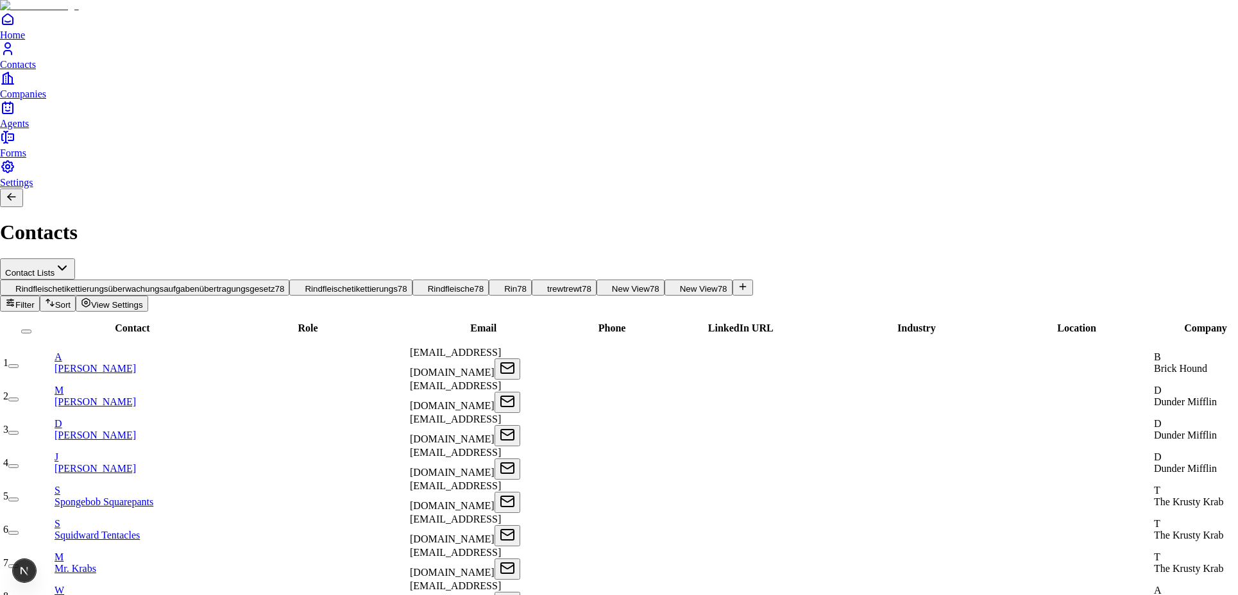
click at [1126, 47] on div "Delete View" at bounding box center [1119, 42] width 51 height 12
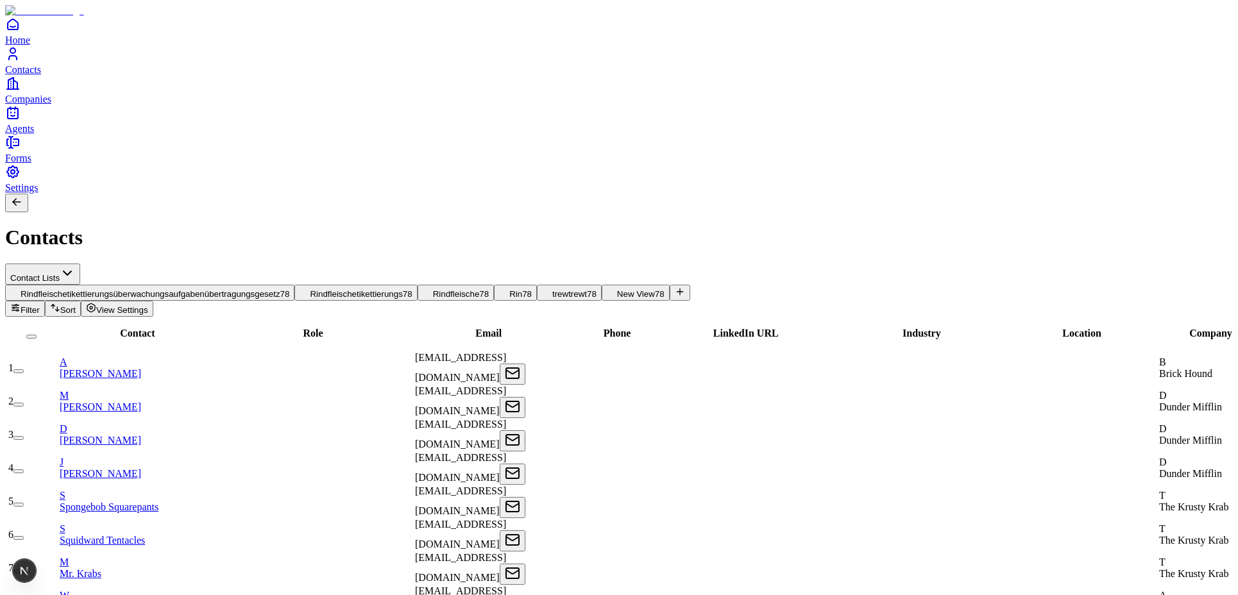
click at [153, 301] on button "View Settings" at bounding box center [117, 309] width 72 height 16
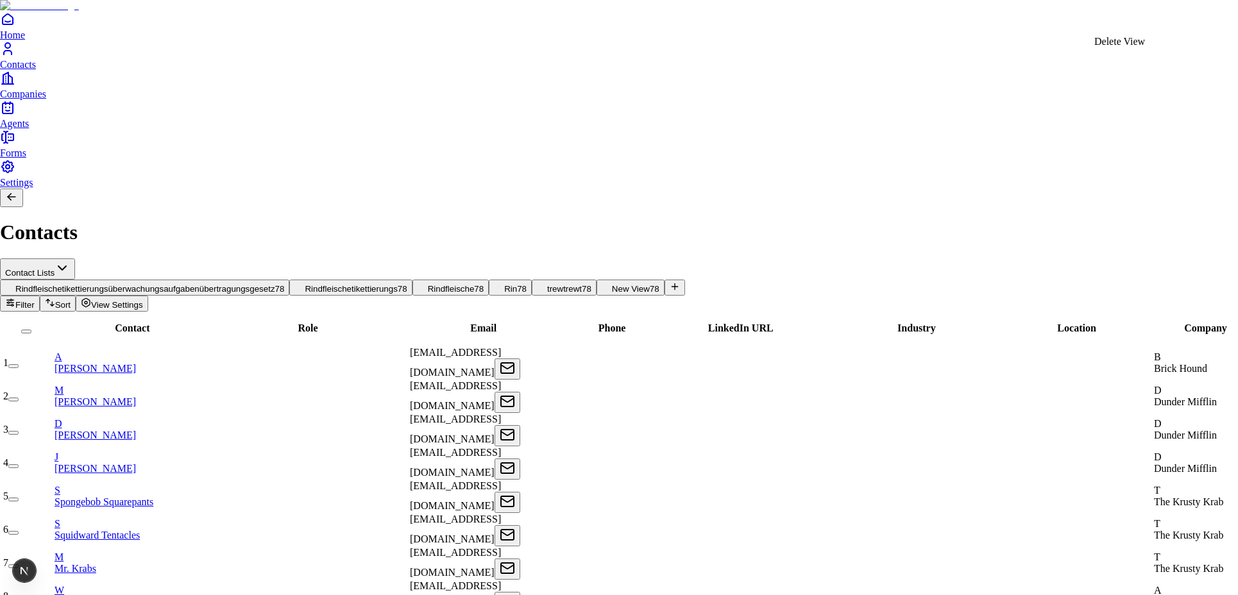
click at [1126, 47] on div "Delete View" at bounding box center [1119, 42] width 51 height 12
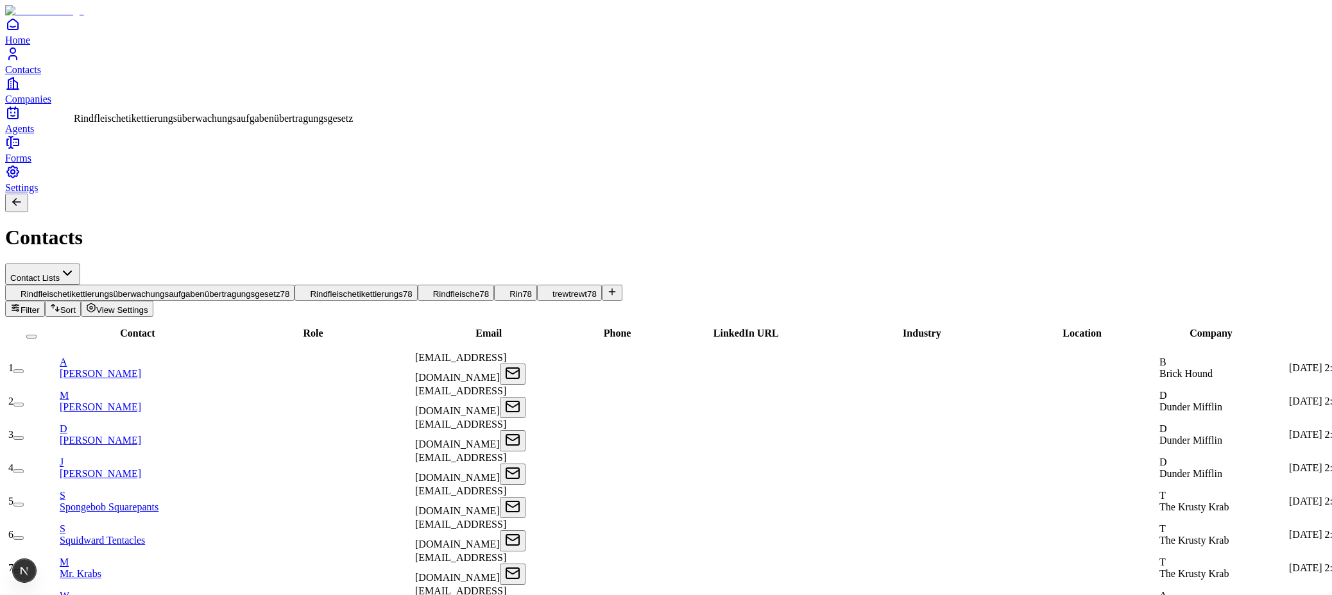
click at [223, 289] on span "Rindfleischetikettierungsüberwachungsaufgabenübertragungsgesetz" at bounding box center [151, 294] width 260 height 10
click at [148, 305] on span "View Settings" at bounding box center [122, 310] width 52 height 10
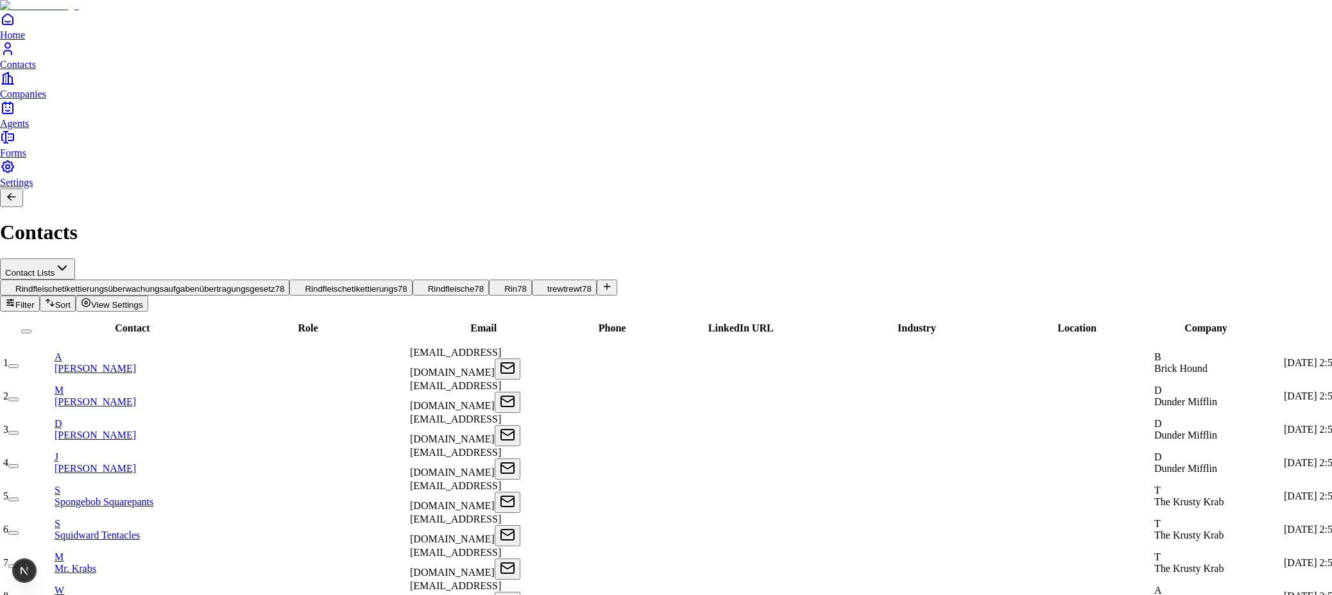
type input "**********"
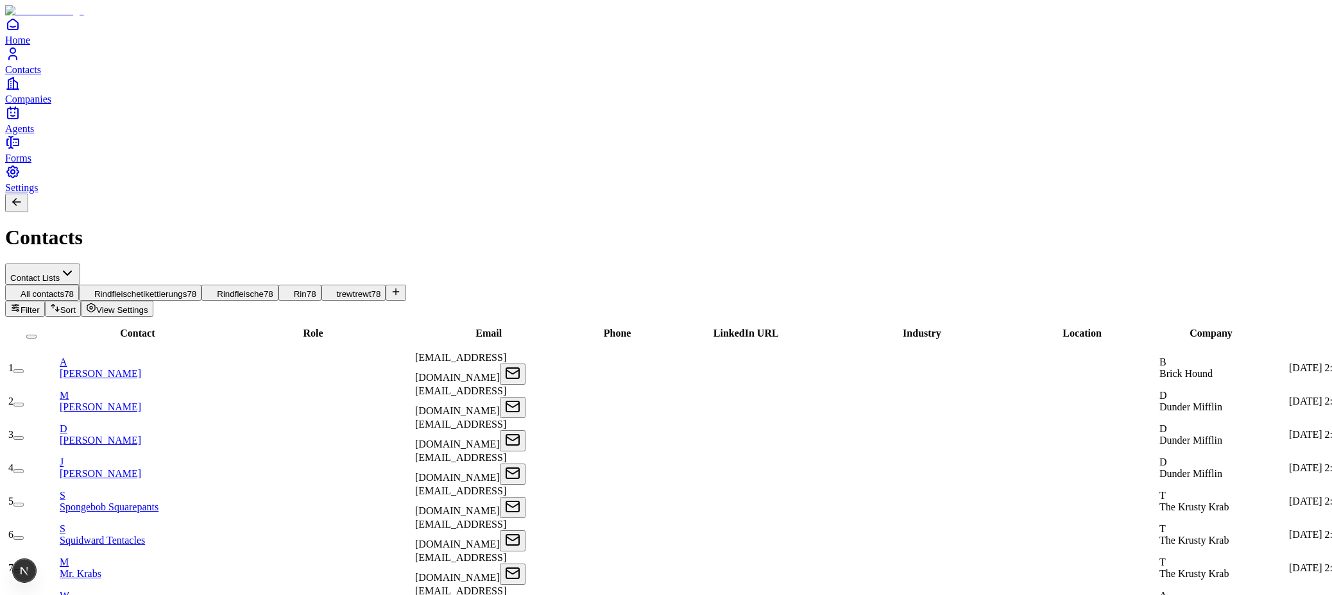
click at [148, 305] on span "View Settings" at bounding box center [122, 310] width 52 height 10
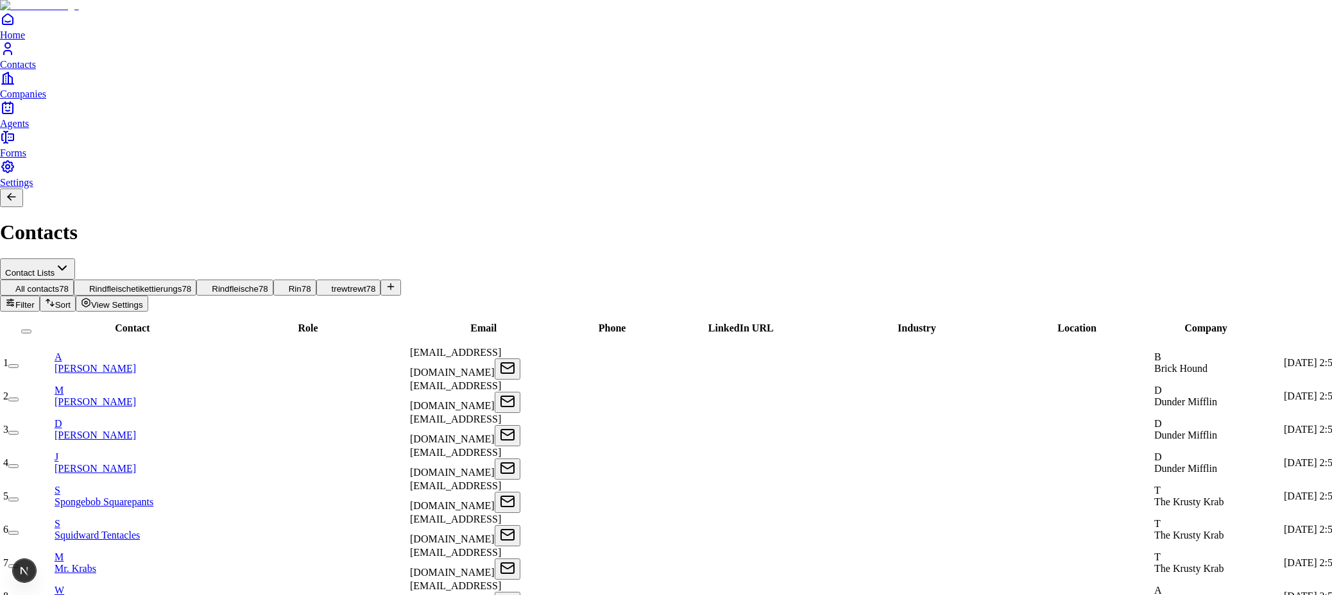
type input "**********"
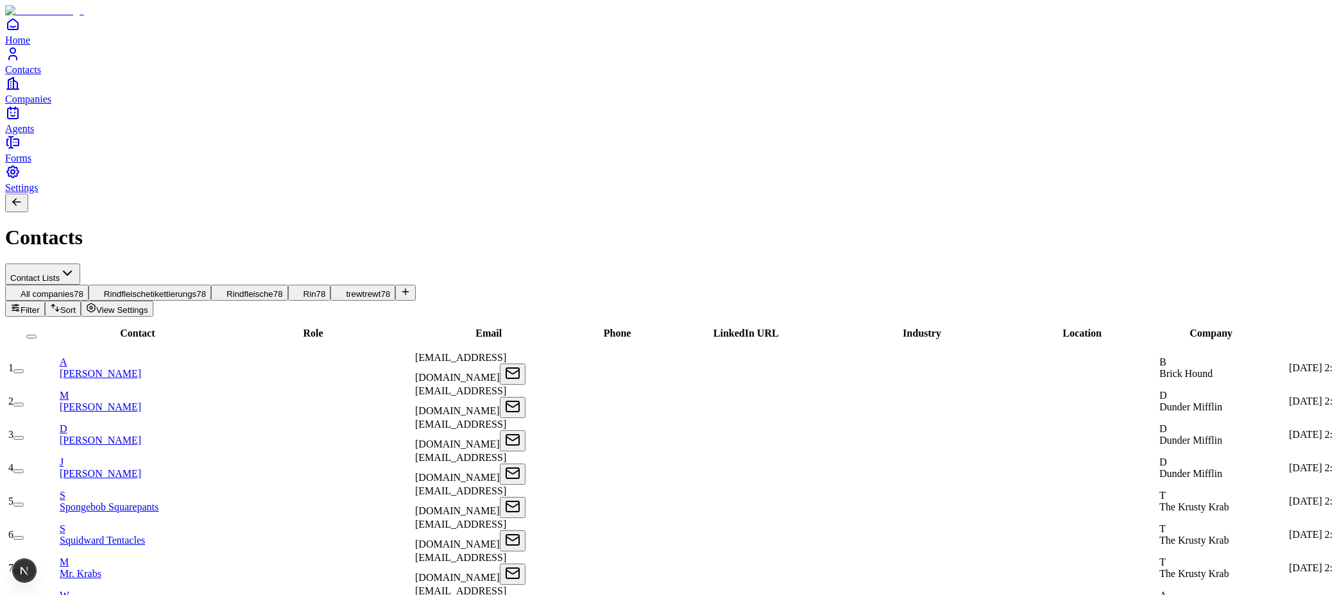
click at [148, 305] on span "View Settings" at bounding box center [122, 310] width 52 height 10
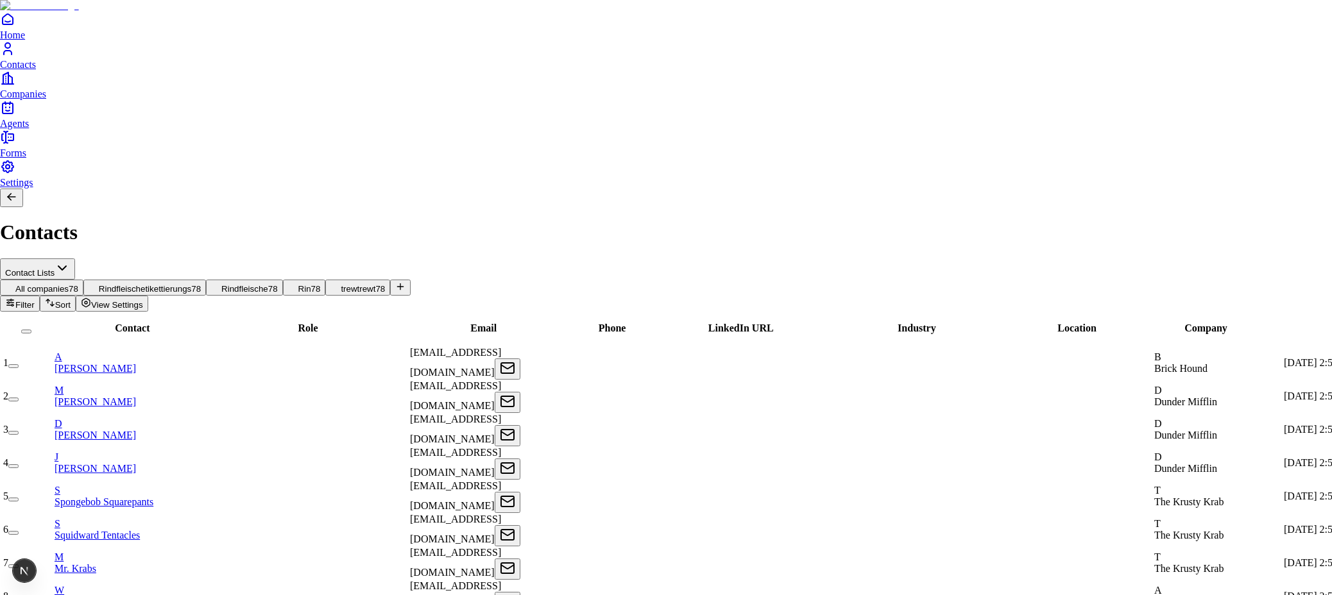
type input "**********"
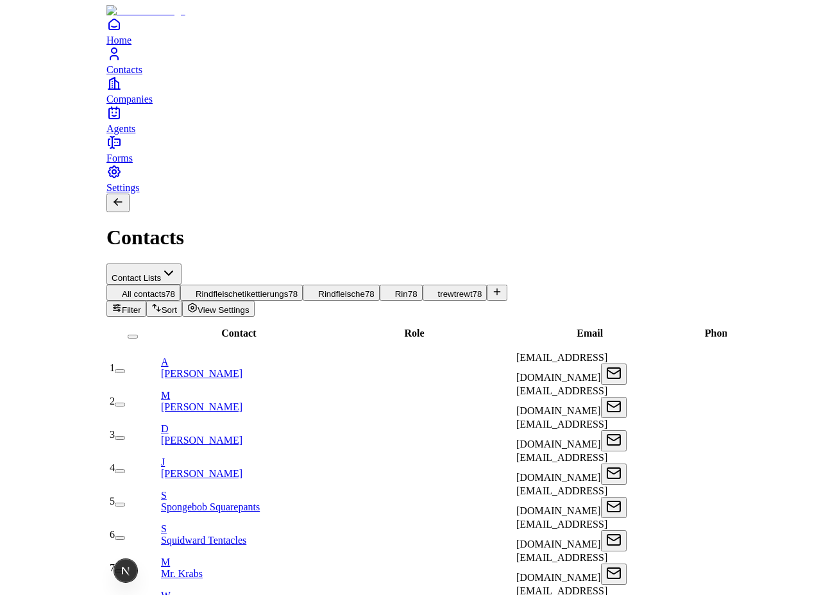
scroll to position [0, 151]
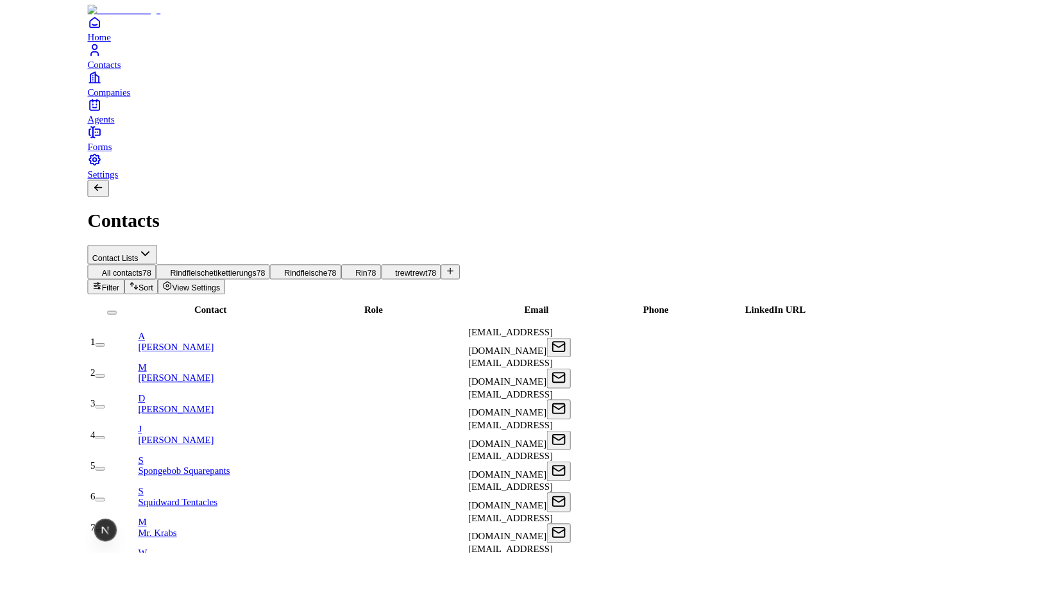
scroll to position [0, 0]
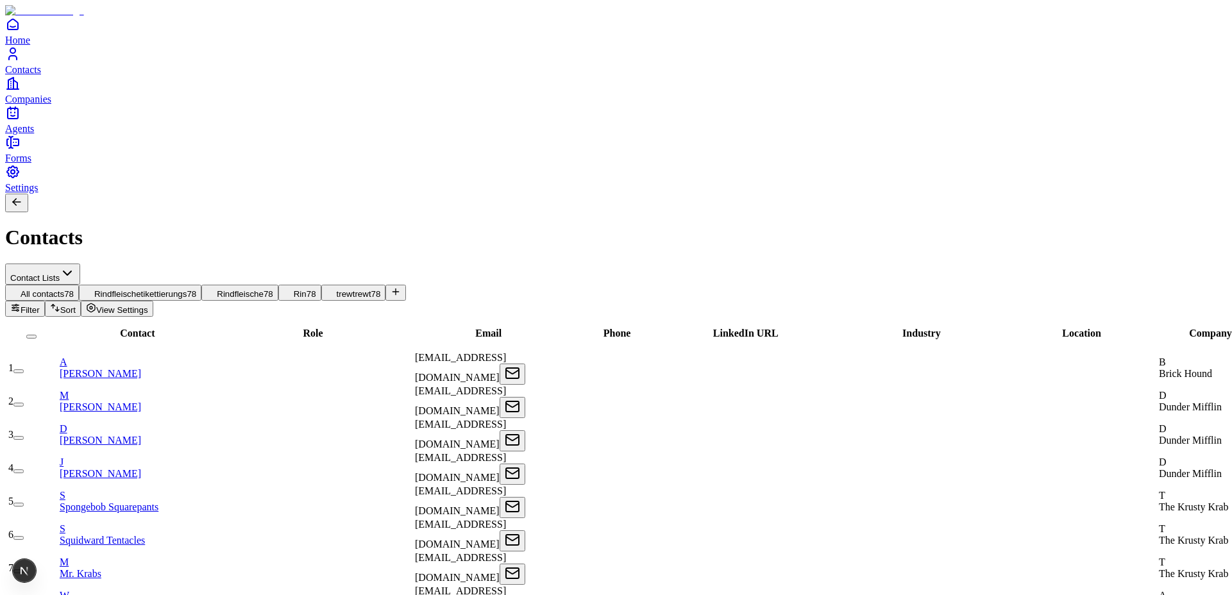
click at [401, 287] on icon at bounding box center [396, 292] width 10 height 10
